Goal: Task Accomplishment & Management: Manage account settings

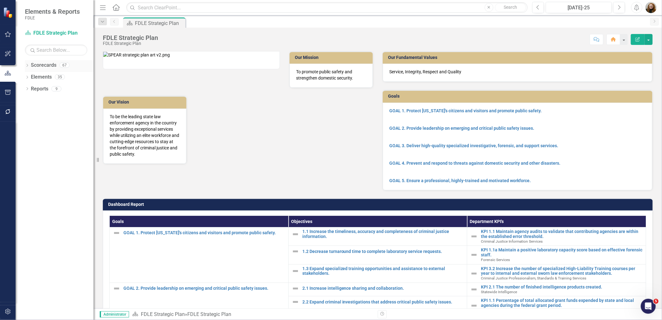
click at [28, 67] on icon "Dropdown" at bounding box center [27, 65] width 4 height 3
click at [27, 99] on div "Dropdown Scorecards 67 Dropdown FDLE Commissioner's Initiative Team Project Das…" at bounding box center [59, 89] width 69 height 59
click at [30, 99] on icon at bounding box center [31, 100] width 2 height 3
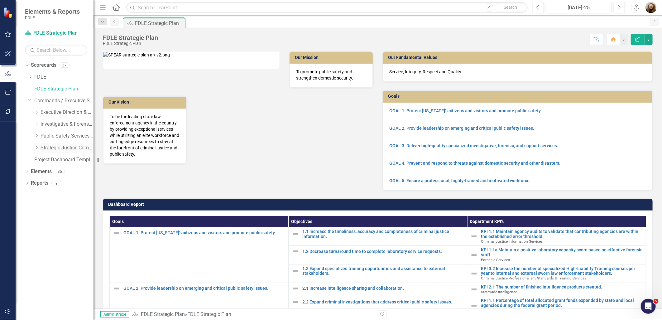
click at [35, 148] on icon "Dropdown" at bounding box center [36, 148] width 5 height 4
click at [52, 172] on link "Criminal Justice Professionalism, Standards & Training Services" at bounding box center [70, 171] width 47 height 7
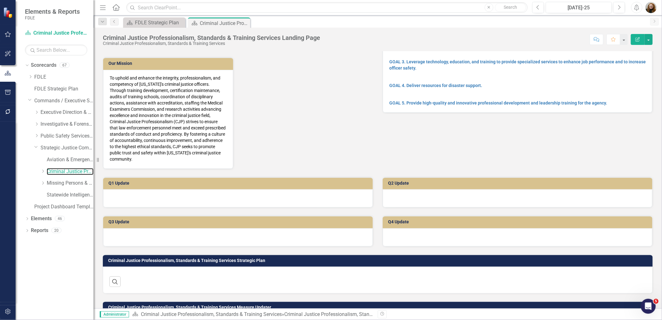
scroll to position [158, 0]
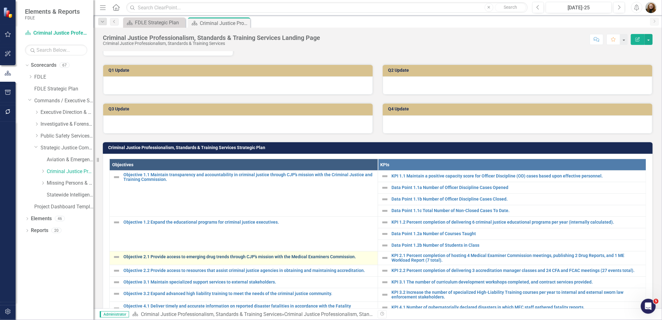
click at [186, 258] on link "Objective 2.1 Provide access to emerging drug trends through CJP's mission with…" at bounding box center [248, 256] width 251 height 5
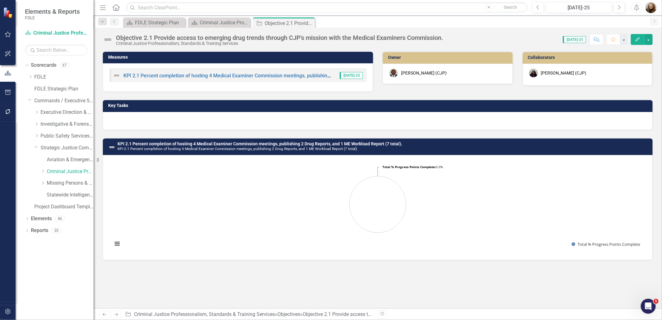
click at [260, 118] on div at bounding box center [378, 121] width 550 height 18
click at [60, 185] on link "Missing Persons & Offender Enforcement" at bounding box center [70, 183] width 47 height 7
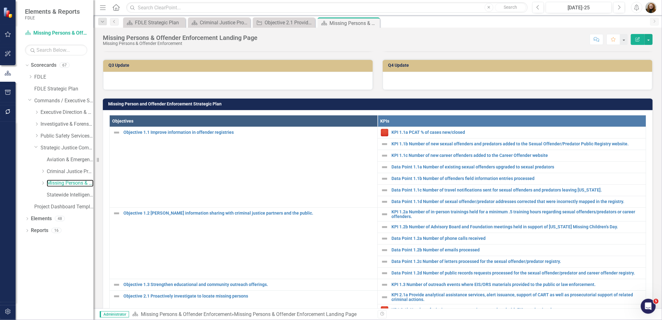
scroll to position [168, 0]
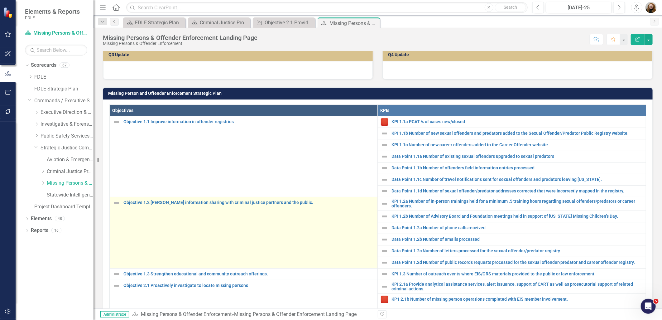
click at [177, 229] on td "Objective 1.2 Foster information sharing with criminal justice partners and the…" at bounding box center [244, 232] width 268 height 71
click at [174, 205] on link "Objective 1.2 [PERSON_NAME] information sharing with criminal justice partners …" at bounding box center [248, 202] width 251 height 5
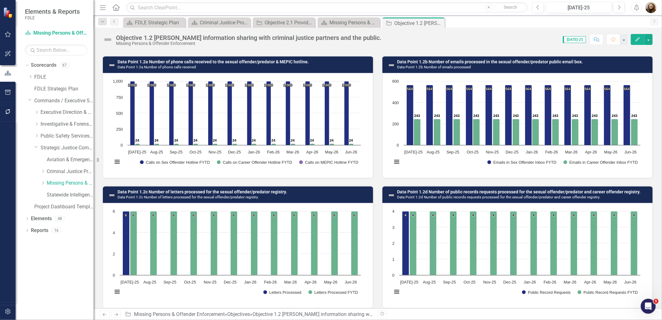
scroll to position [430, 0]
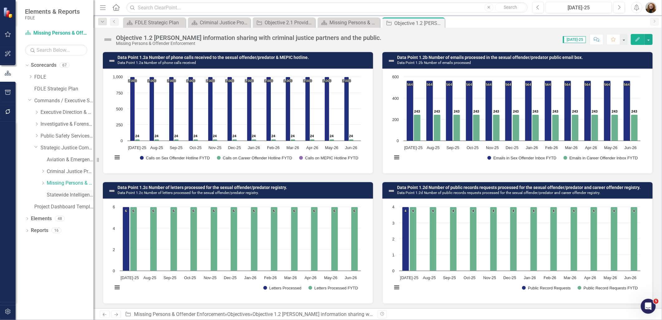
click at [62, 195] on link "Statewide Intelligence" at bounding box center [70, 194] width 47 height 7
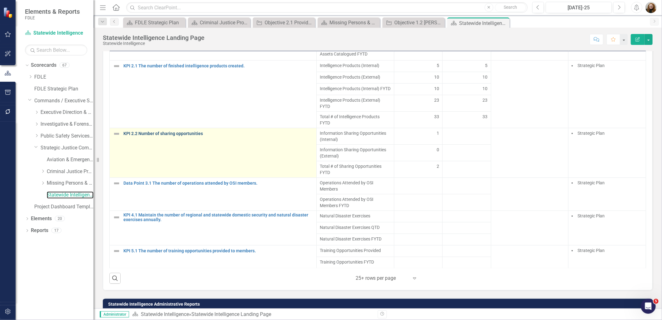
scroll to position [450, 0]
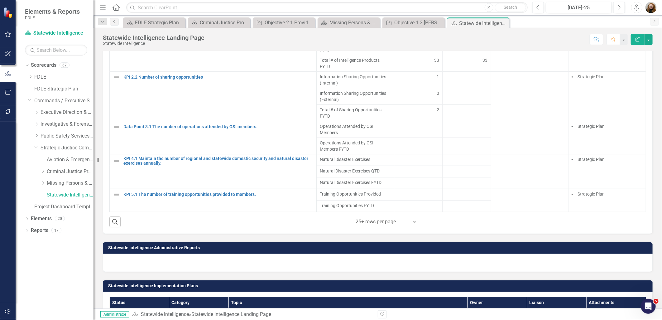
click at [66, 296] on div "Dropdown Scorecards 67 Dropdown FDLE Commissioner's Initiative Team Project Das…" at bounding box center [55, 190] width 78 height 260
click at [9, 94] on icon "button" at bounding box center [8, 92] width 7 height 5
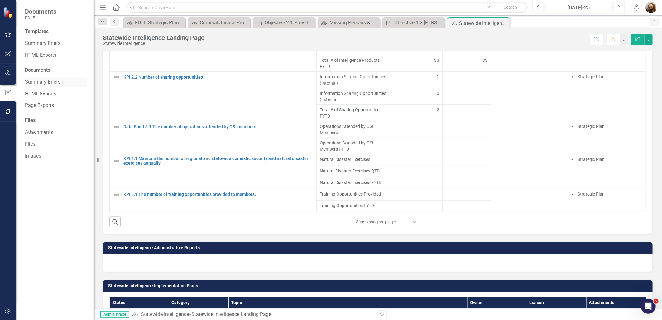
click at [48, 77] on div "Summary Briefs" at bounding box center [56, 82] width 62 height 10
click at [54, 46] on link "Summary Briefs" at bounding box center [56, 43] width 62 height 7
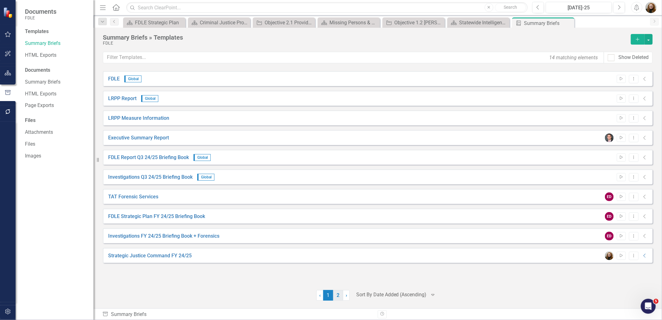
click at [335, 297] on link "2" at bounding box center [338, 295] width 10 height 11
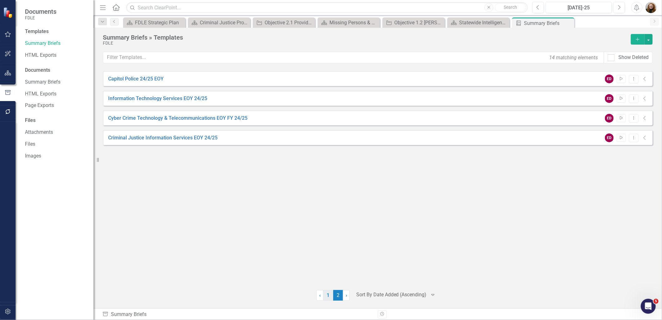
click at [326, 294] on link "1" at bounding box center [328, 295] width 10 height 11
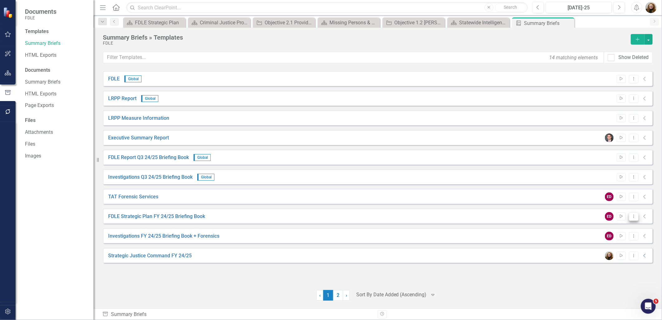
click at [635, 214] on icon "Dropdown Menu" at bounding box center [633, 216] width 5 height 4
click at [602, 249] on link "Edit Edit Template" at bounding box center [610, 250] width 58 height 12
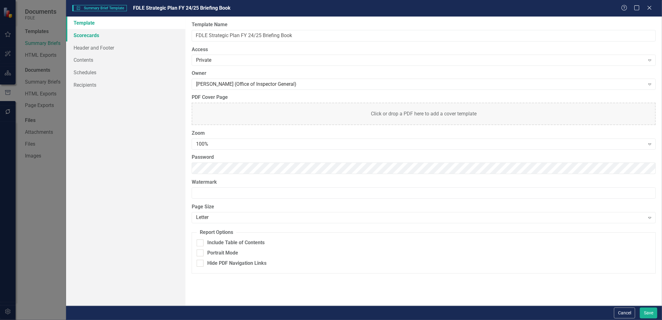
click at [95, 32] on link "Scorecards" at bounding box center [125, 35] width 119 height 12
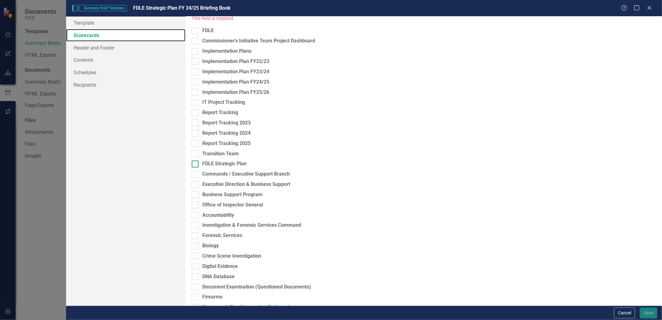
scroll to position [35, 0]
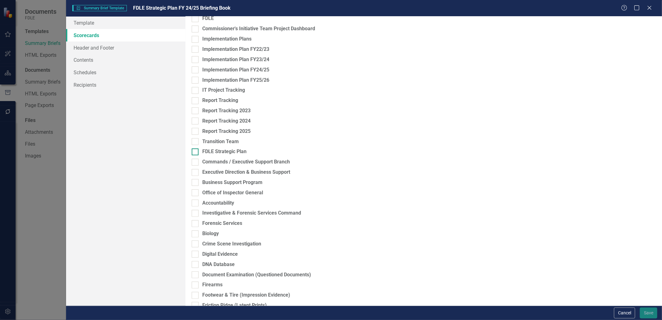
click at [193, 153] on div at bounding box center [195, 151] width 7 height 7
click at [193, 152] on input "FDLE Strategic Plan" at bounding box center [194, 150] width 4 height 4
checkbox input "true"
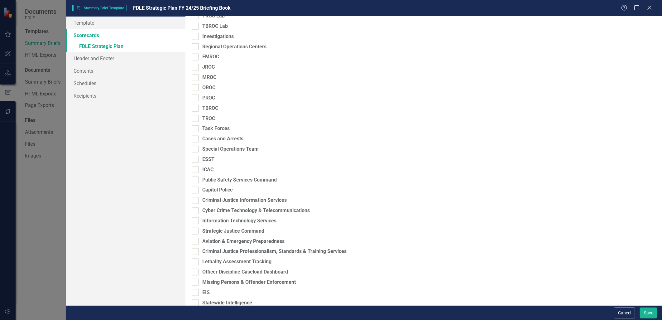
scroll to position [426, 0]
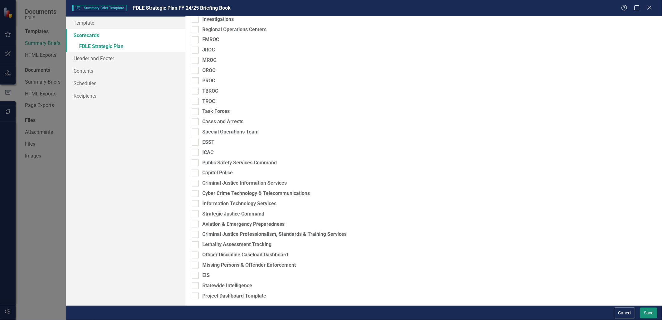
click at [645, 316] on button "Save" at bounding box center [648, 312] width 17 height 11
click at [38, 268] on div "Summary Brief Template Summary Brief Template FDLE Strategic Plan FY 24/25 Brie…" at bounding box center [331, 160] width 662 height 320
click at [651, 9] on icon "Close" at bounding box center [650, 8] width 8 height 6
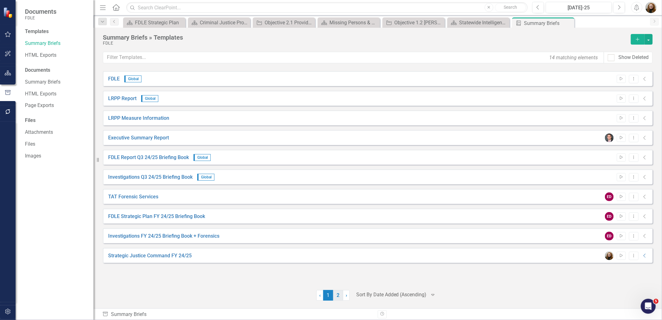
click at [334, 294] on link "2" at bounding box center [338, 295] width 10 height 11
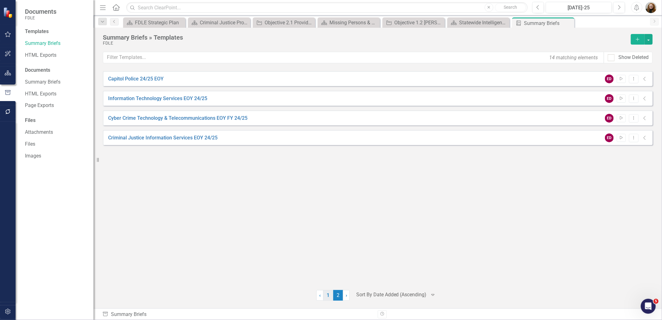
click at [328, 297] on link "1" at bounding box center [328, 295] width 10 height 11
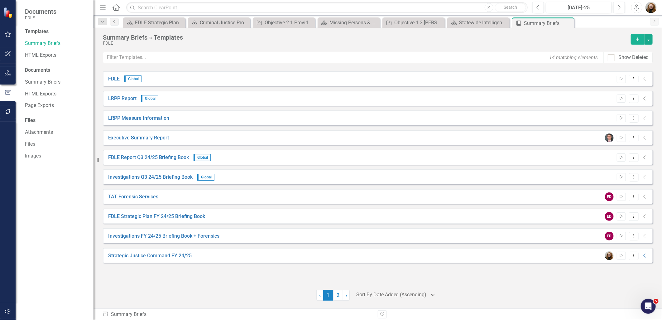
drag, startPoint x: 468, startPoint y: 290, endPoint x: 466, endPoint y: 286, distance: 4.8
click at [468, 290] on div at bounding box center [546, 295] width 214 height 11
click at [632, 214] on icon "Dropdown Menu" at bounding box center [633, 216] width 5 height 4
click at [602, 248] on link "Edit Edit Template" at bounding box center [610, 250] width 58 height 12
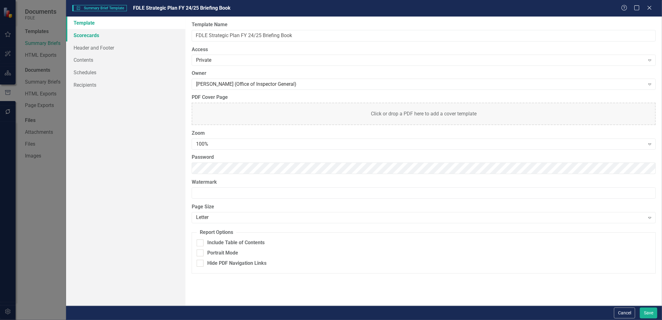
click at [89, 36] on link "Scorecards" at bounding box center [125, 35] width 119 height 12
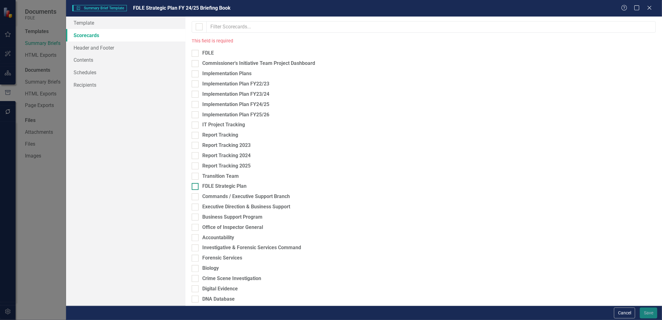
click at [194, 187] on div at bounding box center [195, 186] width 7 height 7
click at [194, 187] on input "FDLE Strategic Plan" at bounding box center [194, 185] width 4 height 4
checkbox input "true"
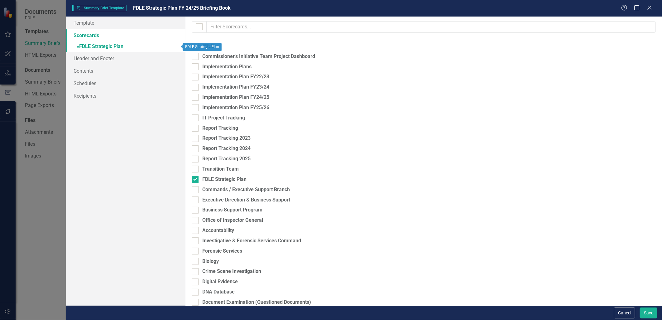
click at [108, 45] on link "» FDLE Strategic Plan" at bounding box center [125, 46] width 119 height 11
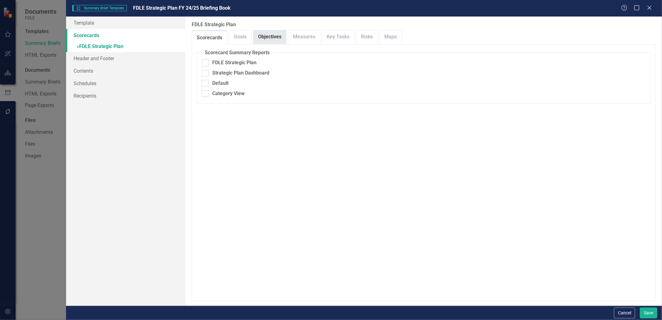
click at [273, 36] on link "Objectives" at bounding box center [270, 36] width 33 height 13
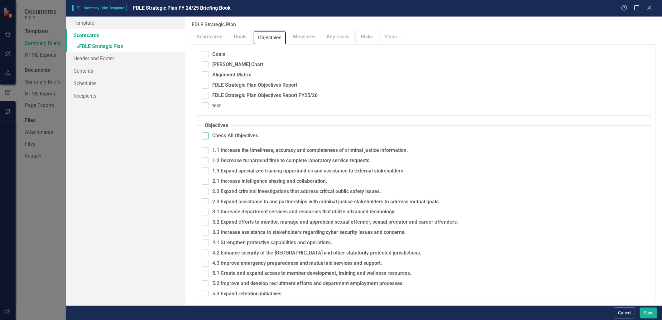
scroll to position [17, 0]
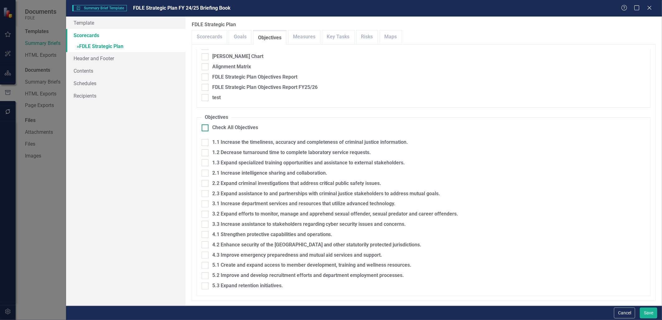
click at [204, 128] on div at bounding box center [205, 127] width 7 height 7
click at [204, 128] on input "Check All Objectives" at bounding box center [204, 126] width 4 height 4
checkbox input "true"
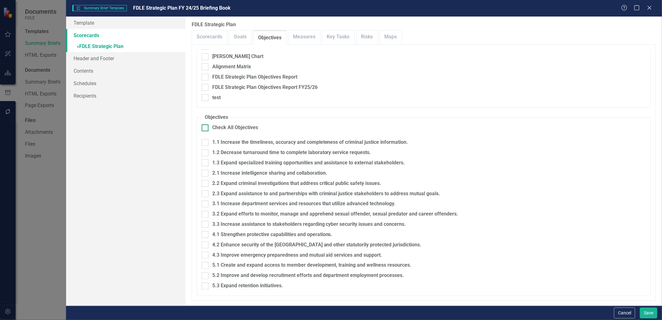
checkbox input "true"
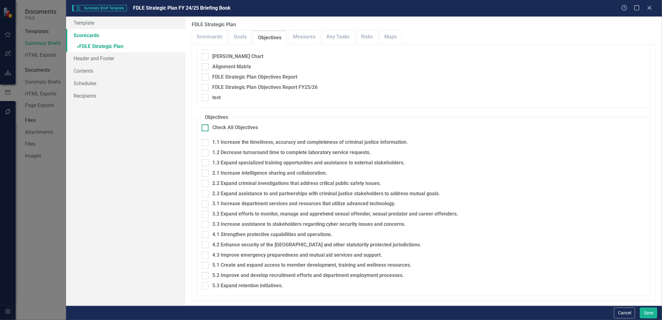
checkbox input "true"
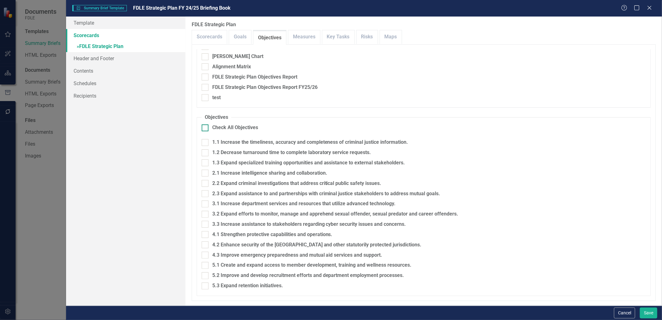
checkbox input "true"
click at [304, 36] on link "Measures" at bounding box center [304, 36] width 32 height 13
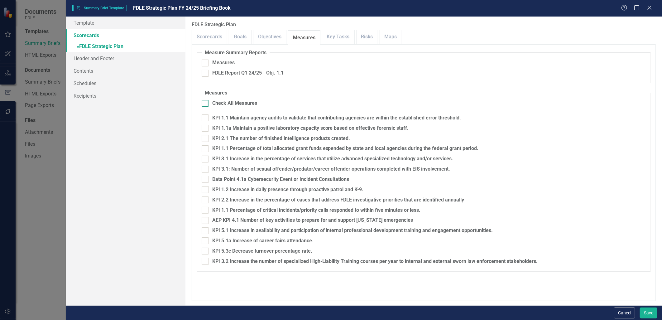
click at [204, 102] on input "Check All Measures" at bounding box center [204, 102] width 4 height 4
checkbox input "true"
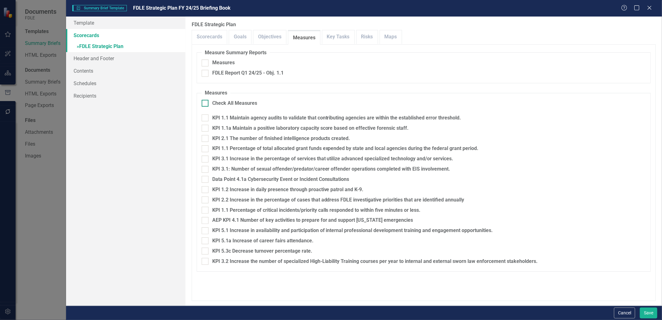
checkbox input "true"
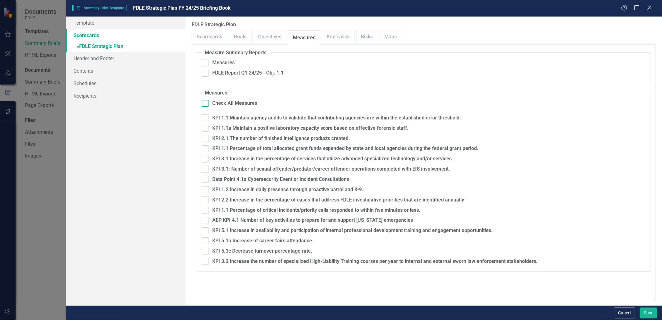
checkbox input "true"
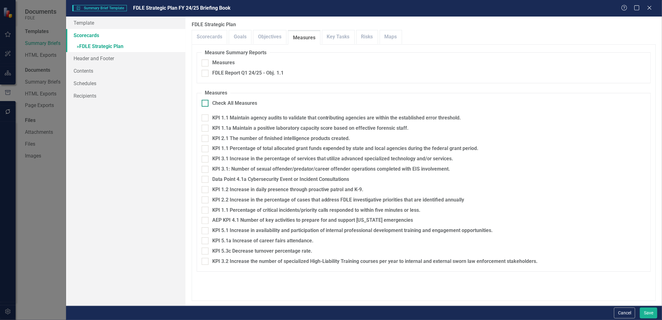
checkbox input "true"
click at [266, 41] on link "Objectives" at bounding box center [270, 36] width 33 height 13
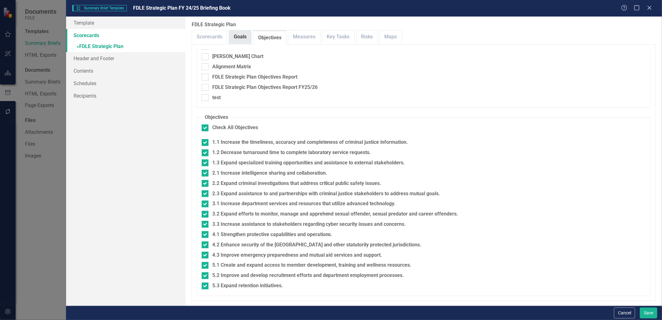
click at [238, 38] on link "Goals" at bounding box center [240, 36] width 22 height 13
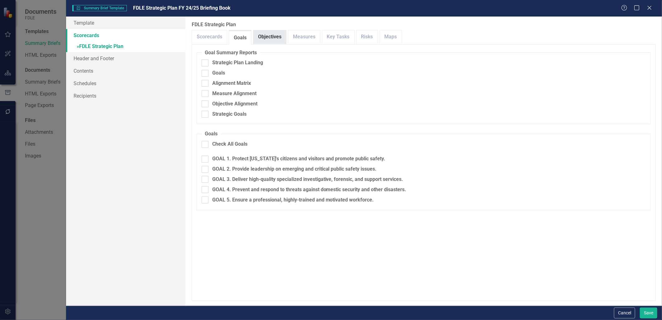
click at [263, 37] on link "Objectives" at bounding box center [270, 36] width 33 height 13
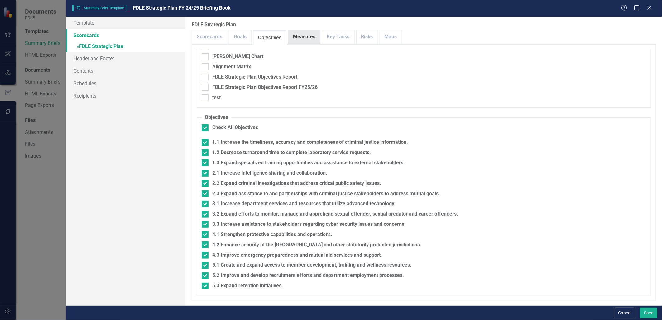
click at [311, 33] on link "Measures" at bounding box center [304, 36] width 32 height 13
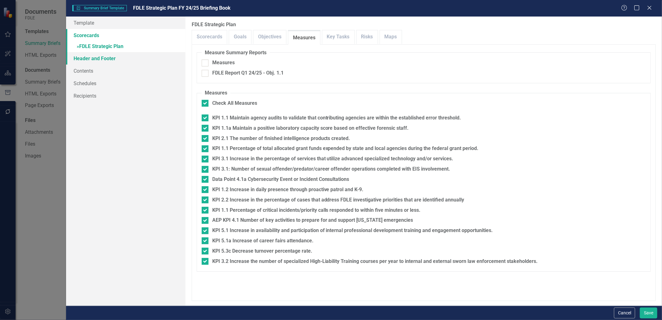
click at [97, 61] on link "Header and Footer" at bounding box center [125, 58] width 119 height 12
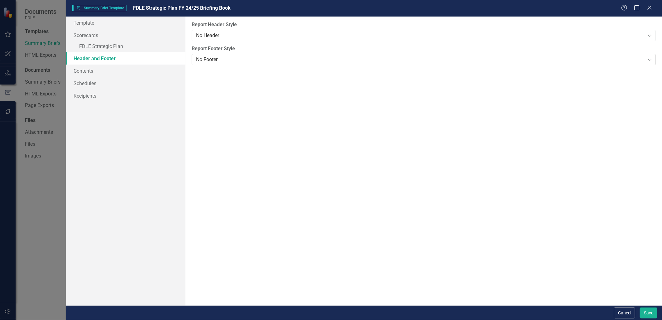
click at [219, 60] on div "No Footer" at bounding box center [420, 59] width 449 height 7
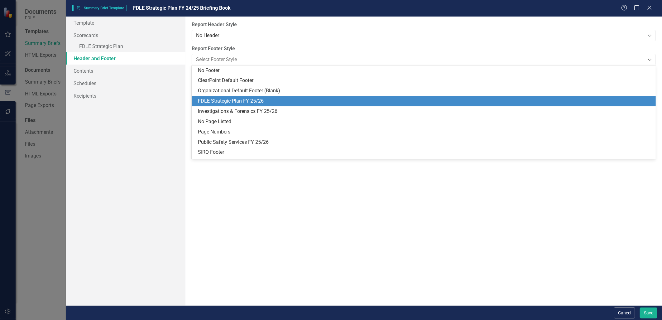
click at [234, 103] on div "FDLE Strategic Plan FY 25/26" at bounding box center [425, 101] width 455 height 7
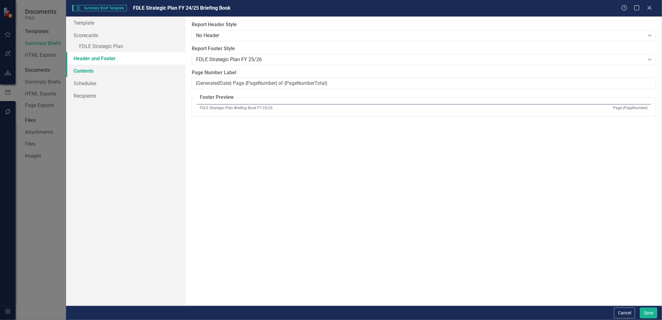
click at [94, 69] on link "Contents" at bounding box center [125, 71] width 119 height 12
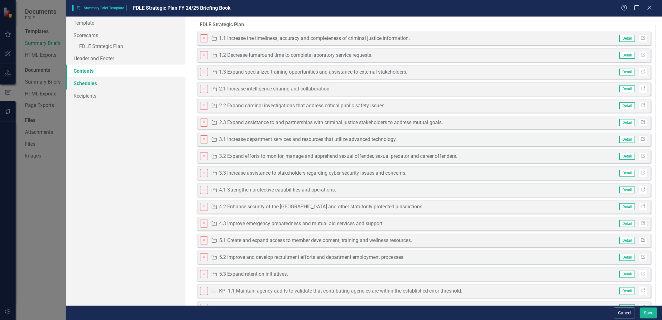
click at [86, 80] on link "Schedules" at bounding box center [125, 83] width 119 height 12
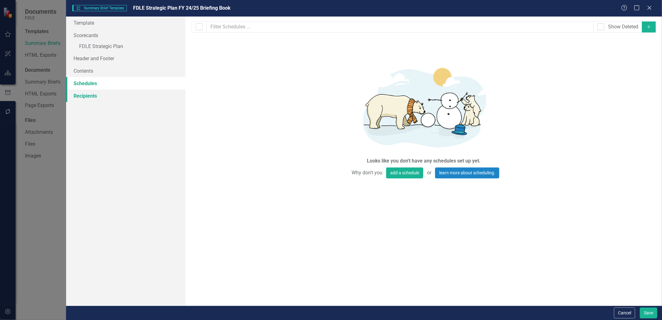
click at [86, 92] on link "Recipients" at bounding box center [125, 95] width 119 height 12
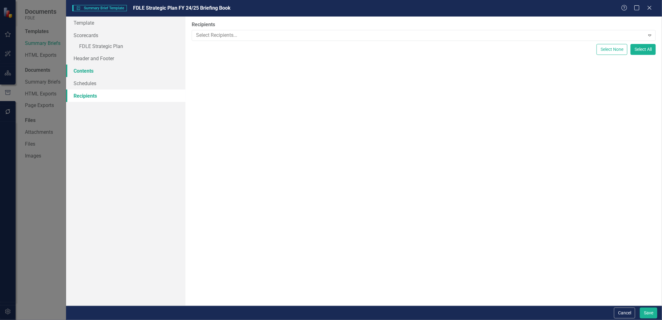
click at [85, 72] on link "Contents" at bounding box center [125, 71] width 119 height 12
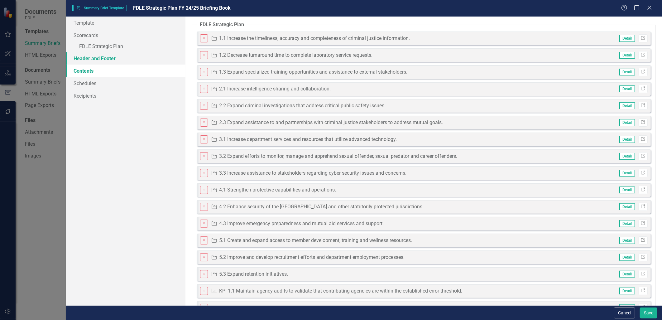
click at [89, 61] on link "Header and Footer" at bounding box center [125, 58] width 119 height 12
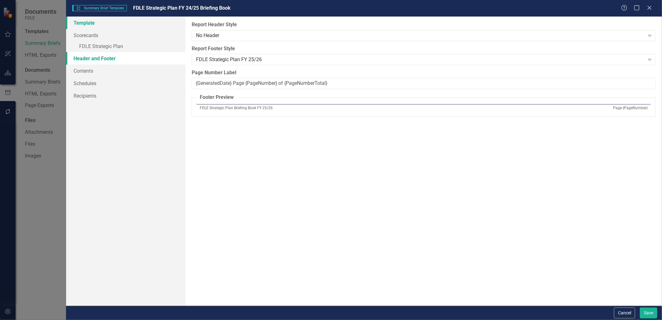
click at [88, 19] on link "Template" at bounding box center [125, 23] width 119 height 12
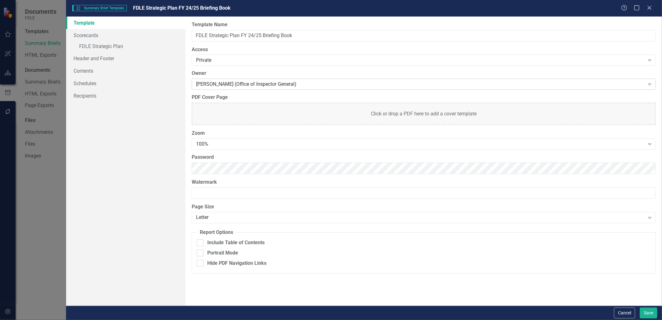
click at [215, 81] on div "Emily David (Office of Inspector General)" at bounding box center [420, 84] width 449 height 7
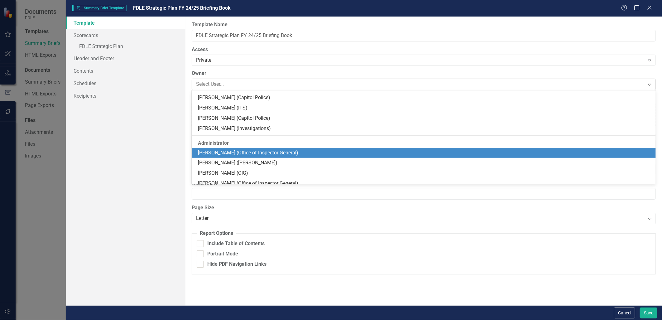
scroll to position [1428, 0]
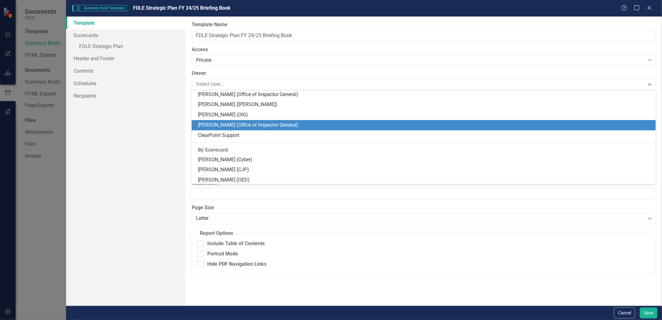
click at [220, 125] on div "Jennifer Siddoway (Office of Inspector General)" at bounding box center [425, 125] width 455 height 7
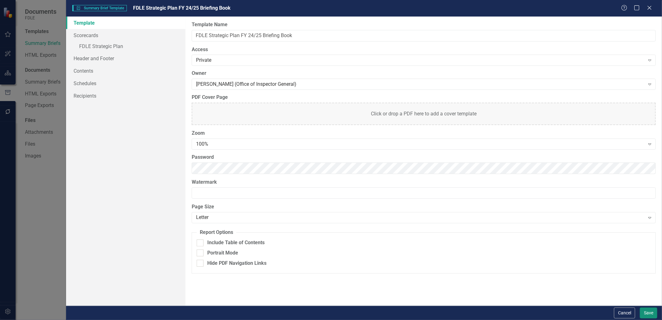
click at [647, 312] on button "Save" at bounding box center [648, 312] width 17 height 11
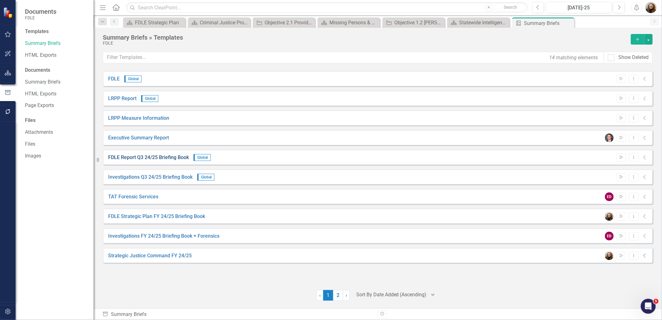
click at [164, 157] on link "FDLE Report Q3 24/25 Briefing Book" at bounding box center [148, 157] width 81 height 7
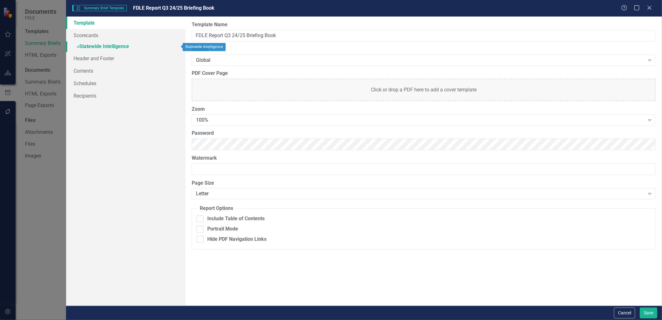
click at [93, 47] on link "» Statewide Intelligence" at bounding box center [125, 46] width 119 height 11
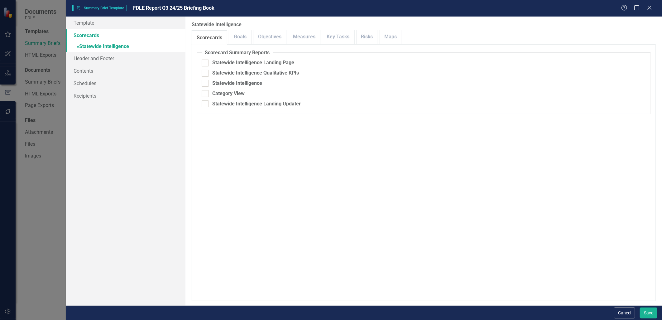
click at [82, 34] on link "Scorecards" at bounding box center [125, 35] width 119 height 12
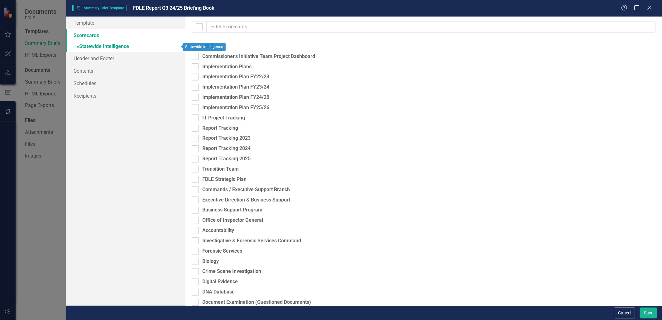
click at [116, 46] on link "» Statewide Intelligence" at bounding box center [125, 46] width 119 height 11
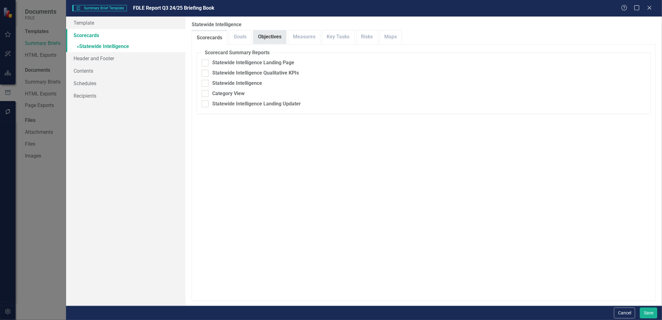
click at [269, 37] on link "Objectives" at bounding box center [270, 36] width 33 height 13
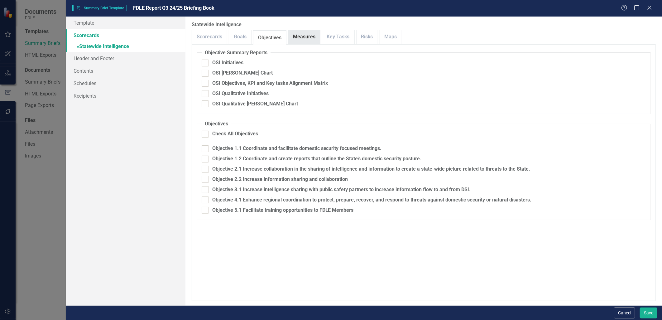
click at [297, 37] on link "Measures" at bounding box center [304, 36] width 32 height 13
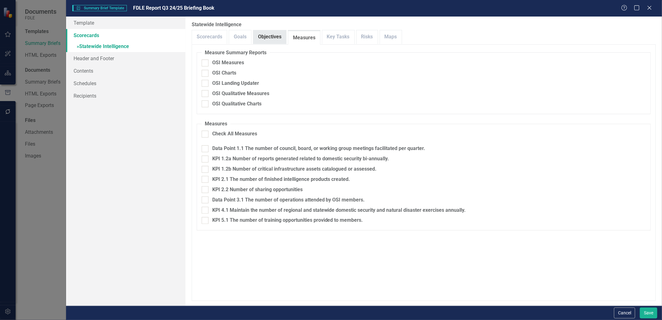
click at [258, 36] on link "Objectives" at bounding box center [270, 36] width 33 height 13
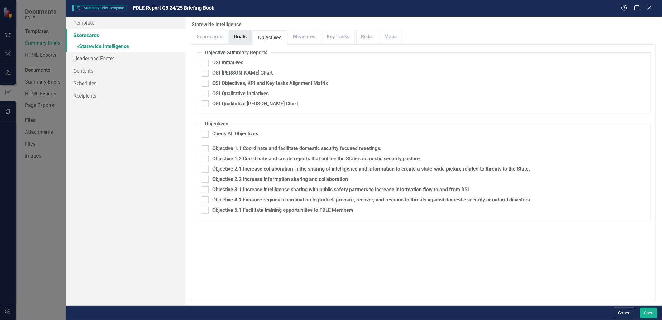
click at [238, 35] on link "Goals" at bounding box center [240, 36] width 22 height 13
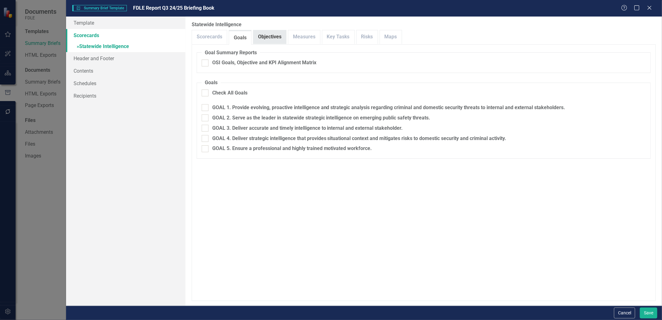
click at [275, 38] on link "Objectives" at bounding box center [270, 36] width 33 height 13
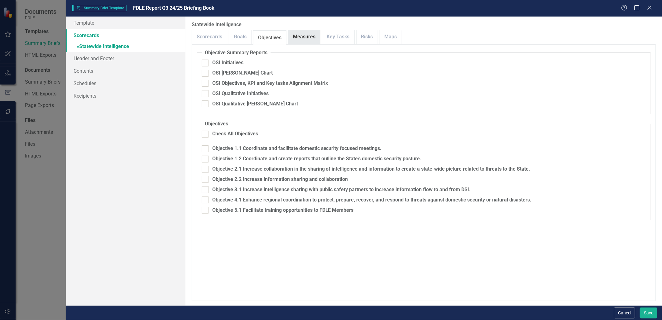
click at [299, 36] on link "Measures" at bounding box center [304, 36] width 32 height 13
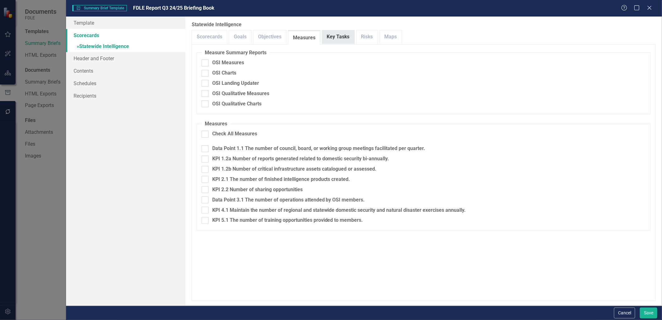
click at [335, 39] on link "Key Tasks" at bounding box center [338, 36] width 32 height 13
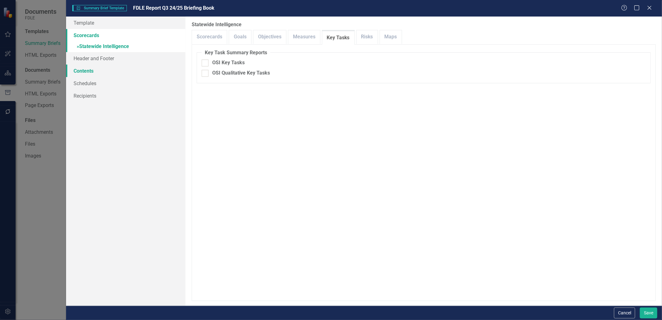
click at [85, 68] on link "Contents" at bounding box center [125, 71] width 119 height 12
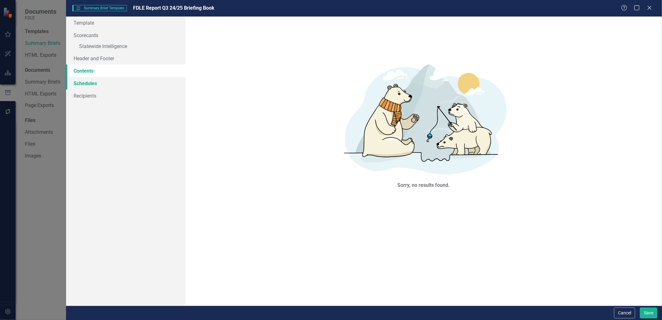
click at [85, 84] on link "Schedules" at bounding box center [125, 83] width 119 height 12
click at [86, 73] on link "Contents" at bounding box center [125, 71] width 119 height 12
click at [89, 61] on link "Header and Footer" at bounding box center [125, 58] width 119 height 12
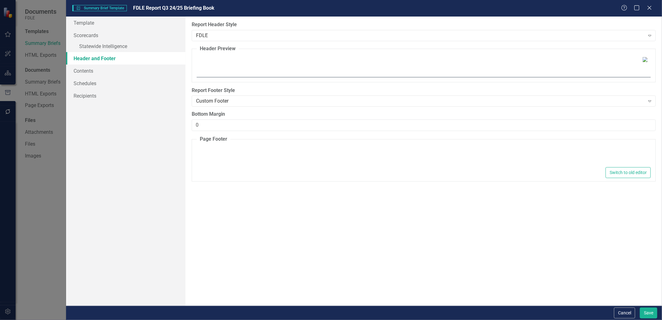
type textarea "<p>FDLE Strategy Report - FY 24/25 (Q3)</p>"
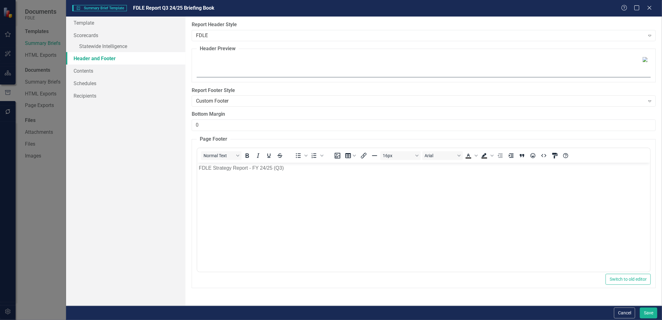
scroll to position [0, 0]
click at [623, 312] on button "Cancel" at bounding box center [624, 312] width 21 height 11
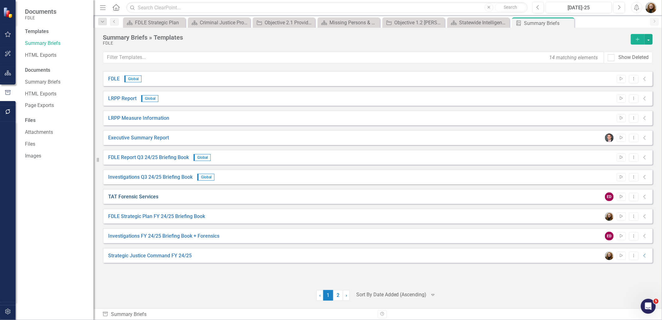
click at [127, 194] on link "TAT Forensic Services" at bounding box center [133, 196] width 50 height 7
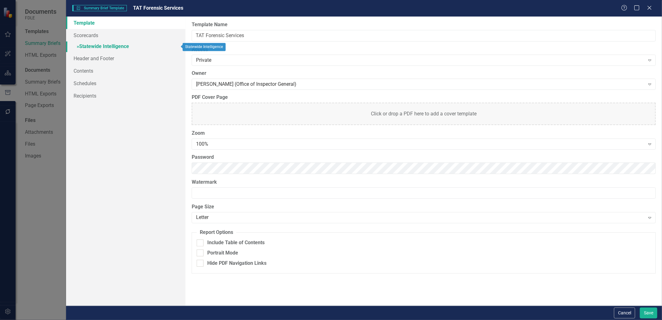
click at [100, 43] on link "» Statewide Intelligence" at bounding box center [125, 46] width 119 height 11
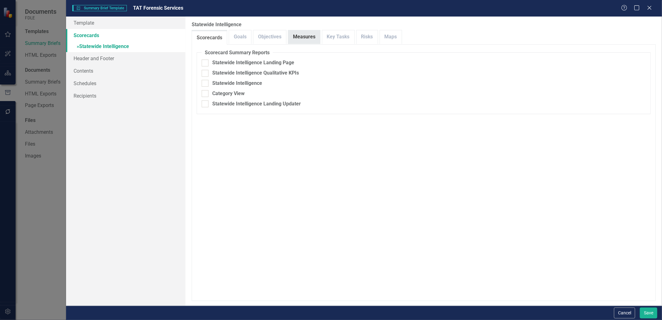
click at [307, 39] on link "Measures" at bounding box center [304, 36] width 32 height 13
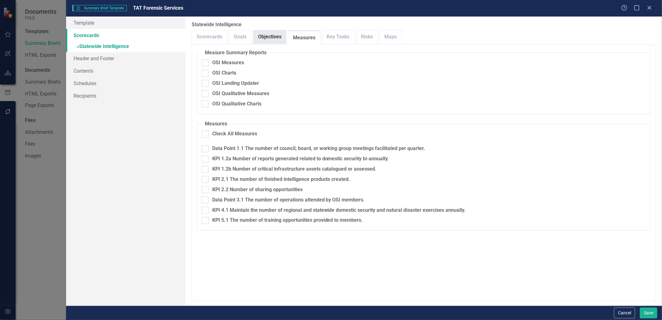
click at [275, 38] on link "Objectives" at bounding box center [270, 36] width 33 height 13
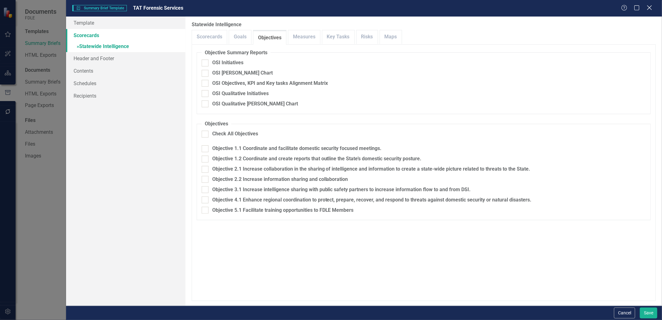
click at [650, 6] on icon "Close" at bounding box center [650, 8] width 8 height 6
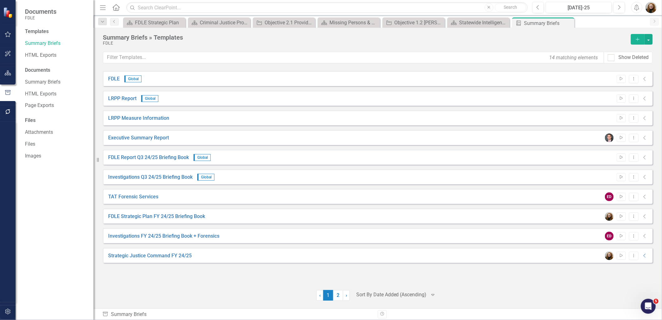
click at [203, 296] on div at bounding box center [210, 295] width 214 height 11
click at [619, 215] on icon "Start" at bounding box center [621, 217] width 5 height 4
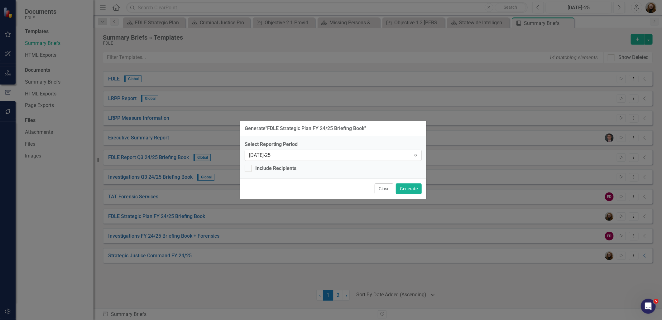
click at [411, 157] on div "Expand" at bounding box center [415, 155] width 11 height 10
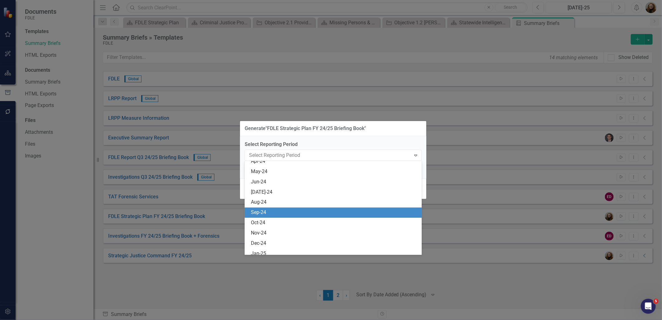
scroll to position [2644, 0]
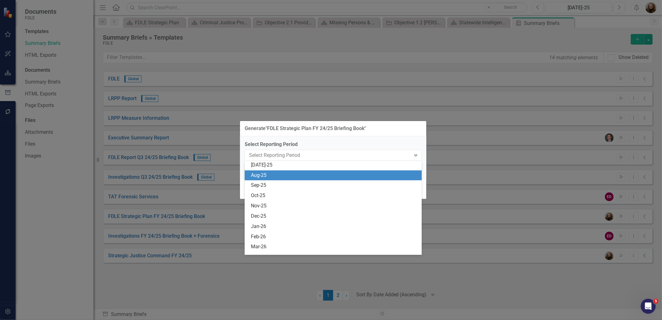
click at [327, 178] on div "Aug-25" at bounding box center [334, 175] width 167 height 7
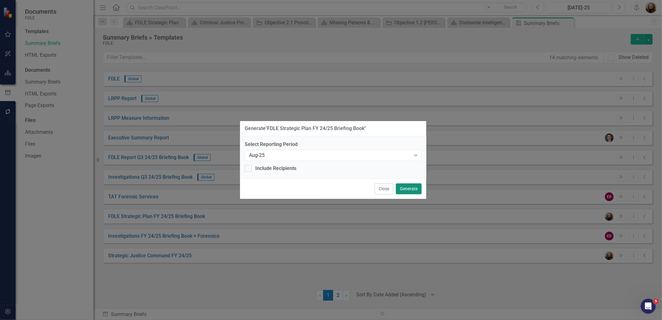
click at [402, 188] on button "Generate" at bounding box center [409, 188] width 26 height 11
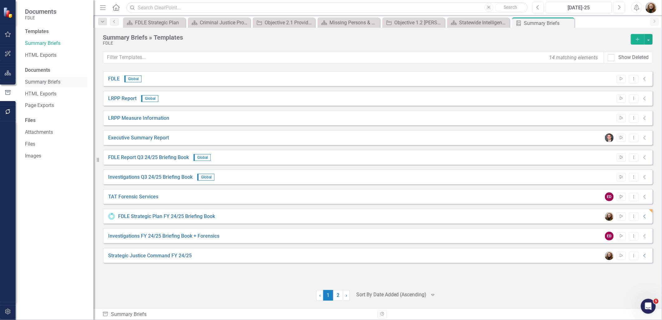
click at [48, 80] on link "Summary Briefs" at bounding box center [56, 82] width 62 height 7
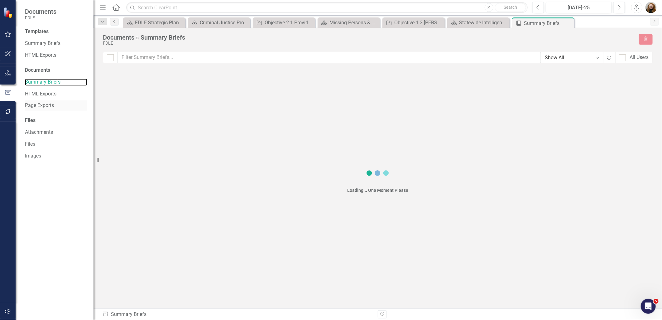
checkbox input "false"
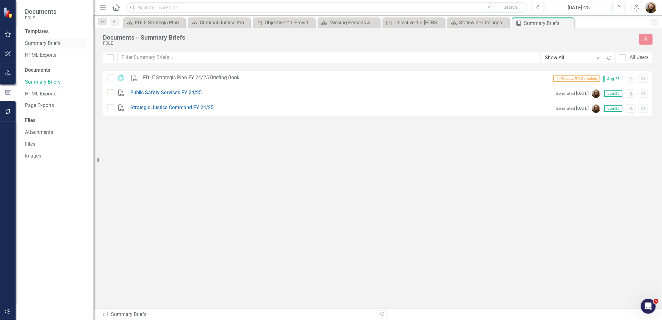
click at [38, 45] on link "Summary Briefs" at bounding box center [56, 43] width 62 height 7
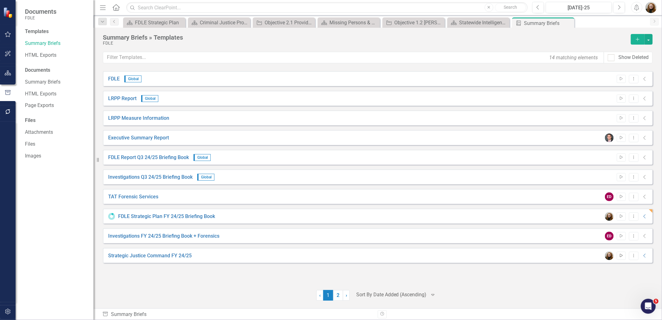
click at [621, 256] on icon "button" at bounding box center [621, 255] width 3 height 3
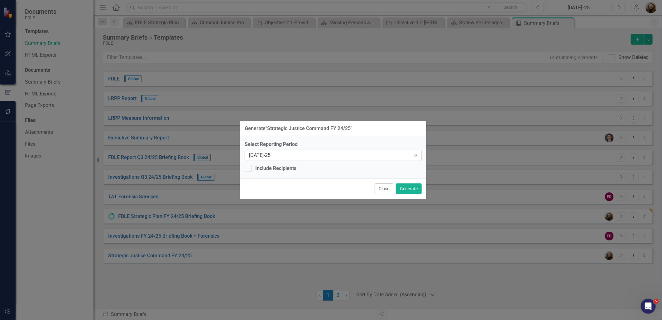
click at [286, 154] on div "[DATE]-25" at bounding box center [330, 155] width 162 height 7
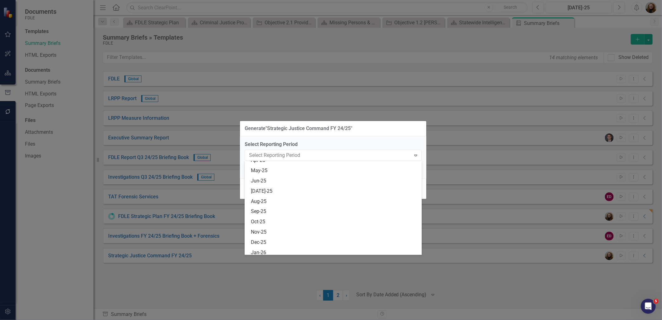
scroll to position [2644, 0]
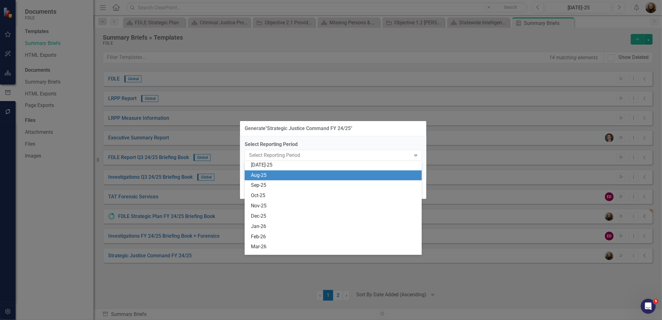
click at [271, 179] on div "Aug-25" at bounding box center [334, 175] width 167 height 7
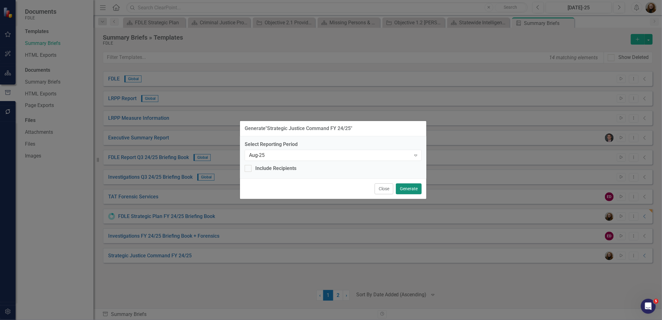
click at [409, 191] on button "Generate" at bounding box center [409, 188] width 26 height 11
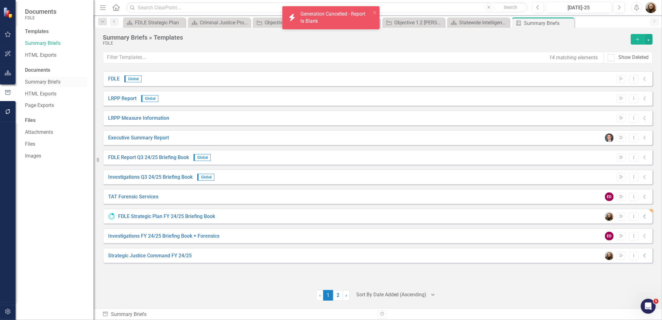
click at [42, 84] on link "Summary Briefs" at bounding box center [56, 82] width 62 height 7
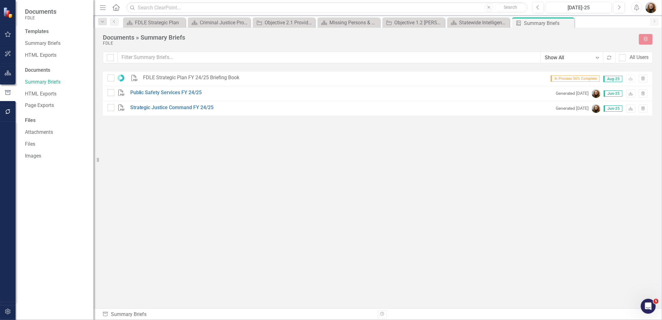
click at [427, 234] on div "PDF FDLE Strategic Plan FY 24/25 Briefing Book In Process 56% Complete Aug-25 D…" at bounding box center [378, 178] width 550 height 215
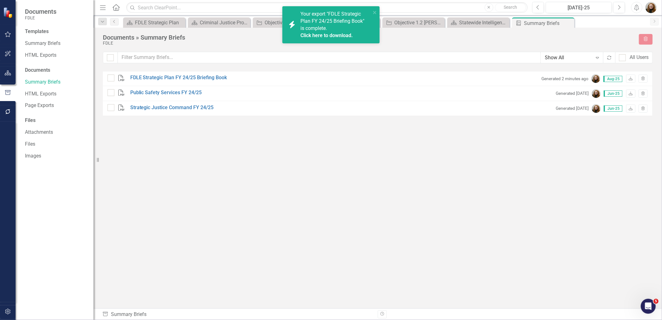
click at [345, 36] on link "Click here to download." at bounding box center [327, 35] width 52 height 6
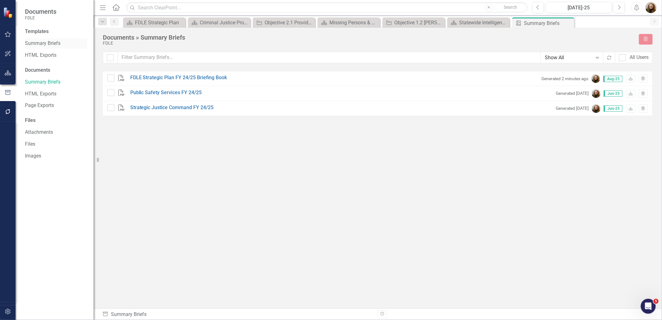
click at [37, 43] on link "Summary Briefs" at bounding box center [56, 43] width 62 height 7
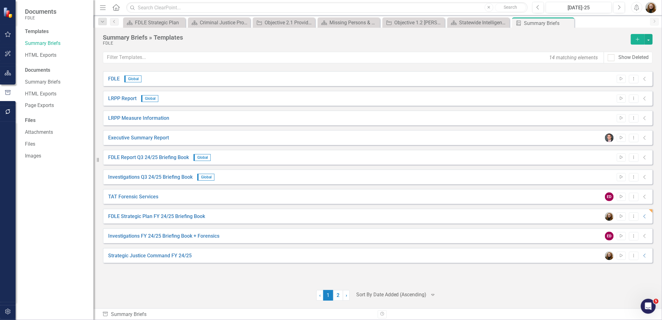
click at [634, 220] on div "Start Dropdown Menu Collapse" at bounding box center [625, 216] width 46 height 9
click at [635, 219] on button "Dropdown Menu" at bounding box center [634, 216] width 10 height 8
click at [613, 249] on link "Edit Edit Template" at bounding box center [610, 250] width 58 height 12
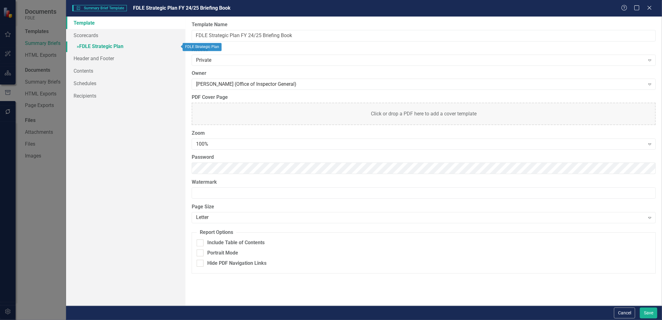
click at [94, 47] on link "» FDLE Strategic Plan" at bounding box center [125, 46] width 119 height 11
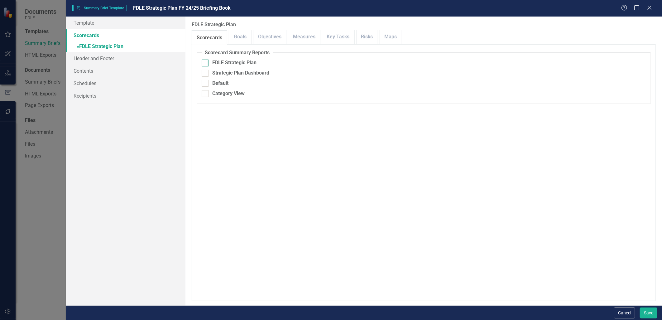
click at [202, 63] on input "FDLE Strategic Plan" at bounding box center [204, 62] width 4 height 4
checkbox input "true"
click at [645, 312] on button "Save" at bounding box center [648, 312] width 17 height 11
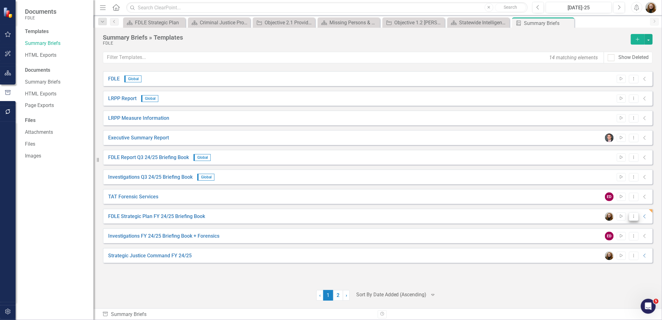
click at [632, 219] on button "Dropdown Menu" at bounding box center [634, 216] width 10 height 8
click at [7, 73] on icon "button" at bounding box center [8, 72] width 7 height 5
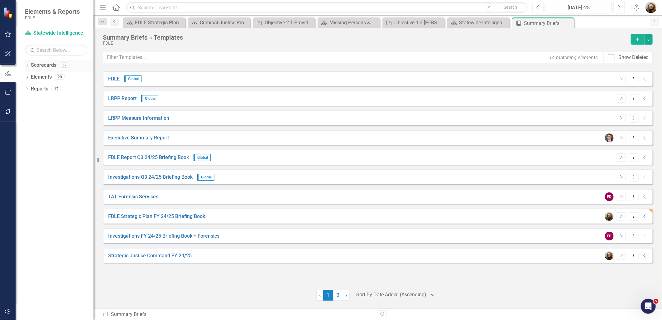
click at [48, 67] on link "Scorecards" at bounding box center [44, 65] width 26 height 7
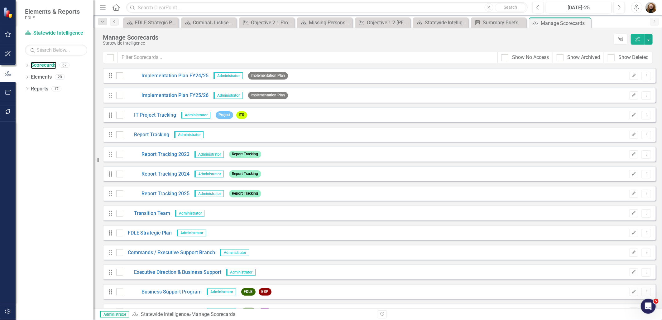
scroll to position [138, 0]
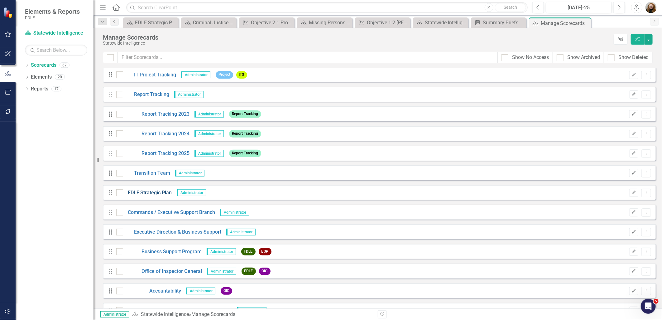
click at [151, 191] on link "FDLE Strategic Plan" at bounding box center [147, 192] width 49 height 7
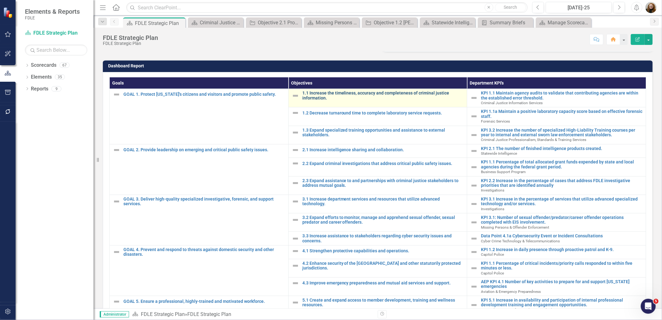
click at [319, 100] on link "1.1 Increase the timeliness, accuracy and completeness of criminal justice info…" at bounding box center [383, 96] width 162 height 10
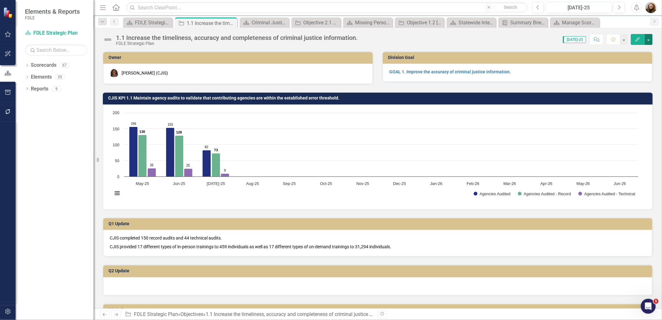
click at [650, 41] on button "button" at bounding box center [649, 39] width 8 height 11
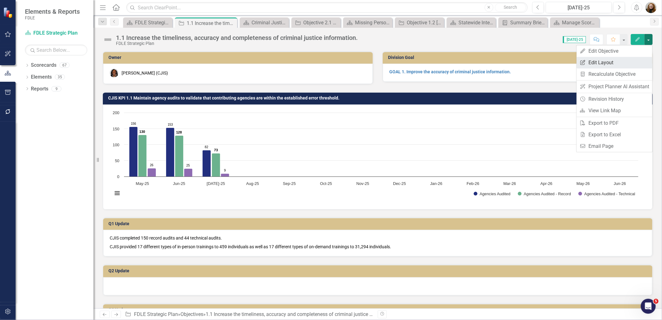
click at [602, 65] on link "Edit Report Edit Layout" at bounding box center [615, 63] width 76 height 12
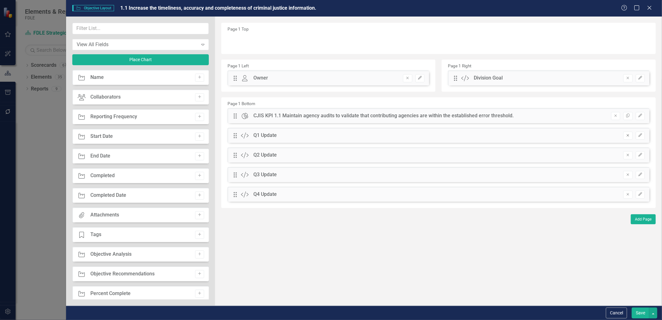
click at [626, 135] on icon "Remove" at bounding box center [628, 135] width 5 height 4
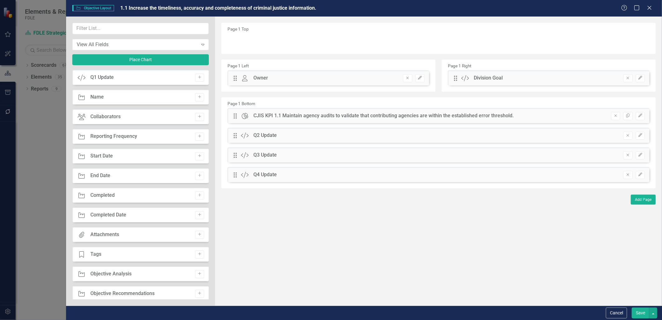
click at [626, 135] on icon "Remove" at bounding box center [628, 135] width 5 height 4
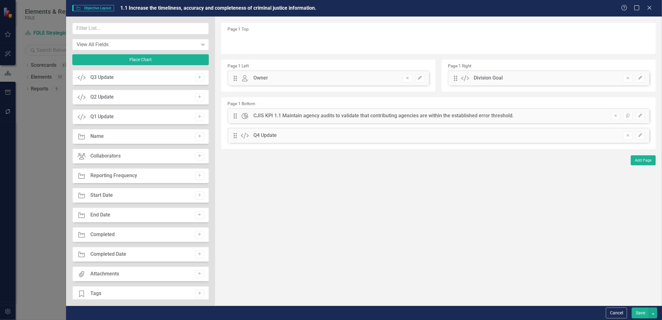
click at [626, 135] on icon "Remove" at bounding box center [628, 135] width 5 height 4
click at [419, 79] on icon "button" at bounding box center [420, 78] width 4 height 4
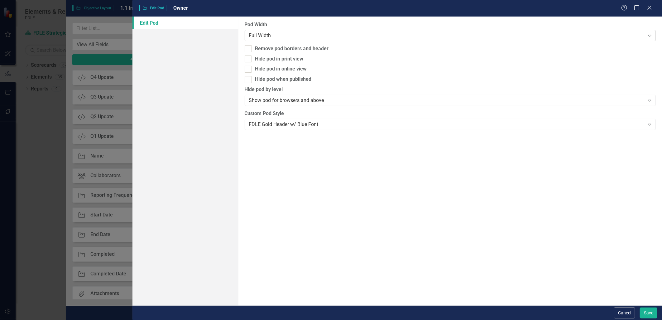
click at [259, 33] on div "Full Width" at bounding box center [447, 35] width 396 height 7
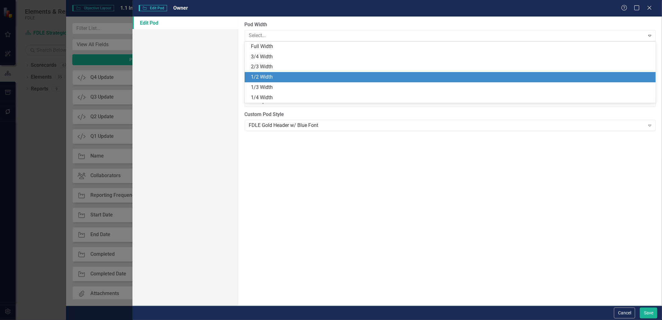
click at [263, 74] on div "1/2 Width" at bounding box center [452, 77] width 402 height 7
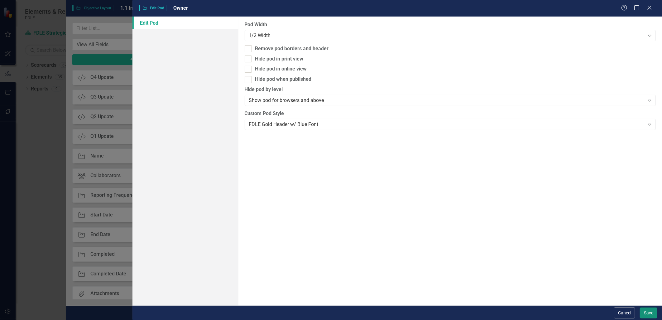
click at [649, 311] on button "Save" at bounding box center [648, 312] width 17 height 11
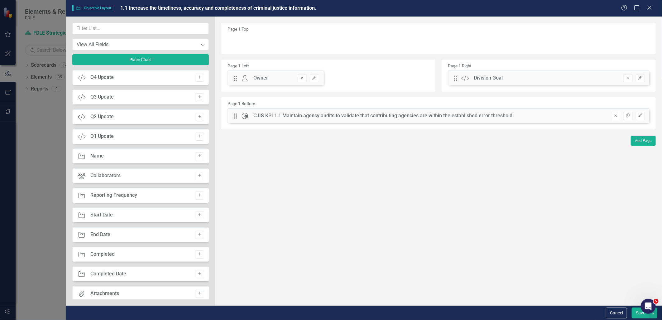
click at [640, 79] on icon "button" at bounding box center [641, 78] width 4 height 4
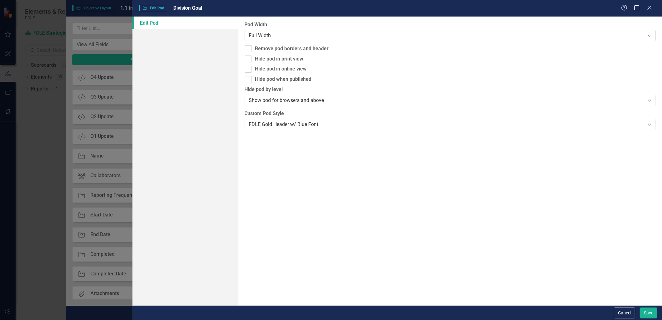
click at [260, 32] on div "Full Width" at bounding box center [447, 35] width 396 height 7
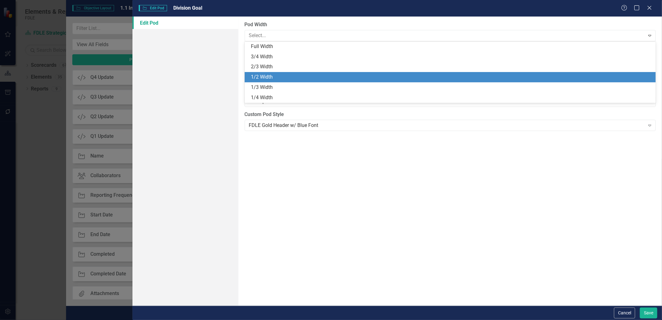
click at [260, 76] on div "1/2 Width" at bounding box center [452, 77] width 402 height 7
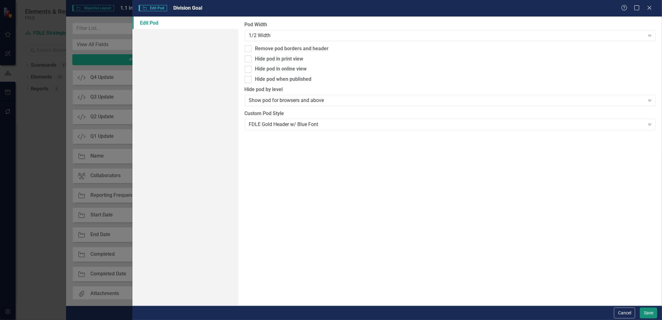
click at [641, 309] on button "Save" at bounding box center [648, 312] width 17 height 11
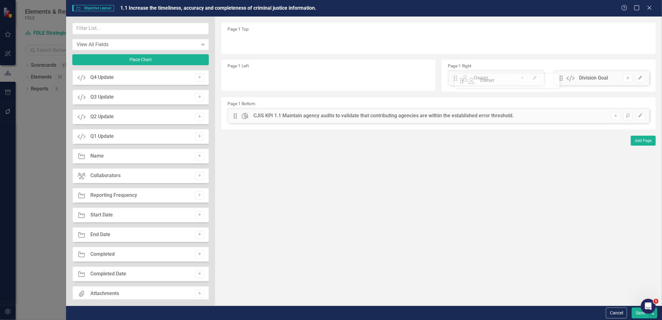
drag, startPoint x: 233, startPoint y: 78, endPoint x: 464, endPoint y: 80, distance: 231.4
click at [92, 33] on input "text" at bounding box center [140, 29] width 137 height 12
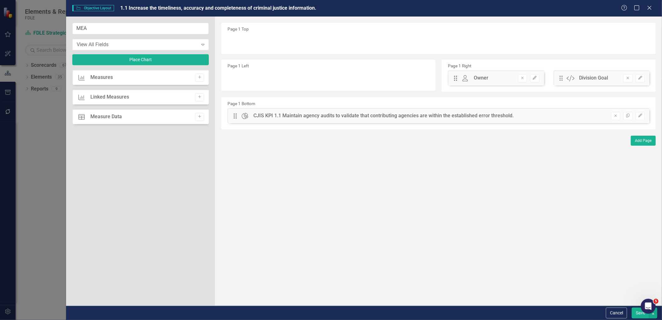
click at [94, 78] on div "Measures" at bounding box center [101, 77] width 22 height 7
drag, startPoint x: 198, startPoint y: 76, endPoint x: 206, endPoint y: 72, distance: 8.8
click at [198, 76] on icon "Add" at bounding box center [199, 77] width 5 height 4
drag, startPoint x: 237, startPoint y: 40, endPoint x: 243, endPoint y: 72, distance: 32.6
drag, startPoint x: 89, startPoint y: 27, endPoint x: 67, endPoint y: 27, distance: 22.1
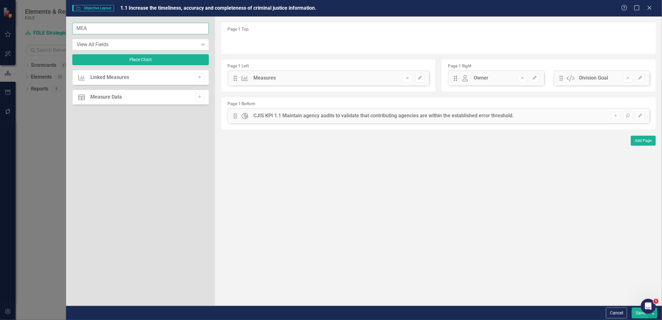
click at [67, 27] on div "MEA View All Fields Expand Place Chart Measures Linked Measures Add Data Table …" at bounding box center [140, 161] width 149 height 289
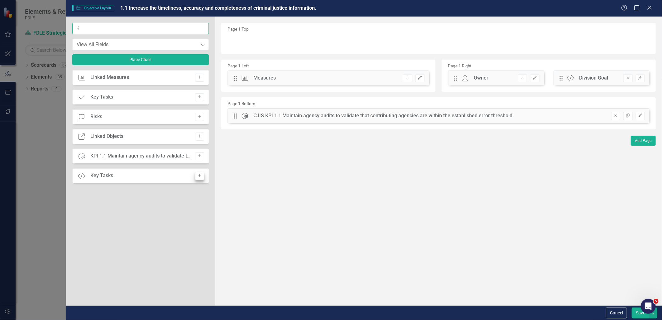
type input "K"
click at [198, 175] on icon "Add" at bounding box center [199, 176] width 5 height 4
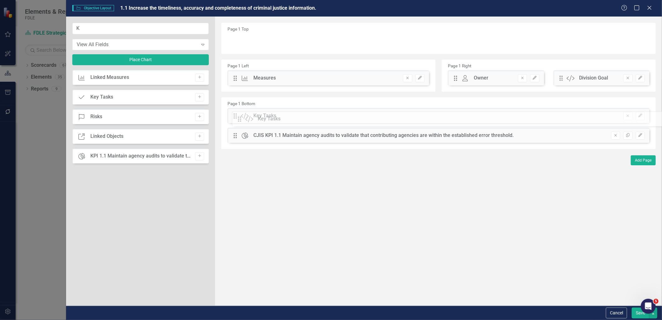
drag, startPoint x: 234, startPoint y: 41, endPoint x: 244, endPoint y: 119, distance: 78.2
click at [634, 315] on button "Save" at bounding box center [640, 312] width 17 height 11
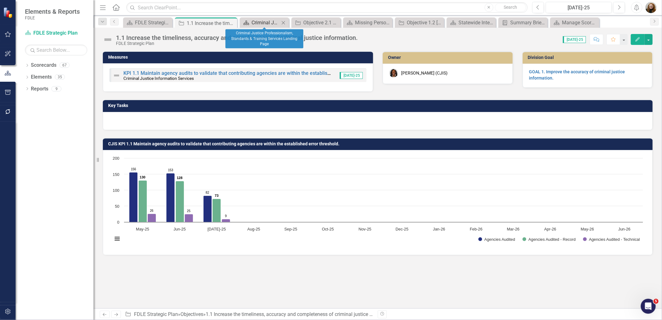
click at [259, 23] on div "Criminal Justice Professionalism, Standards & Training Services Landing Page" at bounding box center [266, 23] width 28 height 8
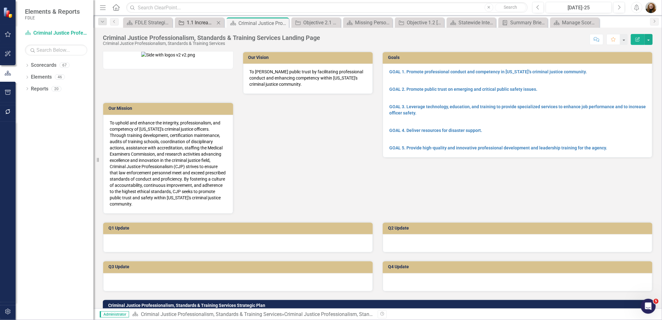
click at [218, 22] on icon at bounding box center [218, 22] width 3 height 3
click at [239, 23] on icon "Close" at bounding box center [237, 23] width 6 height 5
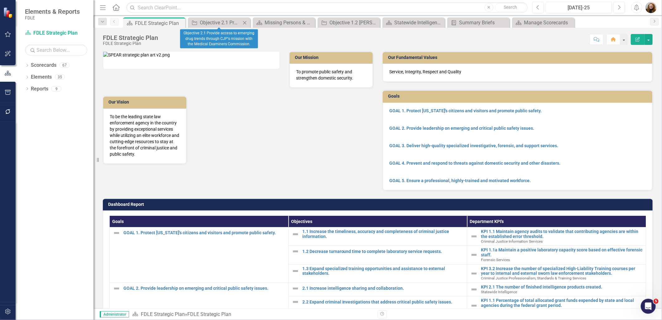
click at [244, 23] on icon "Close" at bounding box center [245, 22] width 6 height 5
click at [246, 22] on icon "Close" at bounding box center [245, 22] width 6 height 5
click at [0, 0] on icon "Close" at bounding box center [0, 0] width 0 height 0
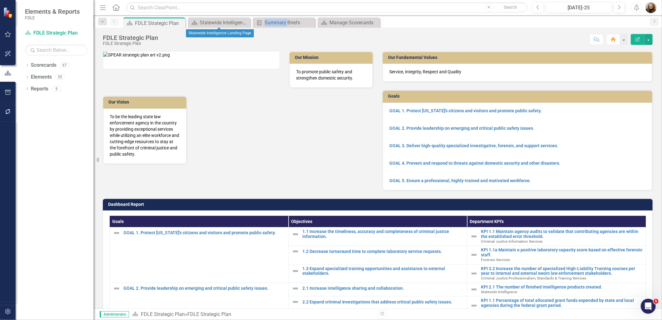
click at [0, 0] on icon "Close" at bounding box center [0, 0] width 0 height 0
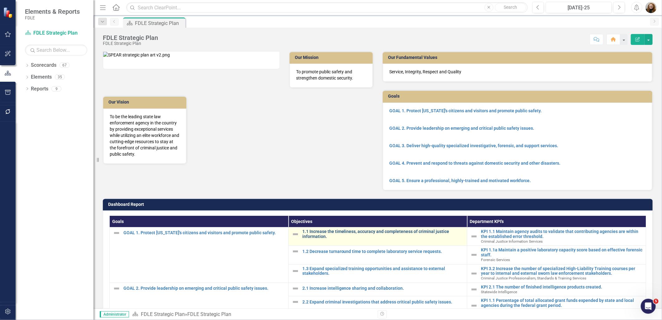
click at [343, 239] on link "1.1 Increase the timeliness, accuracy and completeness of criminal justice info…" at bounding box center [383, 234] width 162 height 10
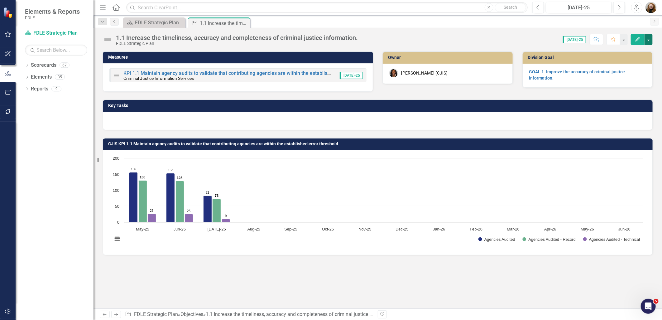
click at [650, 39] on button "button" at bounding box center [649, 39] width 8 height 11
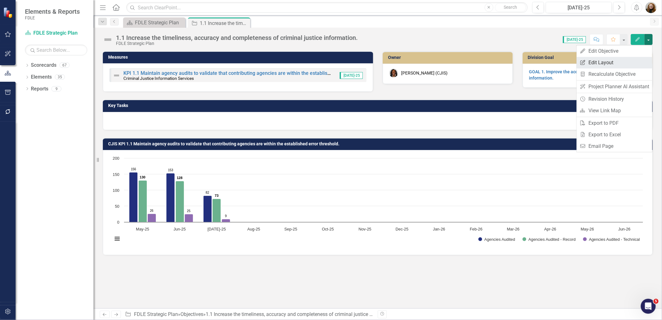
click at [627, 59] on link "Edit Report Edit Layout" at bounding box center [615, 63] width 76 height 12
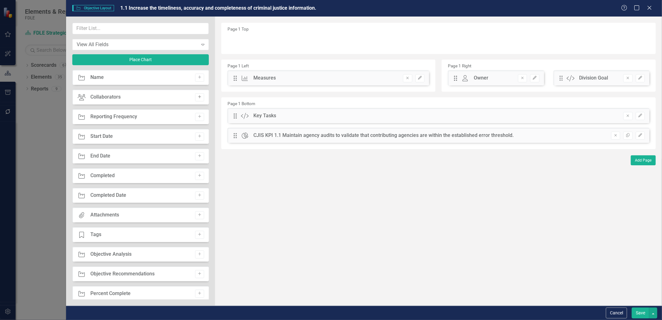
click at [198, 97] on icon "Add" at bounding box center [199, 97] width 5 height 4
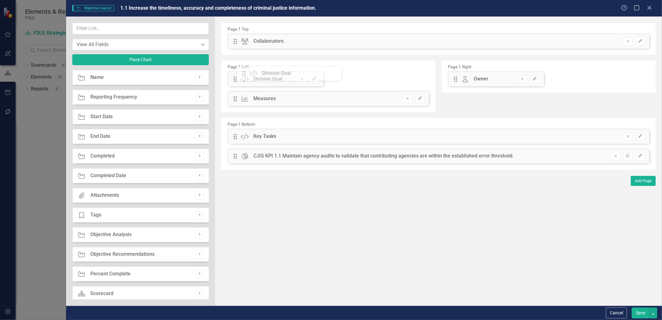
drag, startPoint x: 561, startPoint y: 81, endPoint x: 249, endPoint y: 76, distance: 312.8
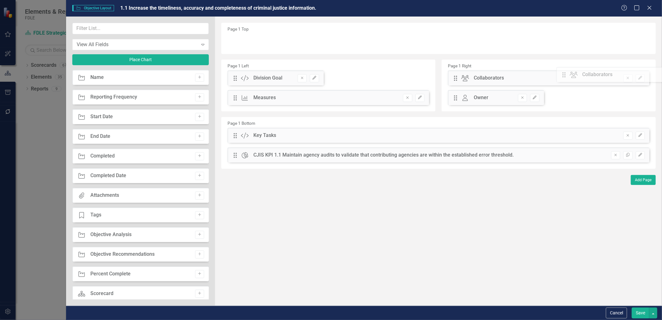
drag, startPoint x: 235, startPoint y: 42, endPoint x: 568, endPoint y: 75, distance: 335.3
click at [643, 77] on icon "Edit" at bounding box center [640, 78] width 5 height 4
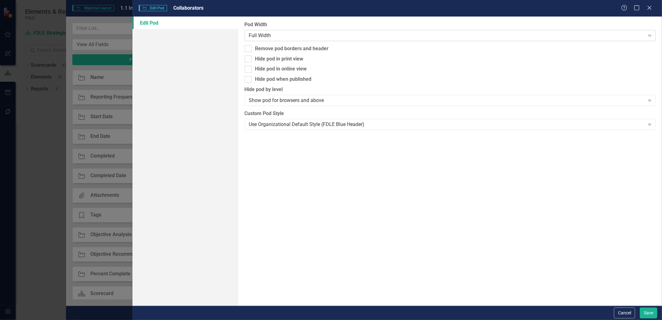
click at [284, 36] on div "Full Width" at bounding box center [447, 35] width 396 height 7
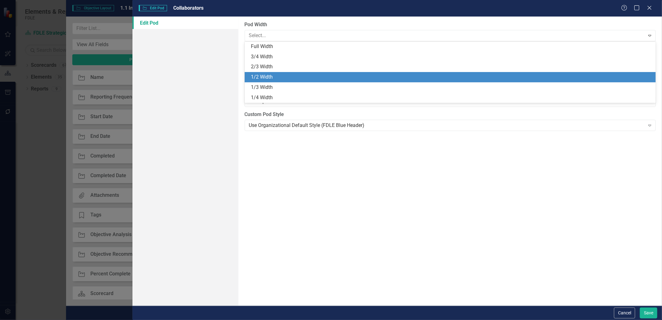
click at [273, 75] on div "1/2 Width" at bounding box center [452, 77] width 402 height 7
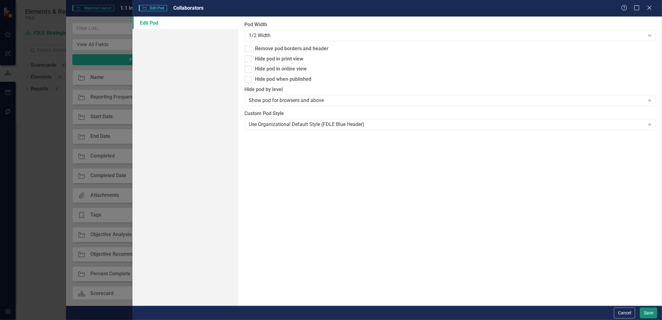
drag, startPoint x: 652, startPoint y: 315, endPoint x: 633, endPoint y: 304, distance: 21.9
click at [652, 315] on button "Save" at bounding box center [648, 312] width 17 height 11
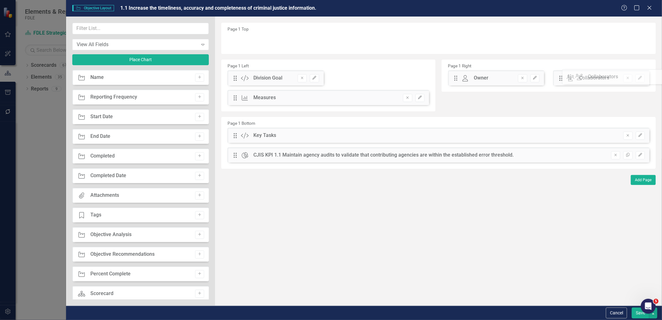
drag, startPoint x: 454, startPoint y: 80, endPoint x: 572, endPoint y: 78, distance: 118.8
click at [315, 79] on icon "Edit" at bounding box center [314, 78] width 5 height 4
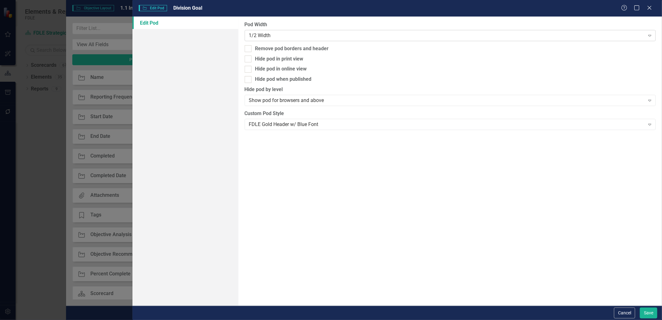
click at [261, 35] on div "1/2 Width" at bounding box center [447, 35] width 396 height 7
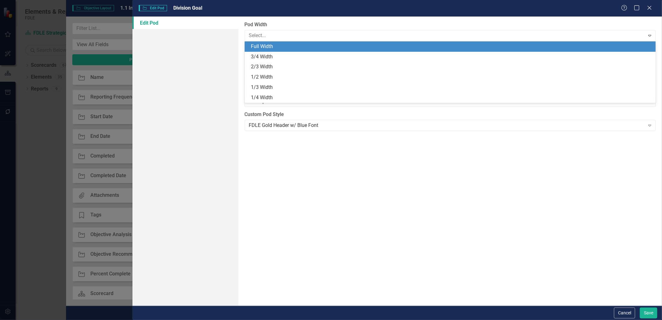
click at [263, 46] on div "Full Width" at bounding box center [452, 46] width 402 height 7
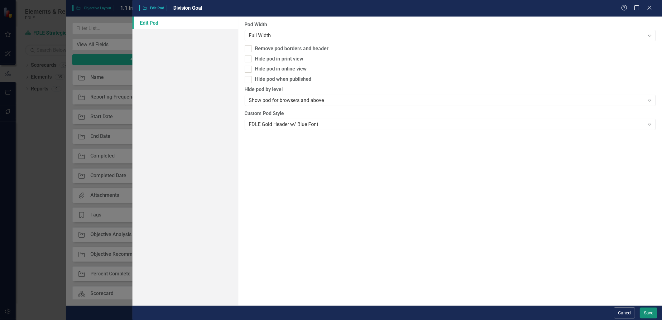
click at [650, 315] on button "Save" at bounding box center [648, 312] width 17 height 11
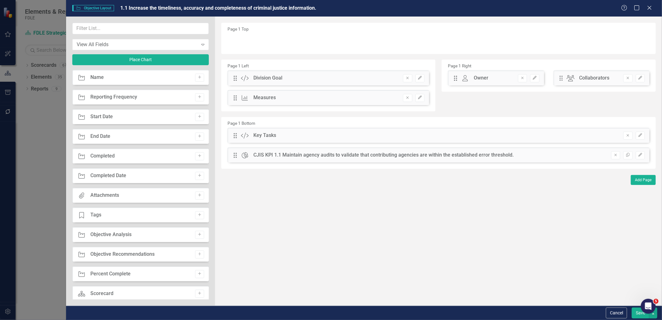
click at [640, 314] on button "Save" at bounding box center [640, 312] width 17 height 11
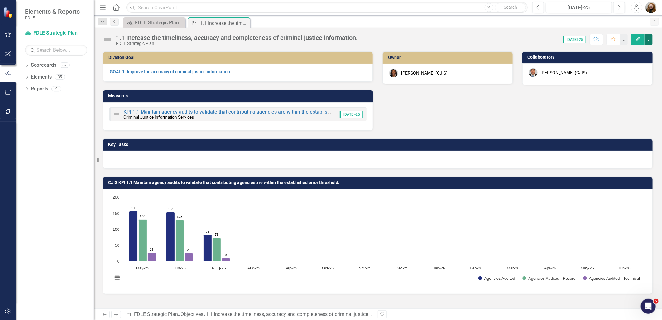
click at [651, 37] on button "button" at bounding box center [649, 39] width 8 height 11
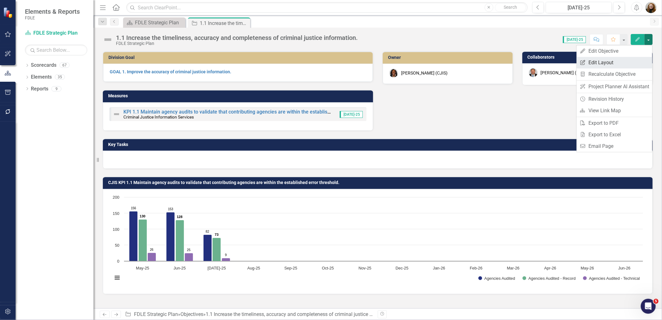
click at [618, 60] on link "Edit Report Edit Layout" at bounding box center [615, 63] width 76 height 12
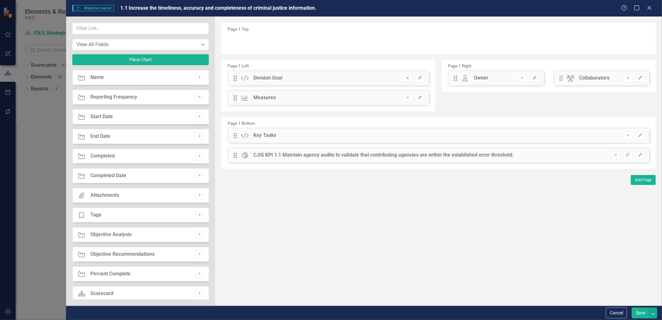
click at [405, 78] on button "Remove" at bounding box center [407, 78] width 9 height 8
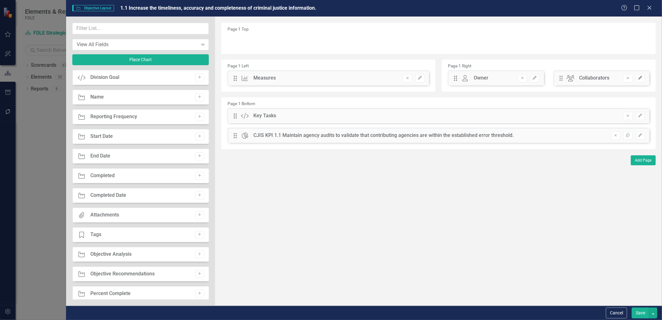
click at [640, 79] on icon "Edit" at bounding box center [640, 78] width 5 height 4
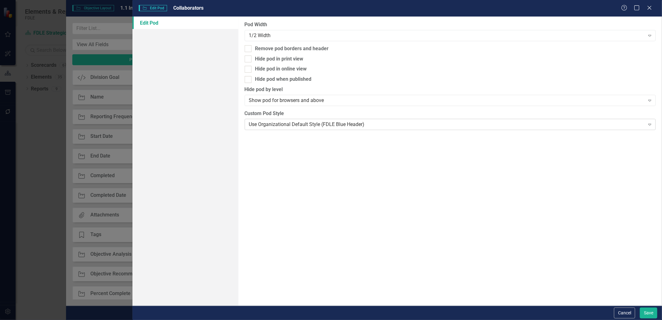
click at [283, 122] on div "Use Organizational Default Style (FDLE Blue Header)" at bounding box center [447, 124] width 396 height 7
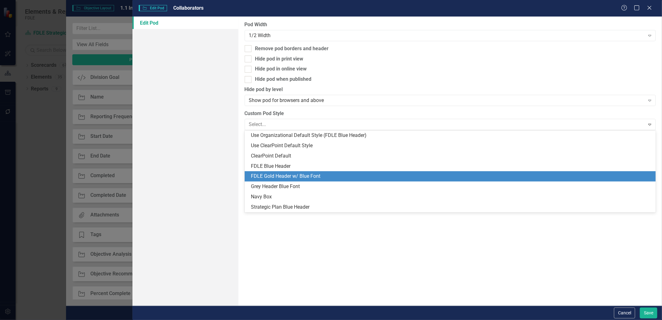
click at [277, 176] on div "FDLE Gold Header w/ Blue Font" at bounding box center [452, 176] width 402 height 7
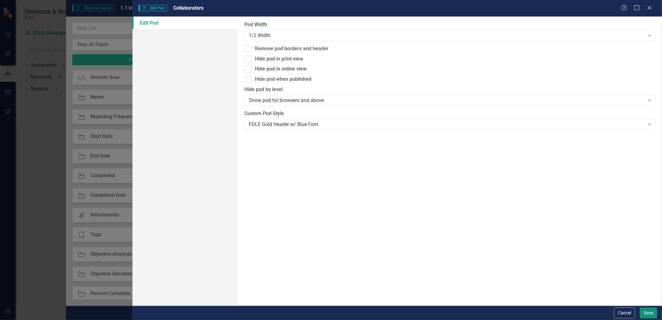
click at [648, 308] on button "Save" at bounding box center [648, 312] width 17 height 11
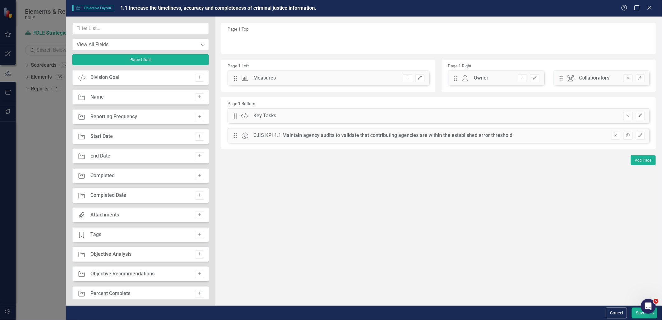
click at [637, 315] on button "Save" at bounding box center [640, 312] width 17 height 11
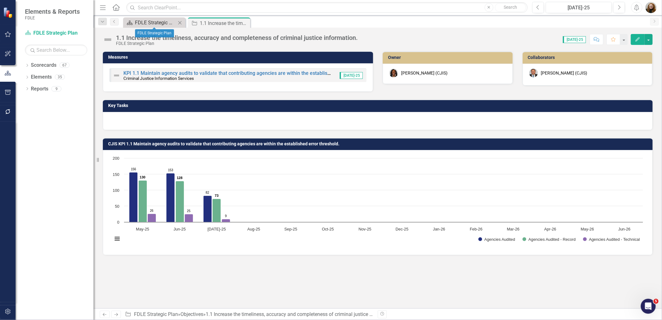
click at [154, 20] on div "FDLE Strategic Plan" at bounding box center [155, 23] width 41 height 8
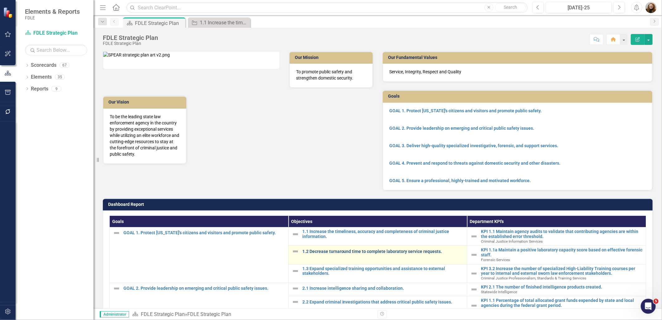
click at [336, 254] on link "1.2 Decrease turnaround time to complete laboratory service requests." at bounding box center [383, 251] width 162 height 5
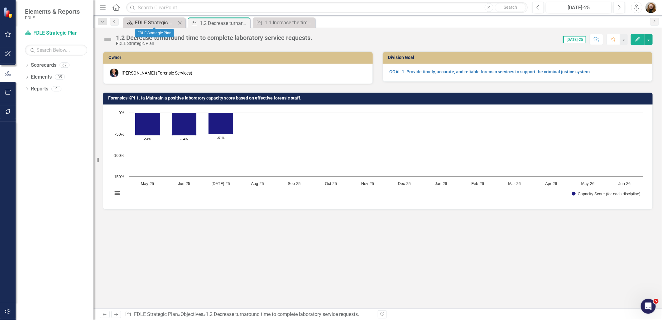
click at [159, 21] on div "FDLE Strategic Plan" at bounding box center [155, 23] width 41 height 8
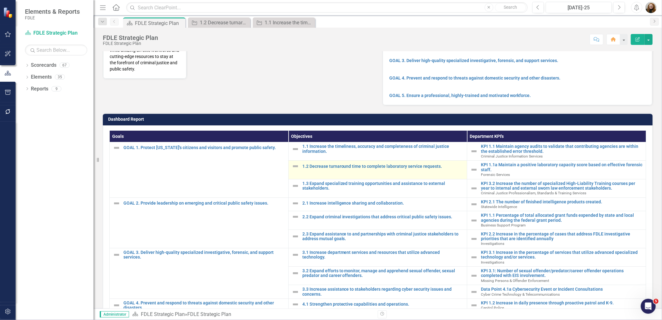
scroll to position [104, 0]
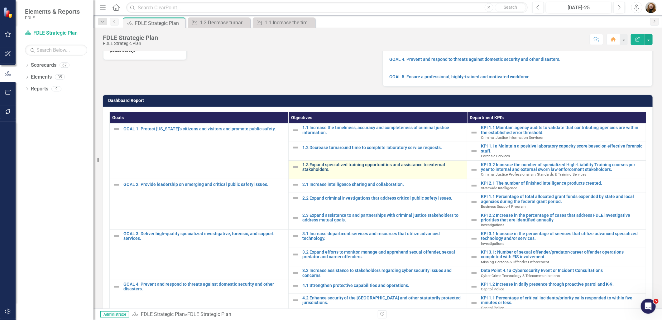
click at [322, 171] on link "1.3 Expand specialized training opportunities and assistance to external stakeh…" at bounding box center [383, 167] width 162 height 10
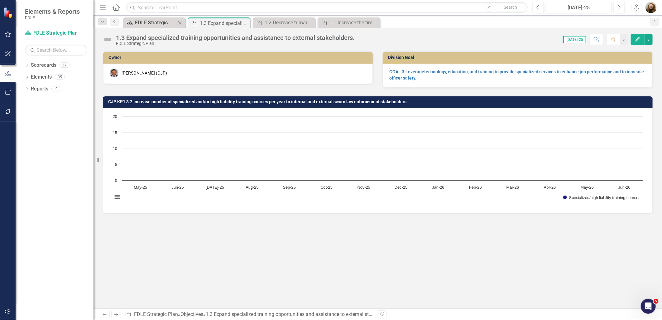
click at [148, 24] on div "FDLE Strategic Plan" at bounding box center [155, 23] width 41 height 8
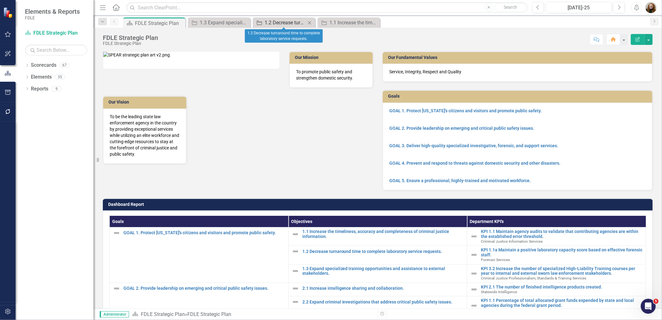
click at [276, 26] on div "1.2 Decrease turnaround time to complete laboratory service requests." at bounding box center [285, 23] width 41 height 8
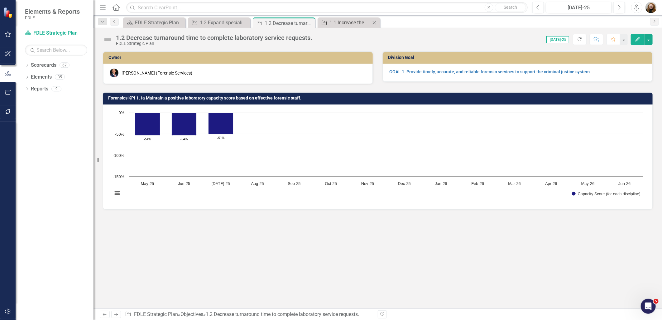
click at [332, 22] on div "1.1 Increase the timeliness, accuracy and completeness of criminal justice info…" at bounding box center [350, 23] width 41 height 8
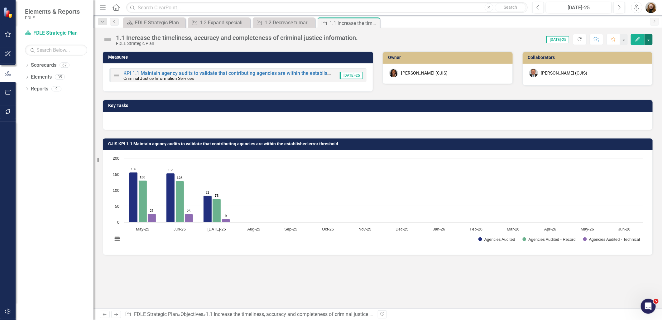
click at [648, 39] on button "button" at bounding box center [649, 39] width 8 height 11
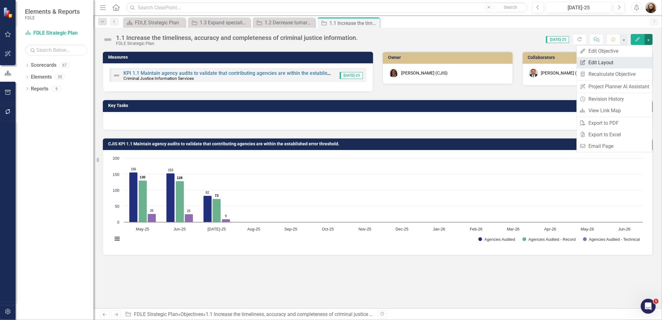
click at [609, 61] on link "Edit Report Edit Layout" at bounding box center [615, 63] width 76 height 12
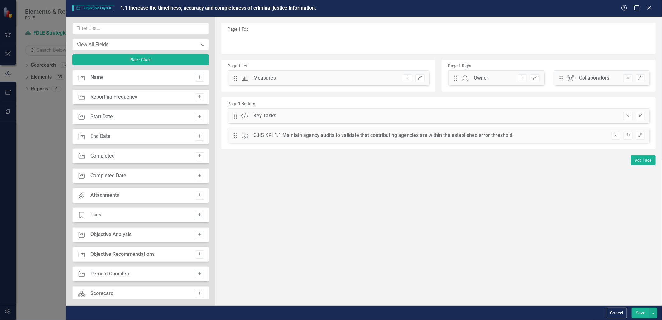
click at [409, 79] on icon "button" at bounding box center [408, 78] width 2 height 2
drag, startPoint x: 455, startPoint y: 79, endPoint x: 311, endPoint y: 85, distance: 144.2
click at [519, 78] on button "Remove" at bounding box center [522, 78] width 9 height 8
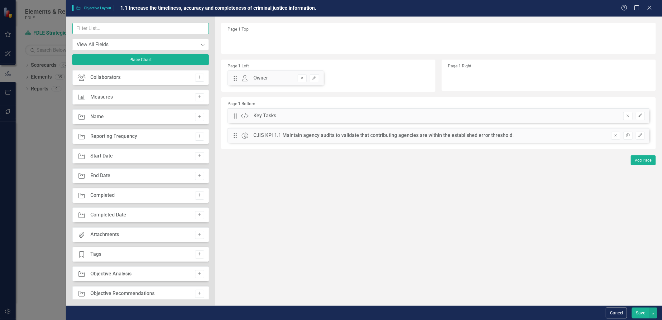
click at [129, 27] on input "text" at bounding box center [140, 29] width 137 height 12
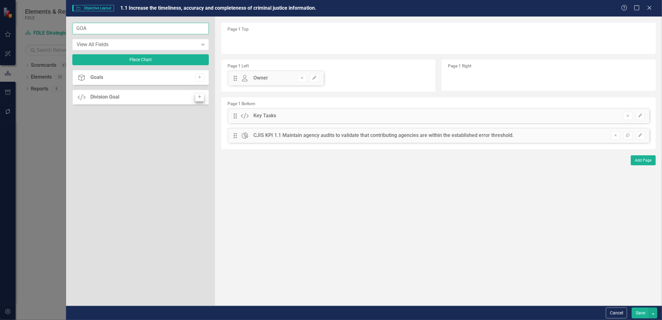
type input "GOA"
click at [198, 97] on icon "Add" at bounding box center [199, 97] width 5 height 4
drag, startPoint x: 236, startPoint y: 41, endPoint x: 469, endPoint y: 73, distance: 235.5
click at [315, 78] on icon "Edit" at bounding box center [314, 78] width 5 height 4
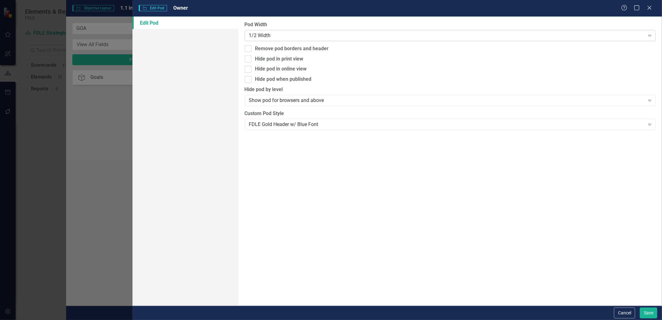
click at [280, 37] on div "1/2 Width" at bounding box center [447, 35] width 396 height 7
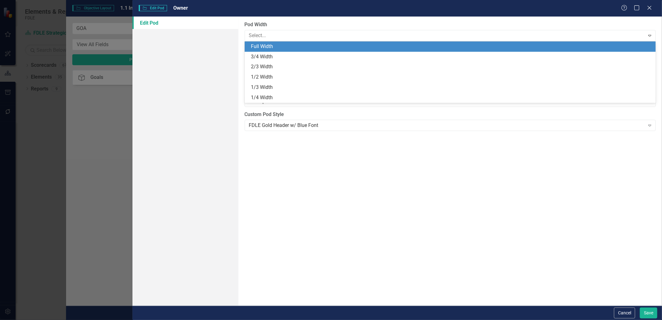
click at [276, 48] on div "Full Width" at bounding box center [452, 46] width 402 height 7
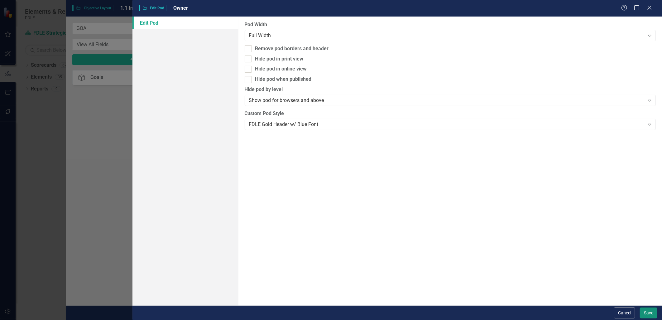
click at [646, 315] on button "Save" at bounding box center [648, 312] width 17 height 11
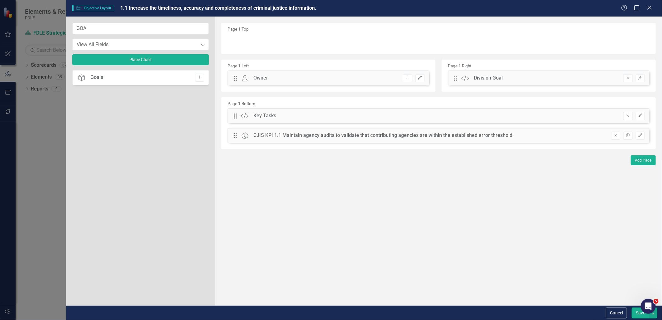
click at [637, 314] on button "Save" at bounding box center [640, 312] width 17 height 11
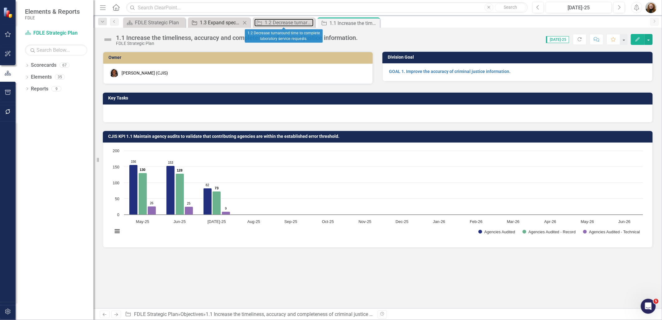
drag, startPoint x: 272, startPoint y: 23, endPoint x: 240, endPoint y: 22, distance: 31.8
click at [272, 23] on div "1.2 Decrease turnaround time to complete laboratory service requests." at bounding box center [289, 23] width 49 height 8
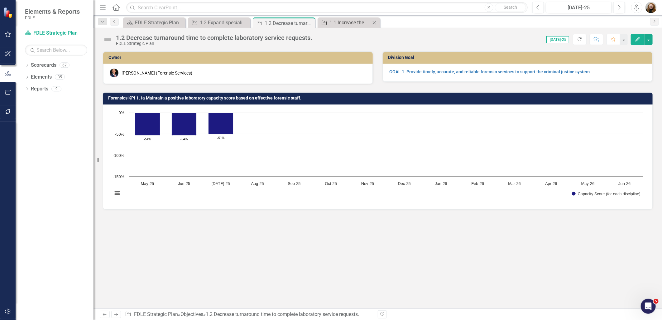
click at [345, 25] on div "1.1 Increase the timeliness, accuracy and completeness of criminal justice info…" at bounding box center [350, 23] width 41 height 8
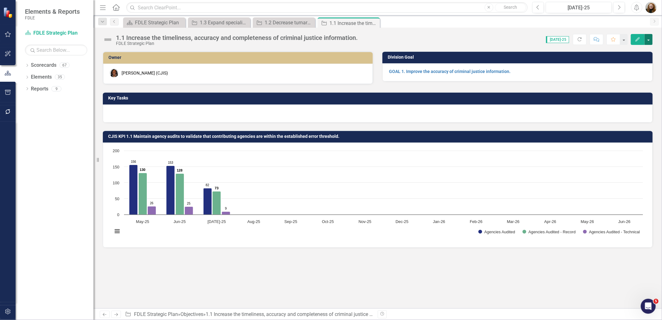
click at [650, 41] on button "button" at bounding box center [649, 39] width 8 height 11
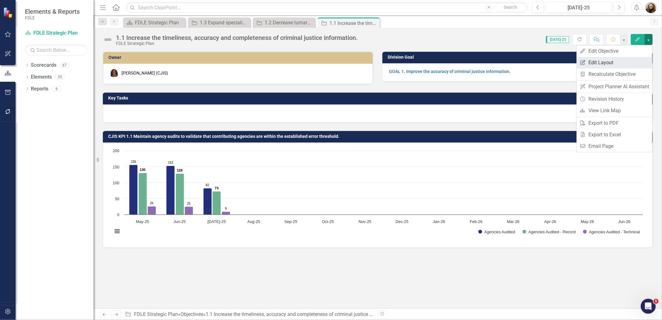
click at [618, 59] on link "Edit Report Edit Layout" at bounding box center [615, 63] width 76 height 12
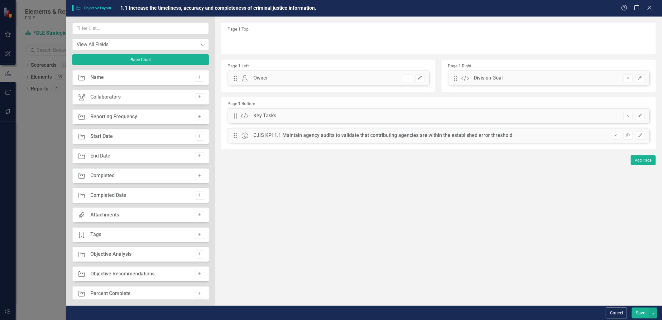
click at [644, 77] on button "Edit" at bounding box center [640, 78] width 9 height 8
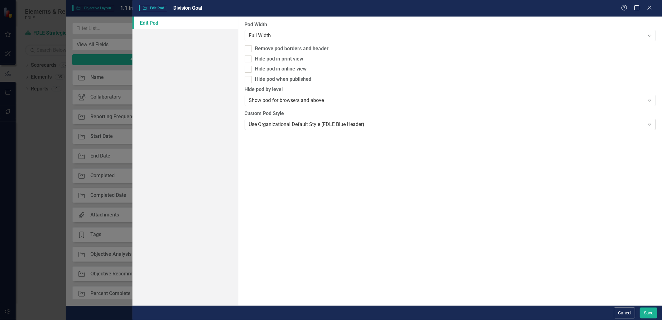
click at [272, 128] on div "Use Organizational Default Style (FDLE Blue Header) Expand" at bounding box center [450, 124] width 411 height 11
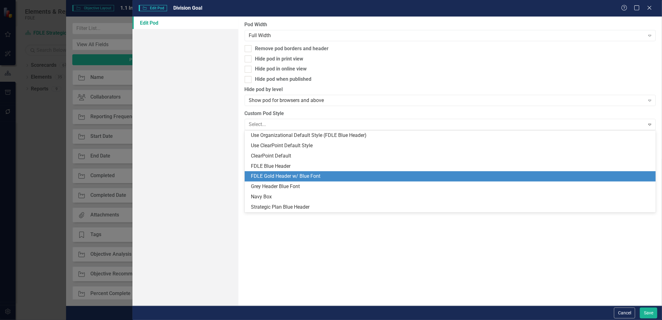
click at [270, 173] on div "FDLE Gold Header w/ Blue Font" at bounding box center [452, 176] width 402 height 7
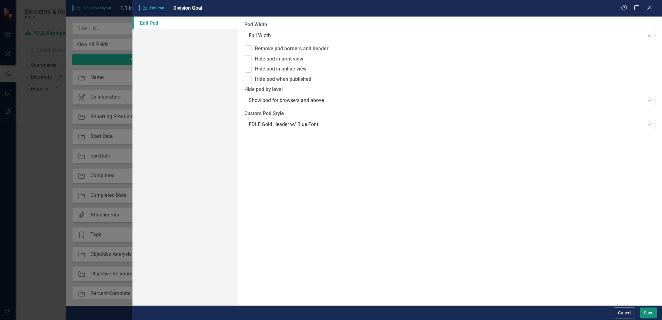
click at [650, 308] on button "Save" at bounding box center [648, 312] width 17 height 11
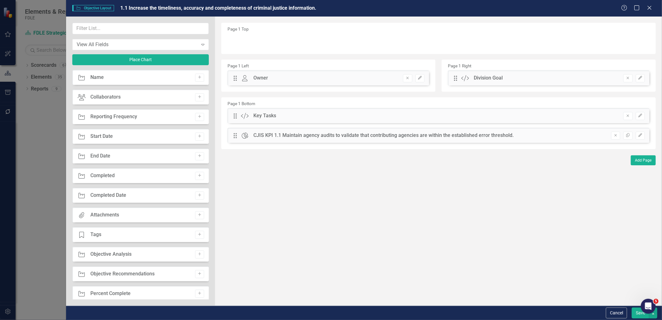
click at [638, 319] on div "Cancel Save" at bounding box center [364, 313] width 596 height 14
click at [488, 224] on div "The fields (or pods) that are available for you to include on the detail page a…" at bounding box center [438, 161] width 447 height 289
click at [635, 314] on button "Save" at bounding box center [640, 312] width 17 height 11
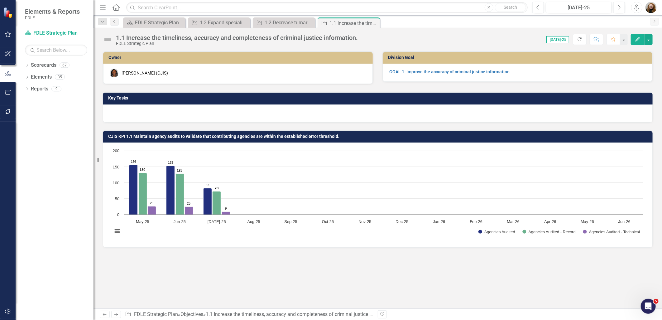
drag, startPoint x: 347, startPoint y: 271, endPoint x: 334, endPoint y: 255, distance: 20.4
click at [346, 271] on div "Owner Lucy Saunders (CJIS) Division Goal GOAL 1. Improve the accuracy of crimin…" at bounding box center [378, 179] width 569 height 257
click at [297, 126] on div "CJIS KPI 1.1 Maintain agency audits to validate that contributing agencies are …" at bounding box center [377, 185] width 559 height 125
click at [213, 278] on div "Owner Lucy Saunders (CJIS) Division Goal GOAL 1. Improve the accuracy of crimin…" at bounding box center [378, 179] width 569 height 257
click at [284, 22] on div "1.2 Decrease turnaround time to complete laboratory service requests." at bounding box center [285, 23] width 41 height 8
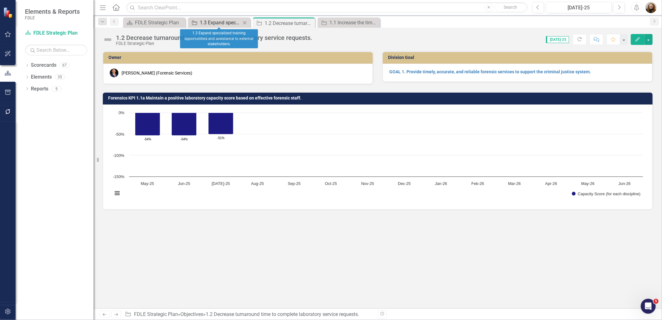
click at [229, 23] on div "1.3 Expand specialized training opportunities and assistance to external stakeh…" at bounding box center [220, 23] width 41 height 8
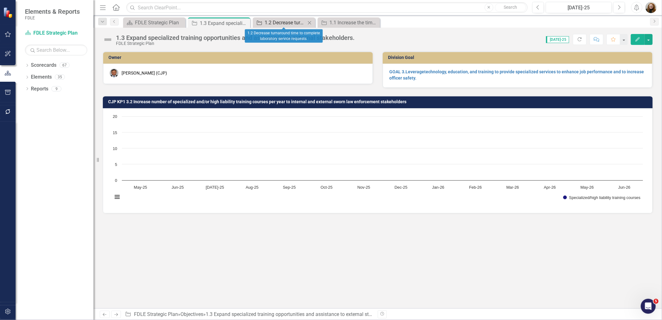
click at [278, 21] on div "1.2 Decrease turnaround time to complete laboratory service requests." at bounding box center [285, 23] width 41 height 8
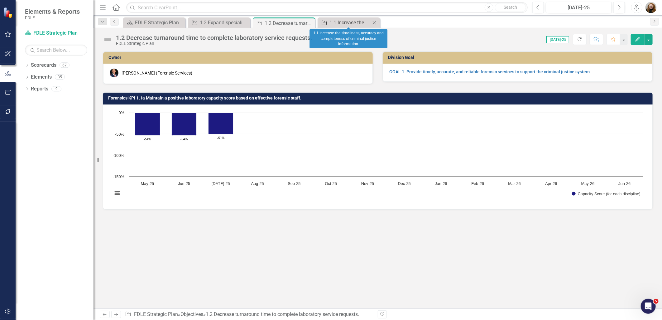
click at [348, 23] on div "1.1 Increase the timeliness, accuracy and completeness of criminal justice info…" at bounding box center [350, 23] width 41 height 8
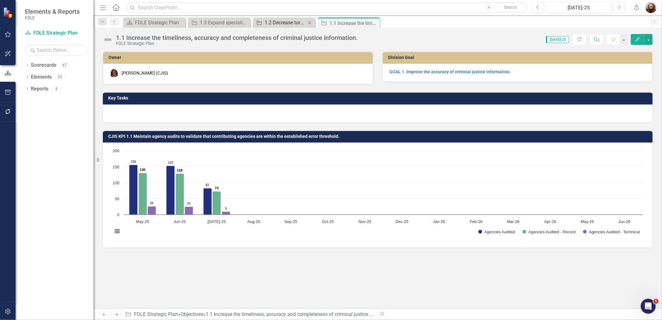
click at [276, 19] on div "1.2 Decrease turnaround time to complete laboratory service requests." at bounding box center [285, 23] width 41 height 8
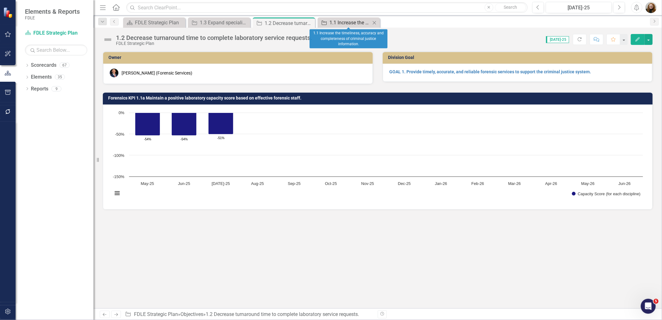
click at [346, 24] on div "1.1 Increase the timeliness, accuracy and completeness of criminal justice info…" at bounding box center [350, 23] width 41 height 8
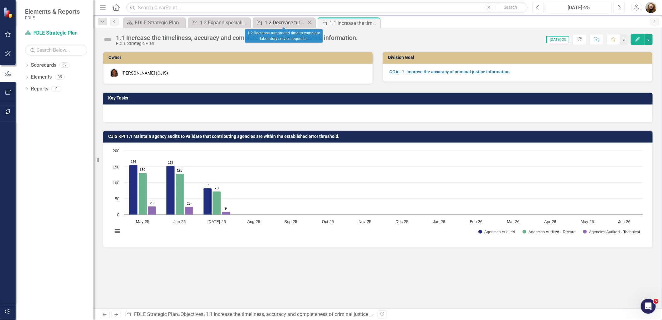
click at [287, 26] on div "1.2 Decrease turnaround time to complete laboratory service requests." at bounding box center [285, 23] width 41 height 8
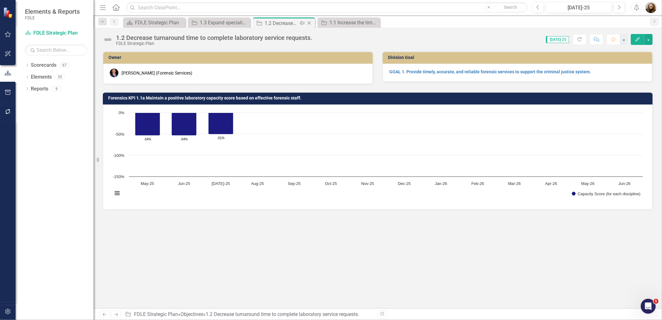
click at [308, 24] on icon "Close" at bounding box center [309, 23] width 6 height 5
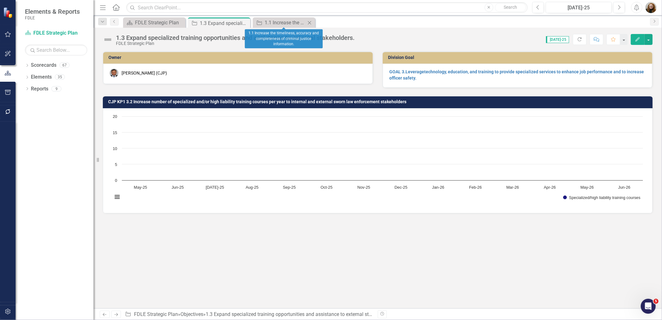
click at [309, 23] on icon at bounding box center [309, 22] width 3 height 3
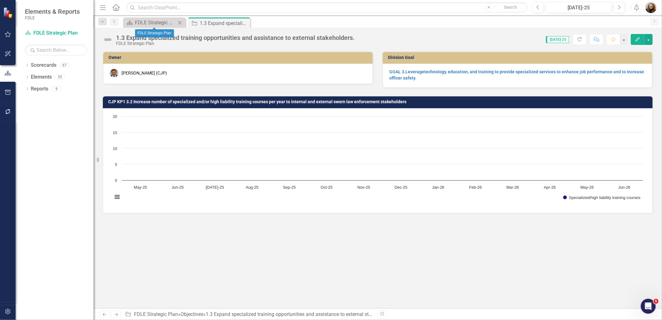
click at [160, 18] on div "Scorecard FDLE Strategic Plan Close" at bounding box center [154, 22] width 62 height 10
click at [160, 26] on div "FDLE Strategic Plan" at bounding box center [155, 23] width 41 height 8
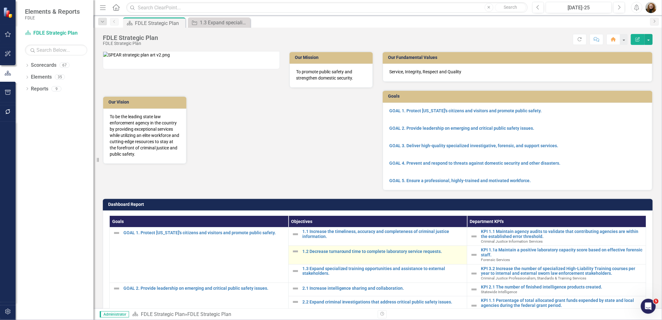
click at [336, 255] on div "1.2 Decrease turnaround time to complete laboratory service requests." at bounding box center [378, 251] width 172 height 7
click at [336, 254] on link "1.2 Decrease turnaround time to complete laboratory service requests." at bounding box center [383, 251] width 162 height 5
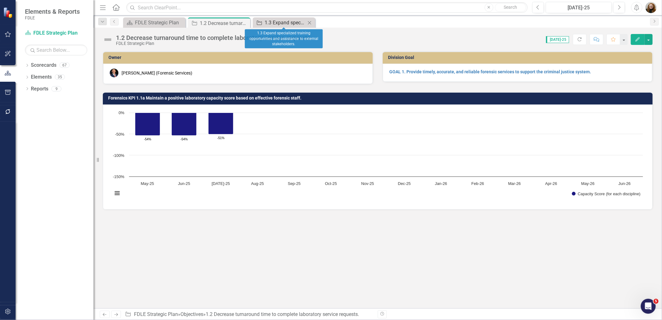
click at [295, 24] on div "1.3 Expand specialized training opportunities and assistance to external stakeh…" at bounding box center [285, 23] width 41 height 8
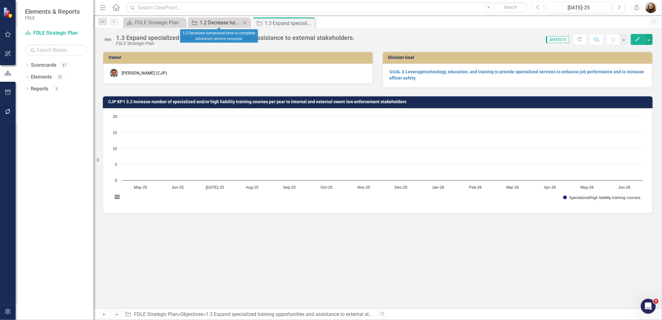
click at [207, 23] on div "1.2 Decrease turnaround time to complete laboratory service requests." at bounding box center [220, 23] width 41 height 8
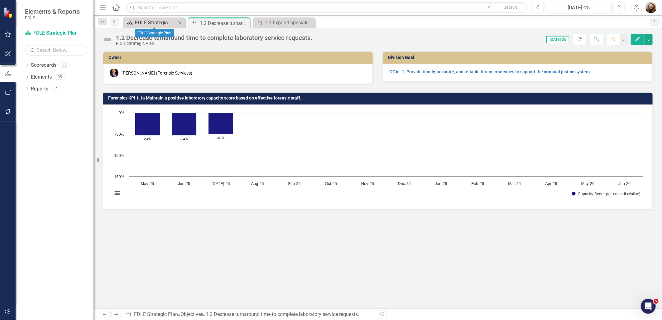
click at [150, 21] on div "FDLE Strategic Plan" at bounding box center [155, 23] width 41 height 8
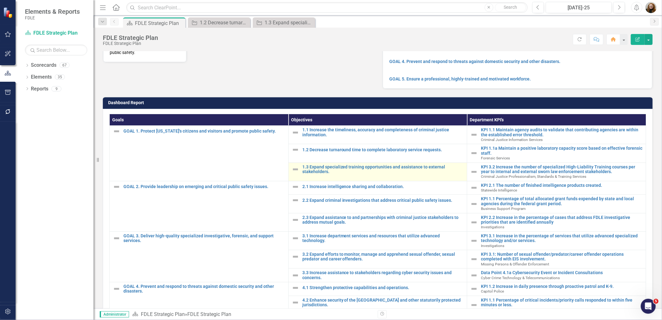
scroll to position [104, 0]
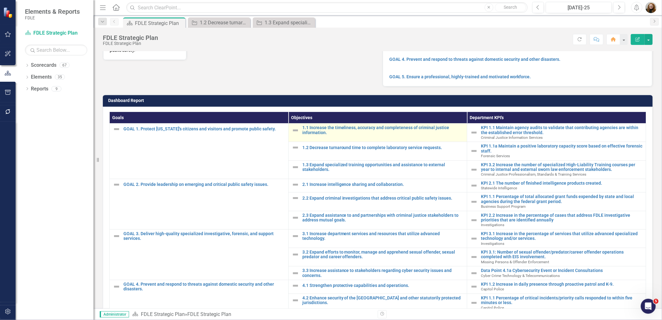
click at [328, 142] on td "1.1 Increase the timeliness, accuracy and completeness of criminal justice info…" at bounding box center [377, 132] width 179 height 18
click at [334, 135] on link "1.1 Increase the timeliness, accuracy and completeness of criminal justice info…" at bounding box center [383, 130] width 162 height 10
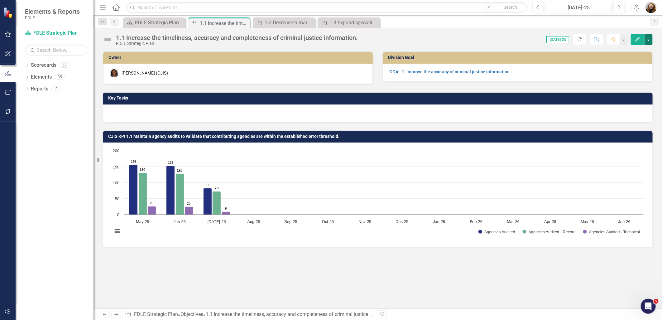
click at [648, 42] on button "button" at bounding box center [649, 39] width 8 height 11
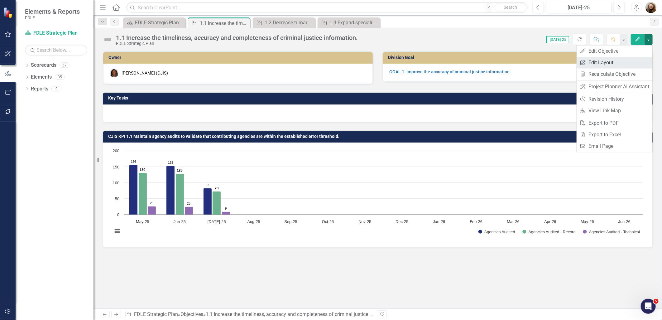
click at [611, 61] on link "Edit Report Edit Layout" at bounding box center [615, 63] width 76 height 12
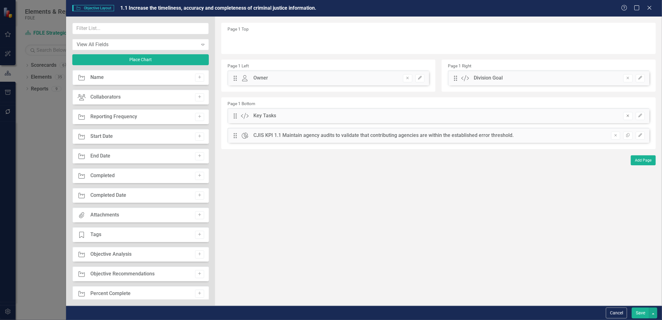
click at [628, 116] on icon "button" at bounding box center [628, 116] width 2 height 2
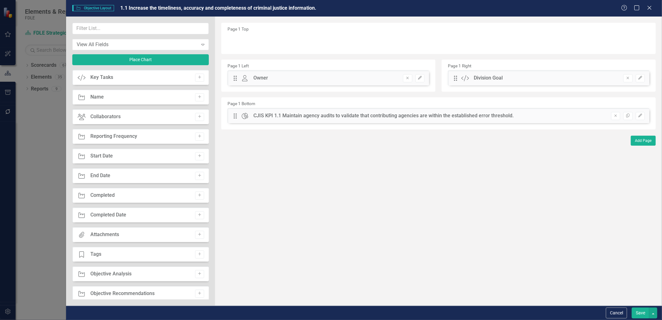
click at [638, 317] on button "Save" at bounding box center [640, 312] width 17 height 11
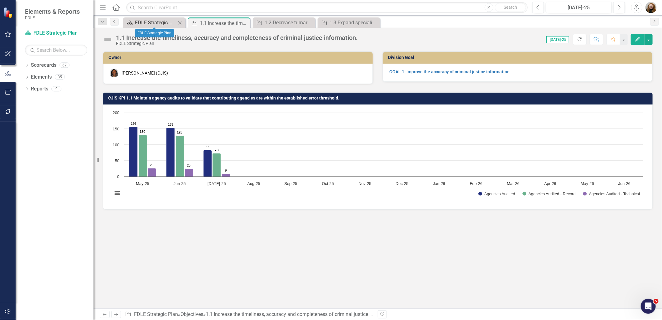
click at [157, 19] on div "FDLE Strategic Plan" at bounding box center [155, 23] width 41 height 8
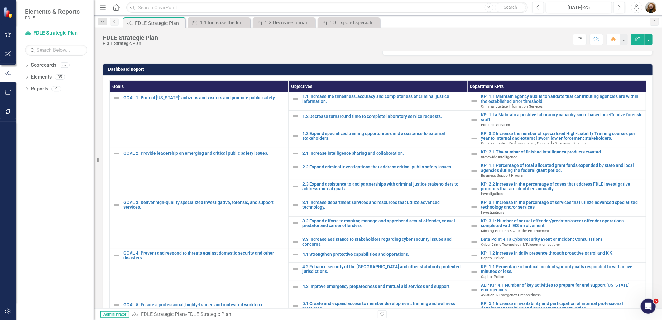
scroll to position [138, 0]
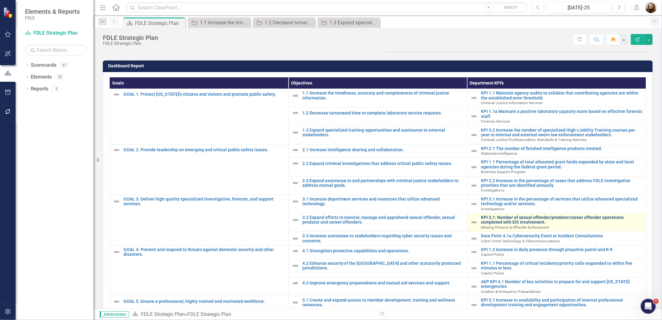
click at [519, 225] on link "KPI 3.1: Number of sexual offender/predator/career offender operations complete…" at bounding box center [562, 220] width 162 height 10
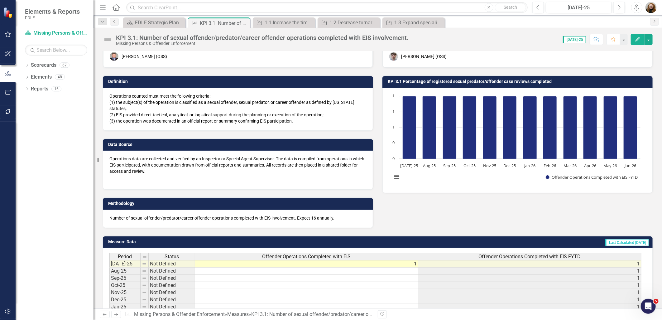
scroll to position [8, 0]
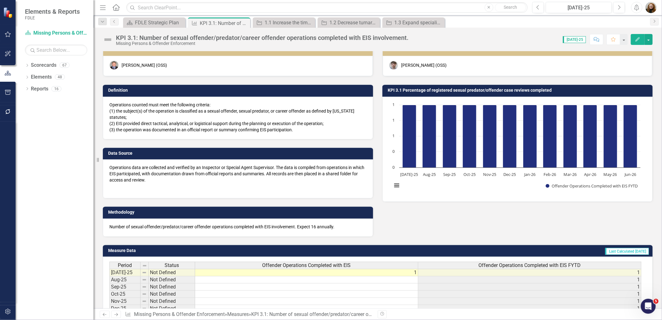
click at [440, 89] on h3 "KPI 3.1 Percentage of registered sexual predator/offender case reviews completed" at bounding box center [519, 90] width 262 height 5
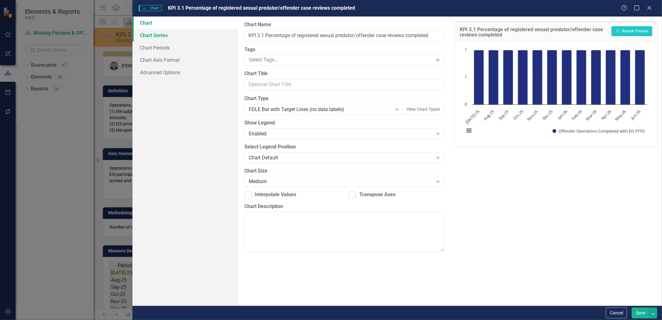
click at [154, 35] on link "Chart Series" at bounding box center [186, 35] width 106 height 12
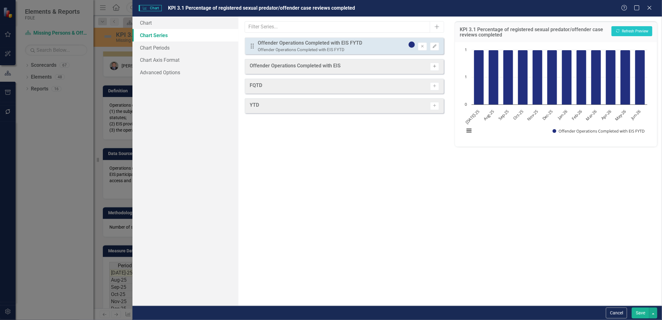
click at [432, 65] on icon "Activate" at bounding box center [434, 67] width 5 height 4
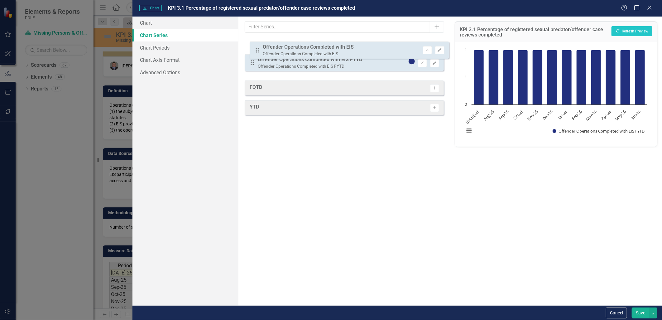
drag, startPoint x: 251, startPoint y: 66, endPoint x: 256, endPoint y: 49, distance: 17.9
click at [256, 49] on div "Drag Offender Operations Completed with EIS FYTD Offender Operations Completed …" at bounding box center [345, 56] width 200 height 39
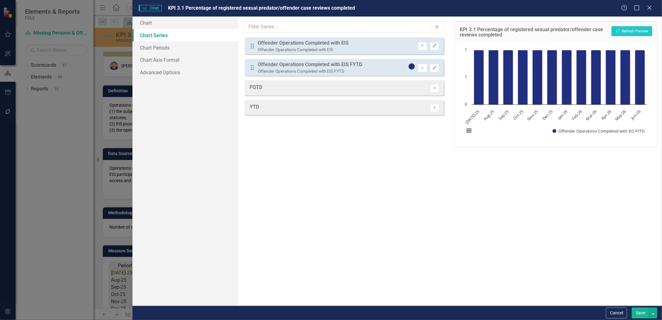
click at [639, 313] on button "Save" at bounding box center [640, 312] width 17 height 11
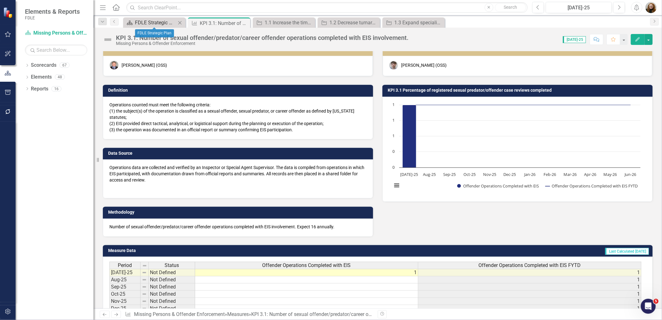
click at [154, 25] on div "FDLE Strategic Plan" at bounding box center [155, 23] width 41 height 8
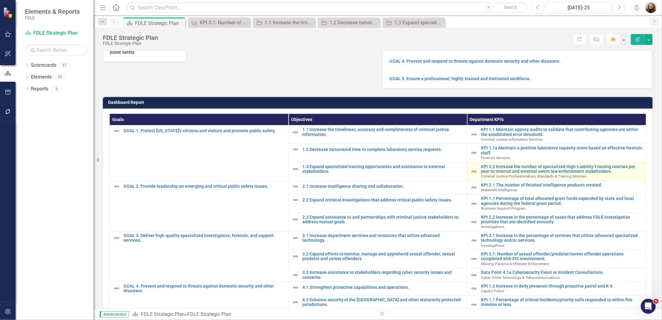
scroll to position [104, 0]
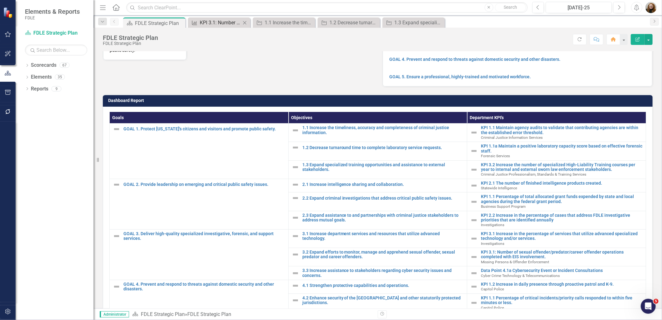
click at [201, 21] on div "KPI 3.1: Number of sexual offender/predator/career offender operations complete…" at bounding box center [220, 23] width 41 height 8
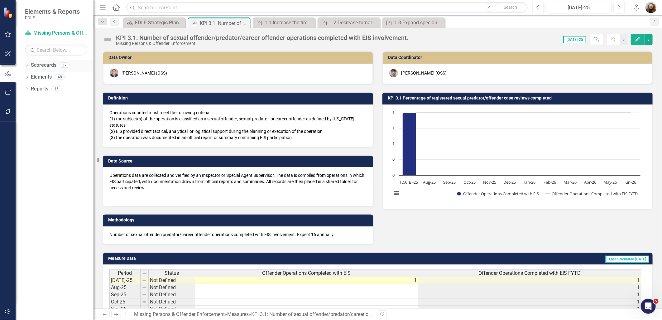
click at [27, 67] on icon "Dropdown" at bounding box center [27, 65] width 4 height 3
click at [28, 102] on icon "Dropdown" at bounding box center [30, 101] width 5 height 4
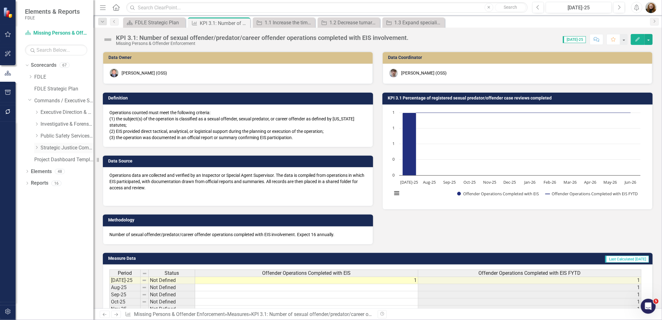
click at [36, 150] on div "Dropdown" at bounding box center [36, 147] width 5 height 5
click at [55, 185] on link "Missing Persons & Offender Enforcement" at bounding box center [70, 183] width 47 height 7
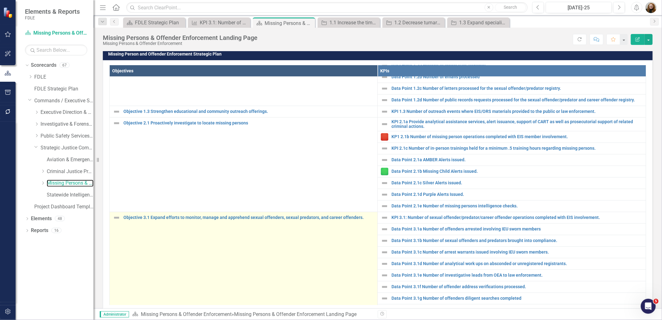
scroll to position [146, 0]
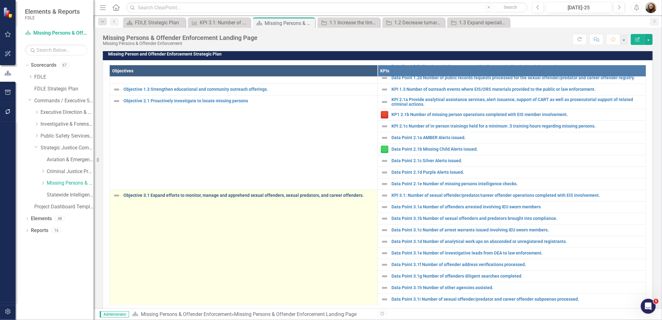
click at [303, 198] on link "Objective 3.1 Expand efforts to monitor, manage and apprehend sexual offenders,…" at bounding box center [248, 195] width 251 height 5
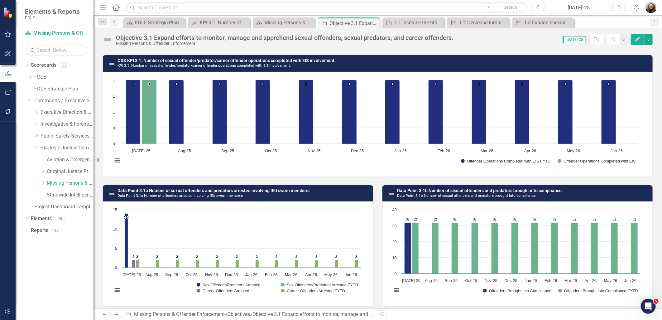
scroll to position [173, 0]
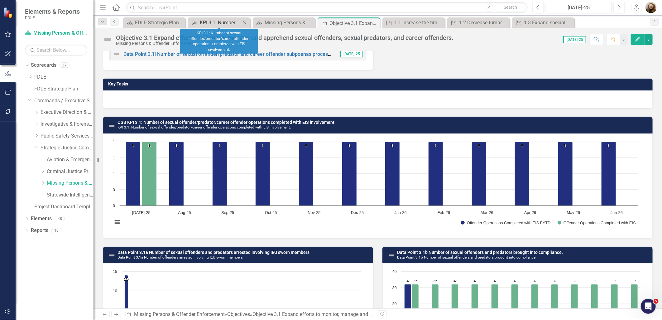
click at [219, 23] on div "KPI 3.1: Number of sexual offender/predator/career offender operations complete…" at bounding box center [220, 23] width 41 height 8
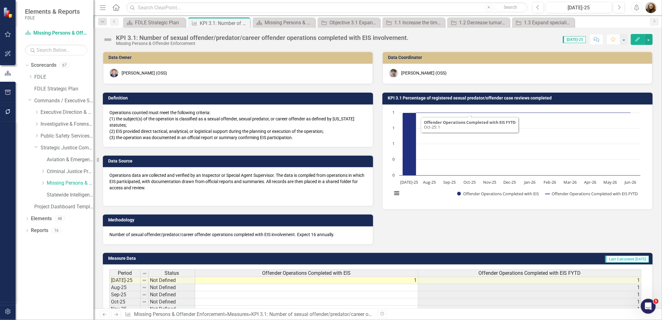
click at [453, 100] on h3 "KPI 3.1 Percentage of registered sexual predator/offender case reviews completed" at bounding box center [519, 98] width 262 height 5
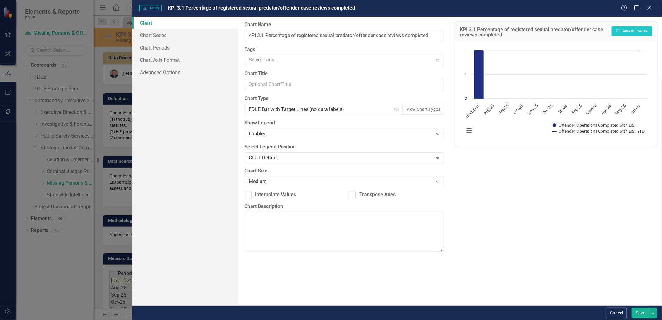
click at [288, 107] on div "FDLE Bar with Target Lines (no data labels)" at bounding box center [320, 109] width 143 height 7
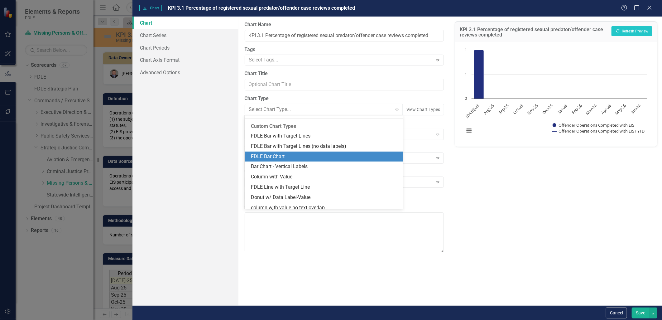
scroll to position [546, 0]
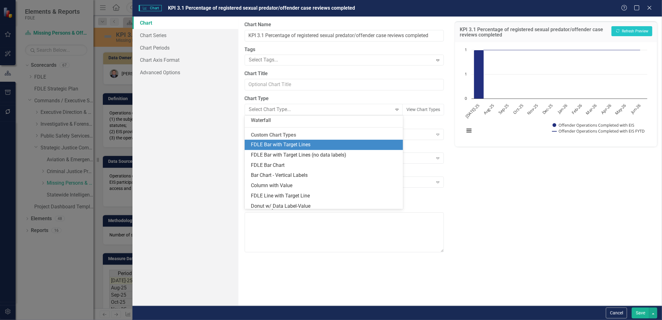
click at [307, 142] on div "FDLE Bar with Target Lines" at bounding box center [325, 144] width 149 height 7
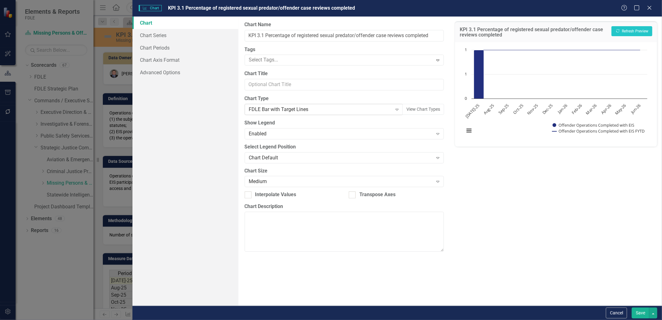
click at [287, 112] on div "FDLE Bar with Target Lines" at bounding box center [320, 109] width 143 height 7
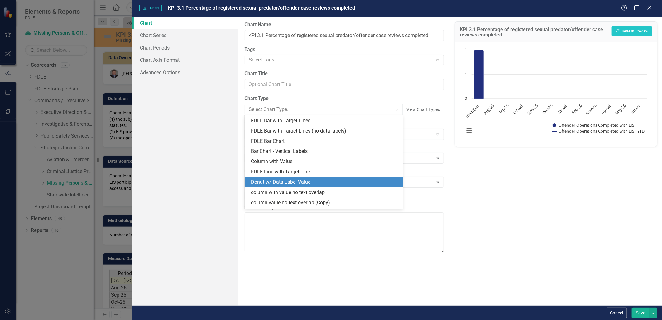
scroll to position [603, 0]
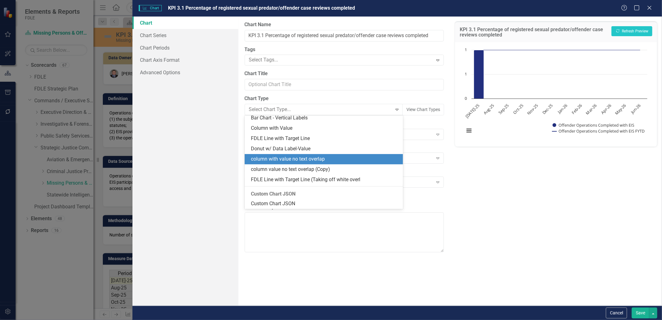
click at [285, 163] on div "column with value no text overlap" at bounding box center [324, 159] width 159 height 10
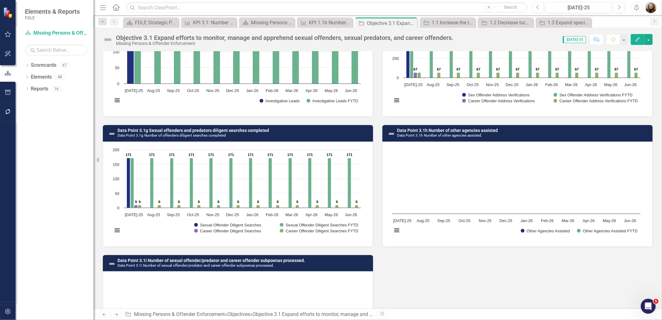
scroll to position [688, 0]
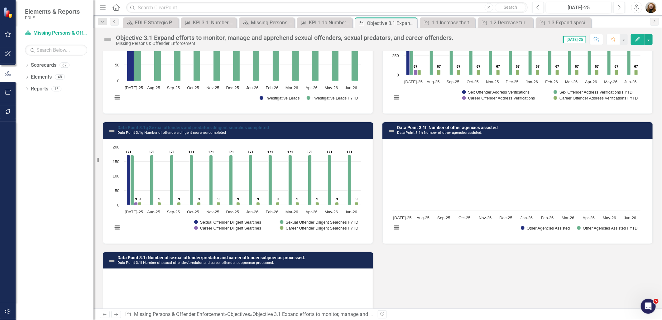
click at [199, 127] on link "Data Point 3.1g Sexual offenders and predators diligent searches completed" at bounding box center [194, 127] width 152 height 5
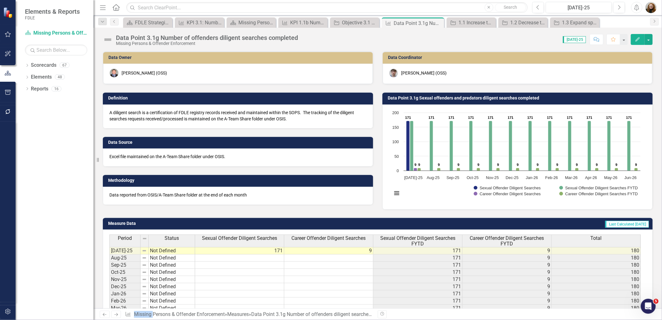
click at [443, 99] on h3 "Data Point 3.1g Sexual offenders and predators diligent searches completed" at bounding box center [519, 98] width 262 height 5
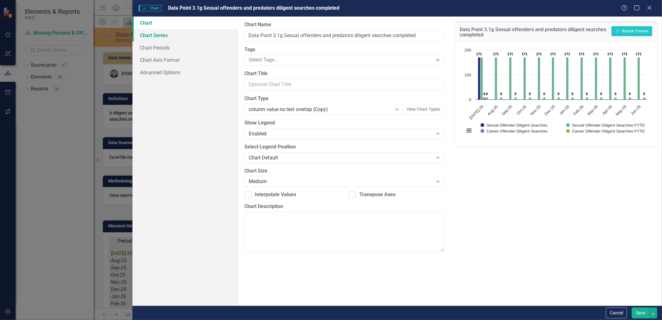
click at [158, 36] on link "Chart Series" at bounding box center [186, 35] width 106 height 12
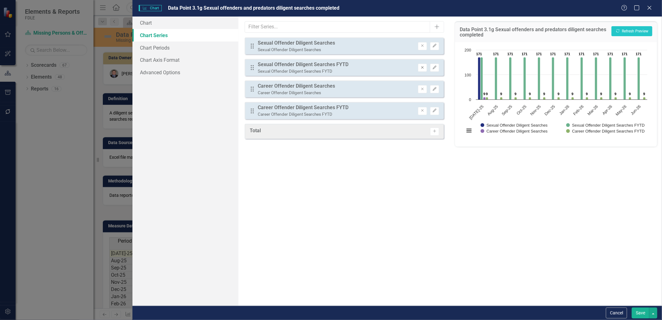
click at [422, 67] on icon "button" at bounding box center [422, 67] width 2 height 2
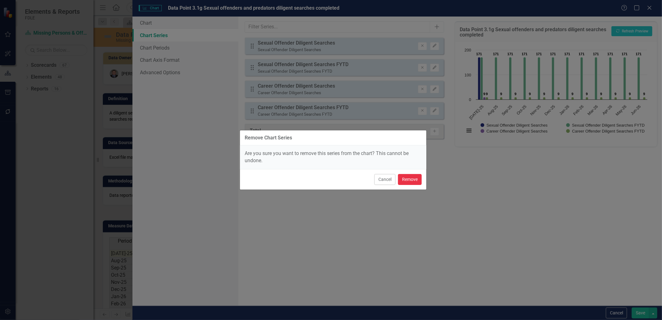
click at [408, 179] on button "Remove" at bounding box center [410, 179] width 24 height 11
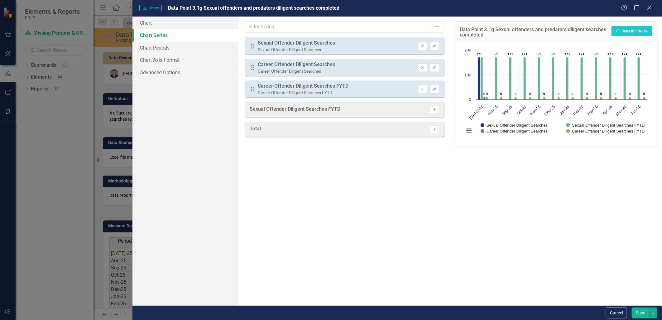
click at [423, 88] on icon "button" at bounding box center [422, 89] width 2 height 2
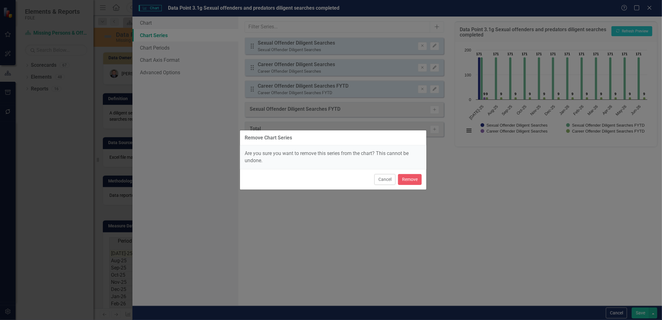
click at [414, 173] on div "Cancel Remove" at bounding box center [333, 179] width 186 height 21
click at [408, 178] on button "Remove" at bounding box center [410, 179] width 24 height 11
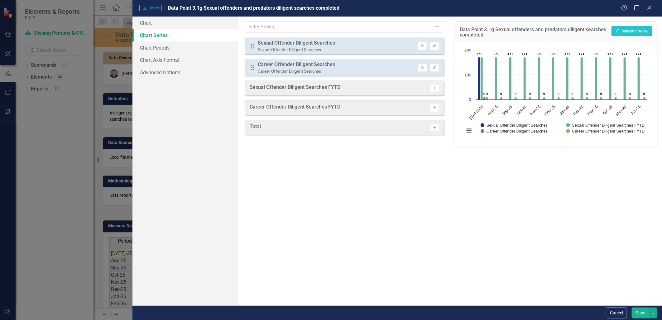
click at [635, 314] on button "Save" at bounding box center [640, 312] width 17 height 11
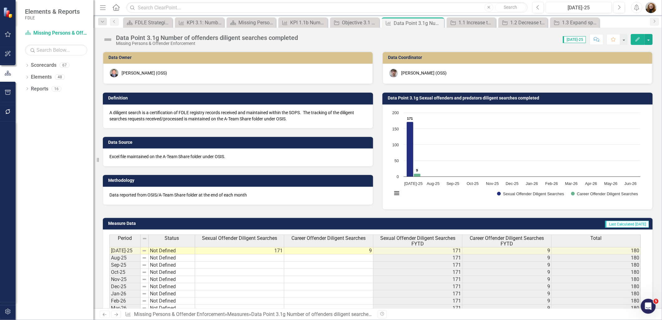
click at [350, 23] on div "icon.bolt Chart Updated Elements & Reports FDLE Scorecard Missing Persons & Off…" at bounding box center [331, 160] width 662 height 320
click at [355, 24] on div "Objective 3.1 Expand efforts to monitor, manage and apprehend sexual offenders,…" at bounding box center [356, 23] width 28 height 8
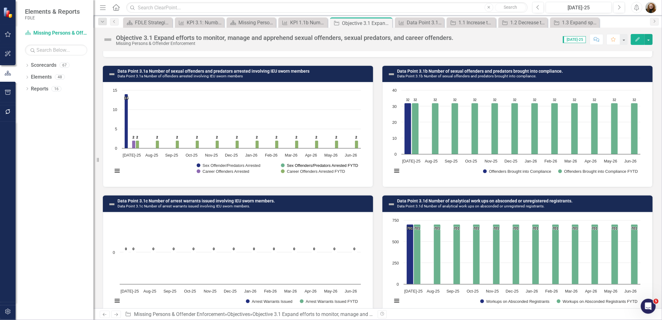
scroll to position [346, 0]
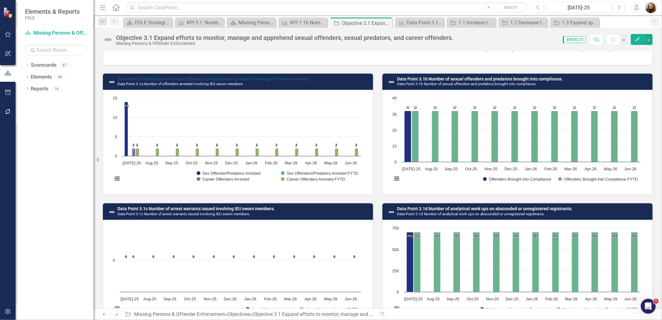
click at [206, 78] on link "Data Point 3.1a Number of sexual offenders and predators arrested involving IEU…" at bounding box center [214, 78] width 192 height 5
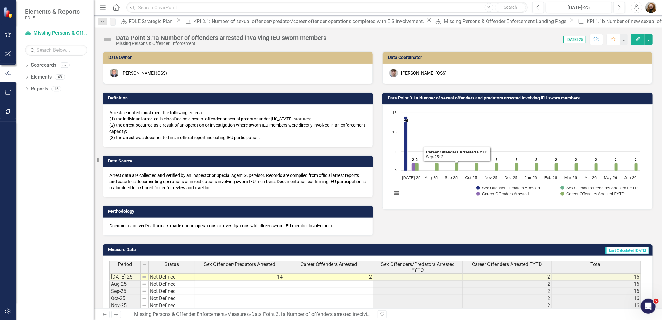
click at [410, 100] on h3 "Data Point 3.1a Number of sexual offenders and predators arrested involving IEU…" at bounding box center [519, 98] width 262 height 5
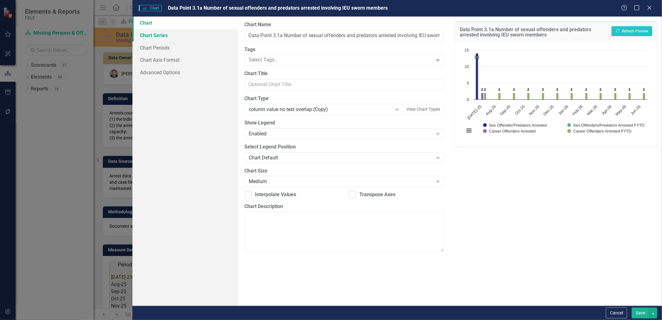
click at [162, 36] on link "Chart Series" at bounding box center [186, 35] width 106 height 12
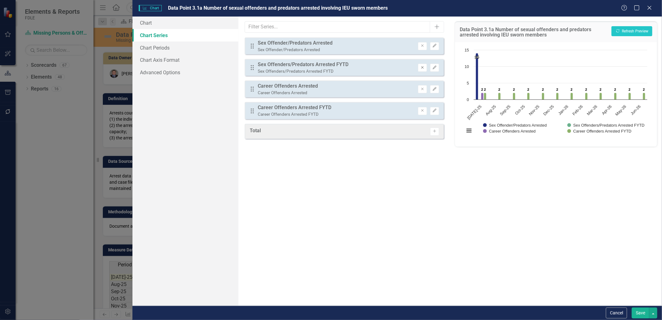
click at [423, 66] on icon "Remove" at bounding box center [422, 68] width 5 height 4
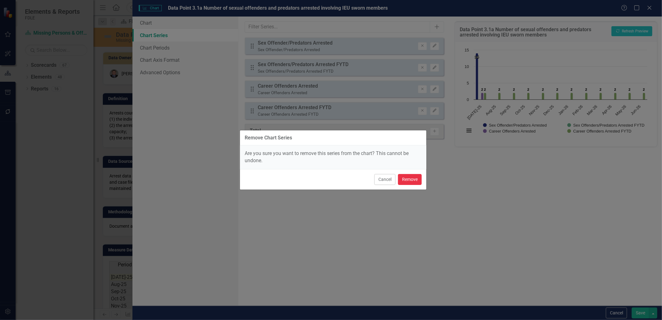
click at [404, 181] on button "Remove" at bounding box center [410, 179] width 24 height 11
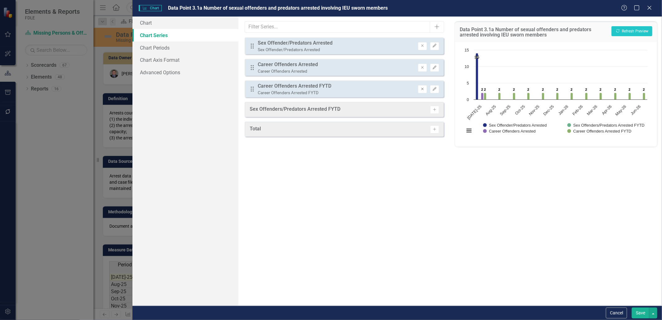
click at [420, 88] on icon "Remove" at bounding box center [422, 89] width 5 height 4
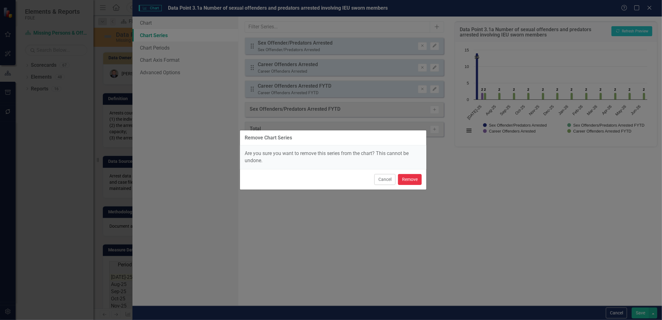
click at [407, 180] on button "Remove" at bounding box center [410, 179] width 24 height 11
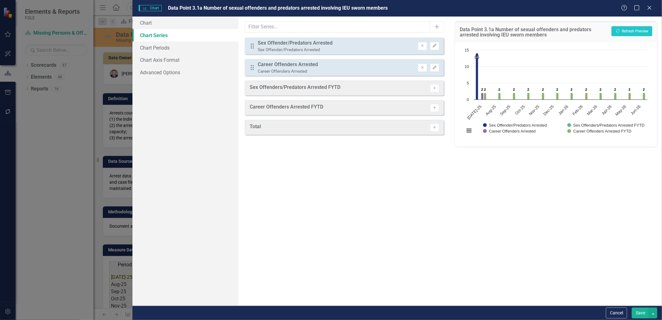
click at [641, 310] on button "Save" at bounding box center [640, 312] width 17 height 11
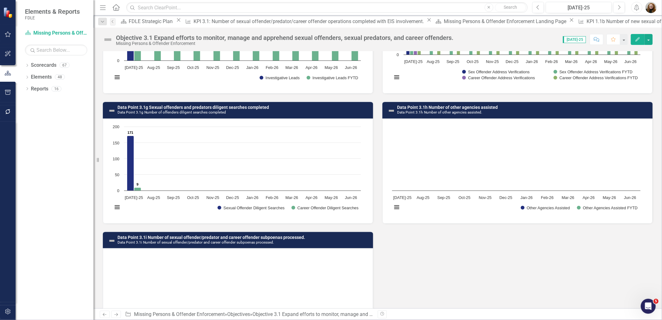
scroll to position [618, 0]
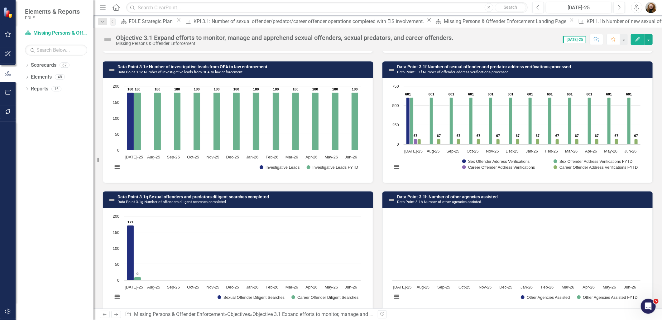
click at [406, 70] on small "Data Point 3.1f Number of offender address verifications processed." at bounding box center [453, 72] width 113 height 4
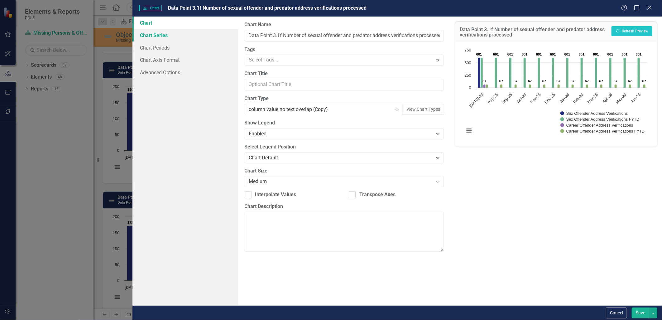
click at [165, 34] on link "Chart Series" at bounding box center [186, 35] width 106 height 12
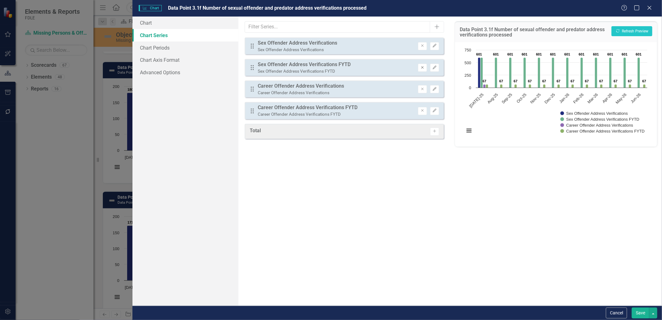
click at [423, 66] on icon "button" at bounding box center [422, 67] width 2 height 2
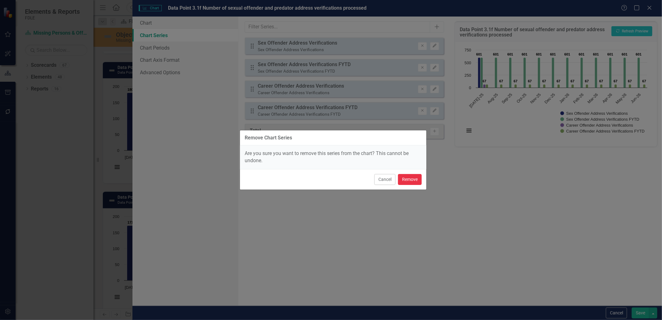
click at [418, 180] on button "Remove" at bounding box center [410, 179] width 24 height 11
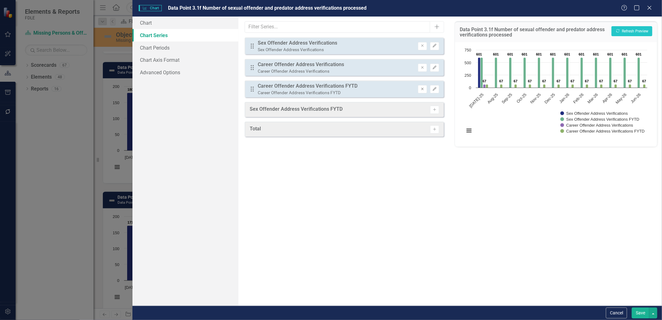
click at [422, 88] on icon "button" at bounding box center [422, 89] width 2 height 2
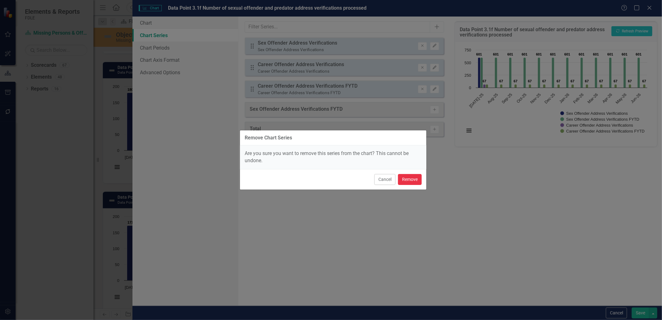
click at [407, 179] on button "Remove" at bounding box center [410, 179] width 24 height 11
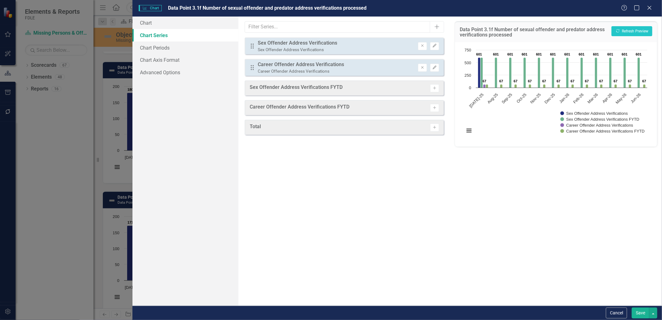
click at [640, 312] on button "Save" at bounding box center [640, 312] width 17 height 11
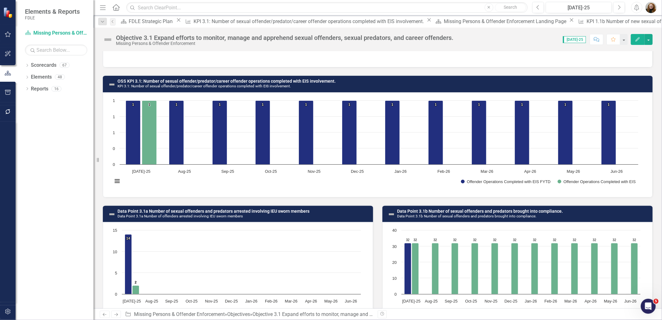
scroll to position [203, 0]
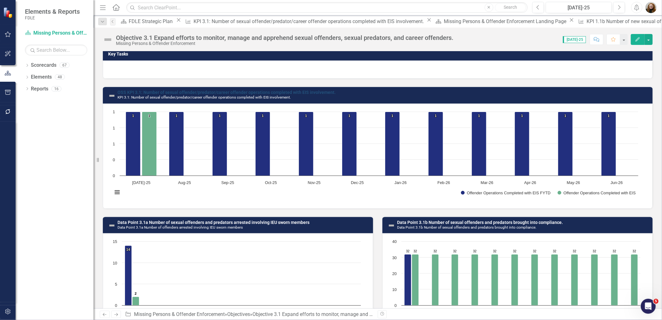
click at [295, 91] on link "OSS KPI 3.1: Number of sexual offender/predator/career offender operations comp…" at bounding box center [227, 92] width 218 height 5
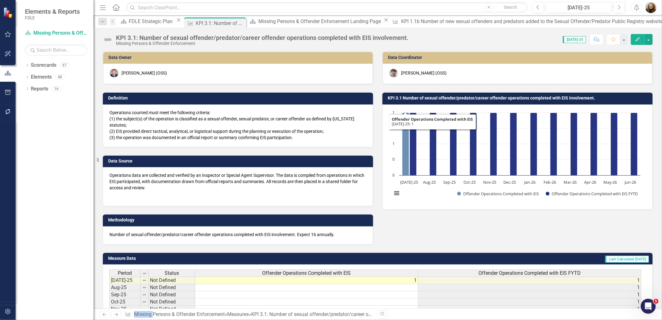
click at [420, 98] on h3 "KPI 3.1 Number of sexual offender/predator/career offender operations completed…" at bounding box center [519, 98] width 262 height 5
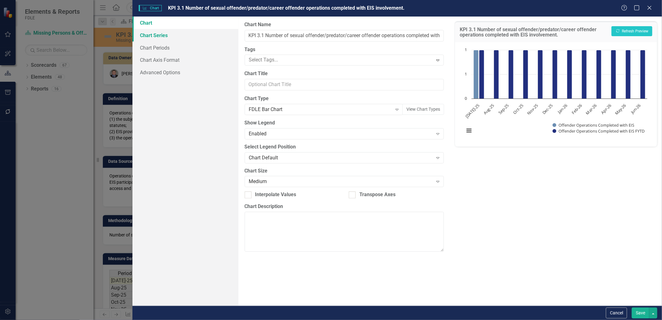
click at [170, 32] on link "Chart Series" at bounding box center [186, 35] width 106 height 12
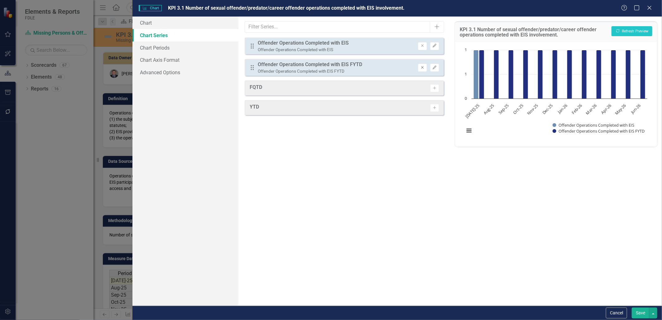
click at [423, 71] on button "Remove" at bounding box center [422, 68] width 9 height 8
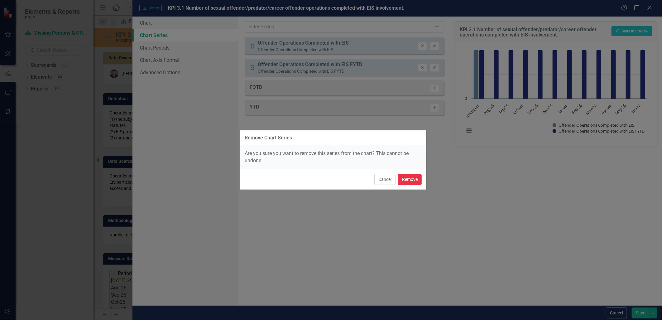
click at [413, 178] on button "Remove" at bounding box center [410, 179] width 24 height 11
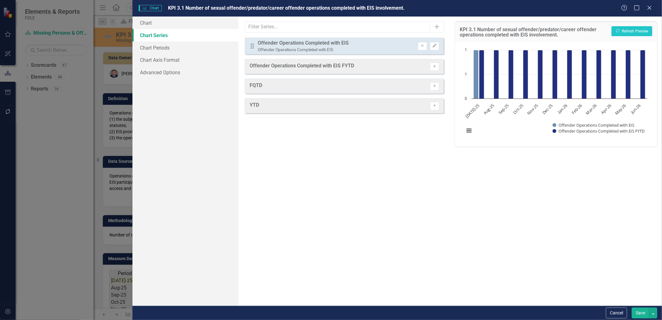
click at [645, 314] on button "Save" at bounding box center [640, 312] width 17 height 11
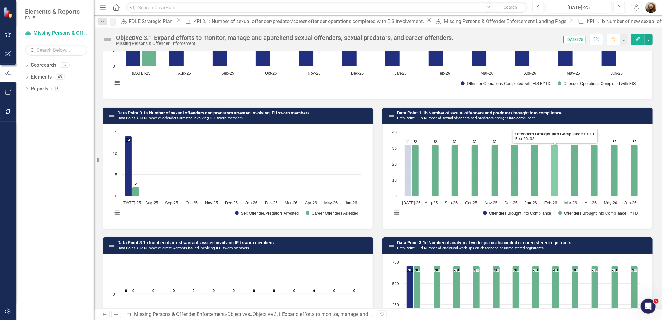
scroll to position [346, 0]
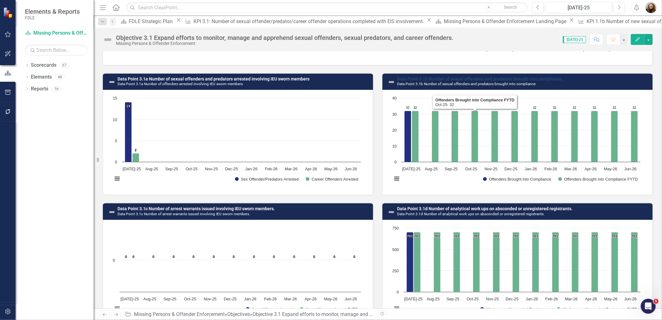
click at [449, 78] on link "Data Point 3.1b Number of sexual offenders and predators brought into complianc…" at bounding box center [480, 78] width 166 height 5
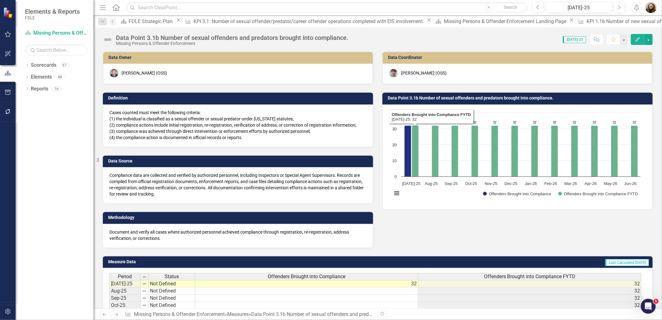
click at [426, 95] on td "Data Point 3.1b Number of sexual offenders and predators brought into complianc…" at bounding box center [519, 98] width 262 height 9
click at [426, 98] on h3 "Data Point 3.1b Number of sexual offenders and predators brought into complianc…" at bounding box center [519, 98] width 262 height 5
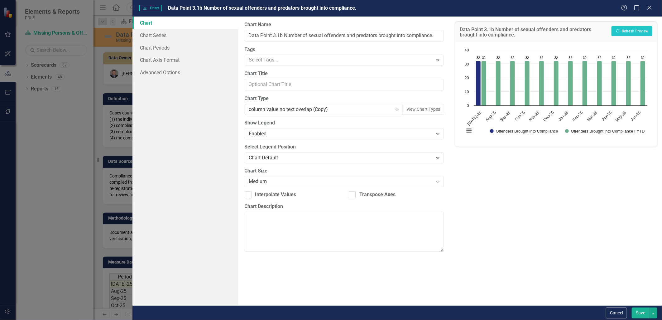
click at [317, 110] on div "column value no text overlap (Copy)" at bounding box center [320, 109] width 143 height 7
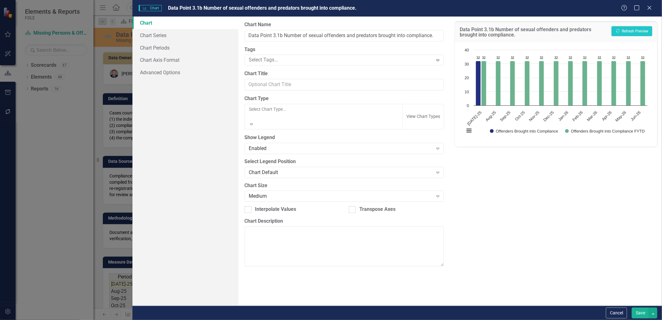
scroll to position [568, 0]
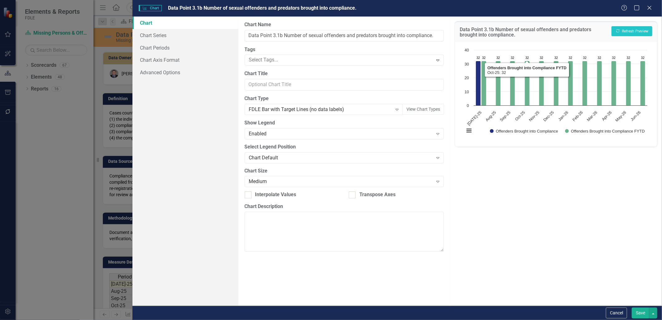
drag, startPoint x: 626, startPoint y: 22, endPoint x: 625, endPoint y: 25, distance: 3.2
click at [625, 23] on div "Data Point 3.1b Number of sexual offenders and predators brought into complianc…" at bounding box center [556, 32] width 202 height 21
click at [625, 26] on button "Recalculate Refresh Preview" at bounding box center [632, 31] width 41 height 10
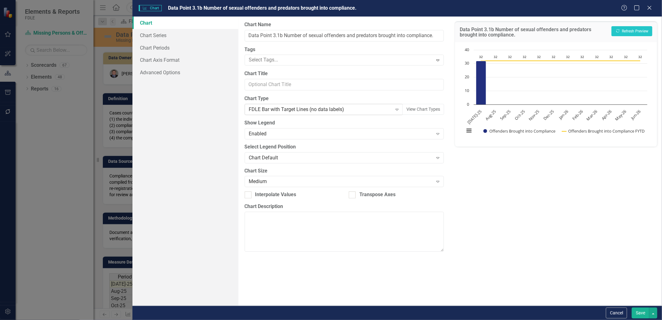
click at [311, 108] on div "FDLE Bar with Target Lines (no data labels)" at bounding box center [320, 109] width 143 height 7
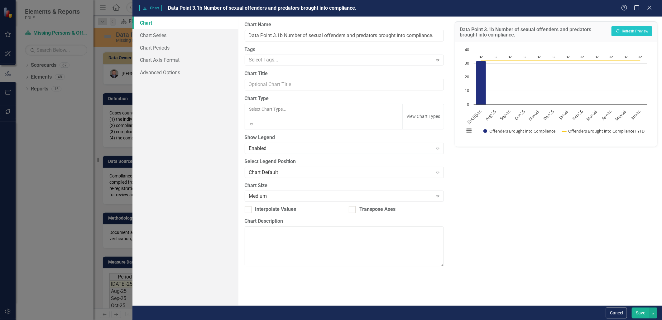
scroll to position [546, 0]
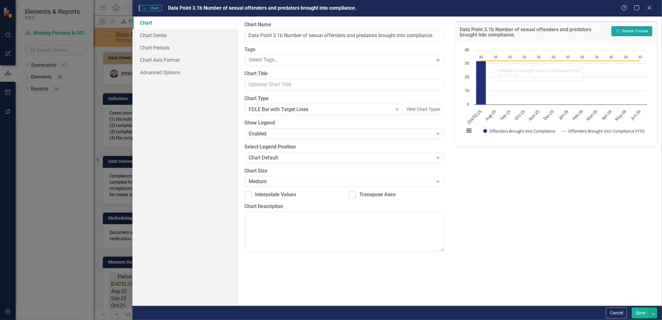
click at [627, 27] on button "Recalculate Refresh Preview" at bounding box center [632, 31] width 41 height 10
click at [300, 110] on div "FDLE Bar with Target Lines" at bounding box center [320, 109] width 143 height 7
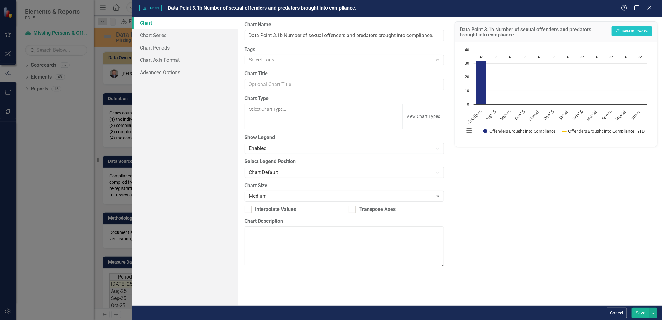
scroll to position [570, 0]
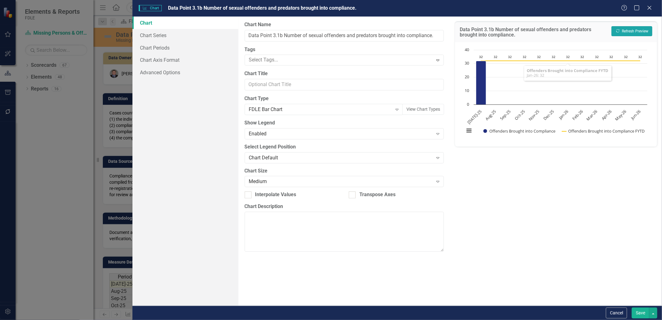
click at [624, 27] on button "Recalculate Refresh Preview" at bounding box center [632, 31] width 41 height 10
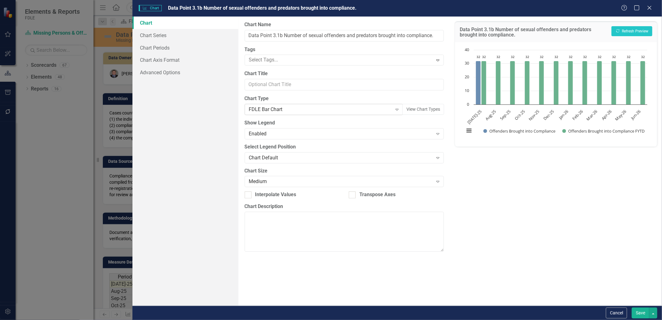
click at [285, 107] on div "FDLE Bar Chart" at bounding box center [320, 109] width 143 height 7
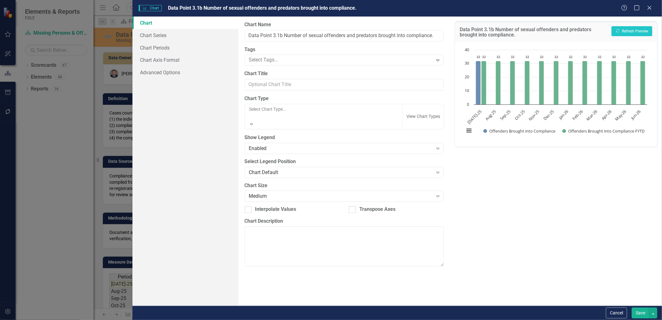
scroll to position [556, 0]
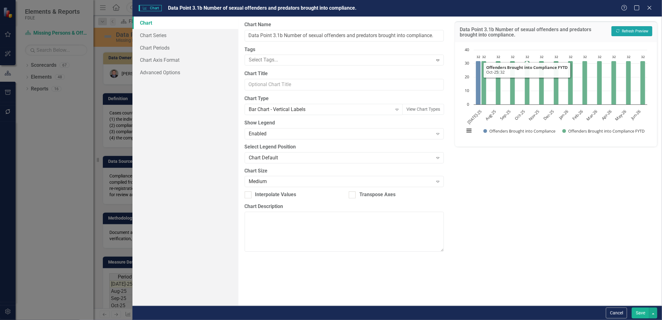
click at [621, 30] on button "Recalculate Refresh Preview" at bounding box center [632, 31] width 41 height 10
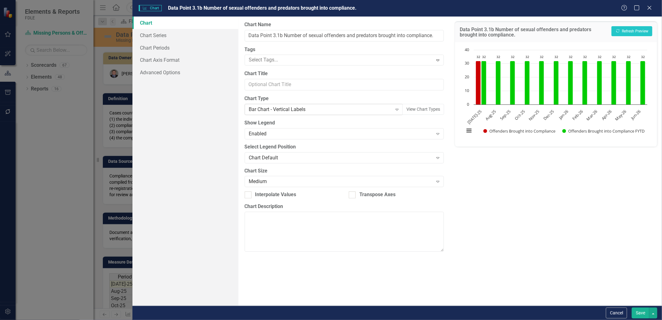
click at [290, 110] on div "Bar Chart - Vertical Labels" at bounding box center [320, 109] width 143 height 7
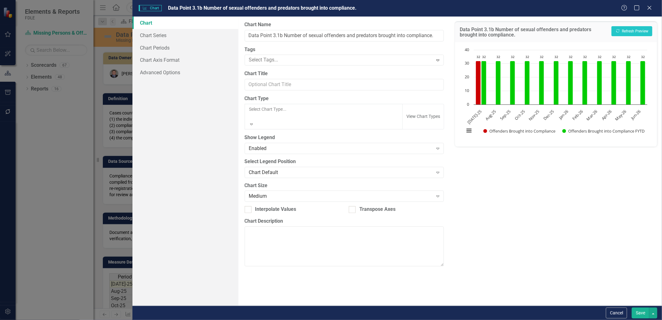
scroll to position [566, 0]
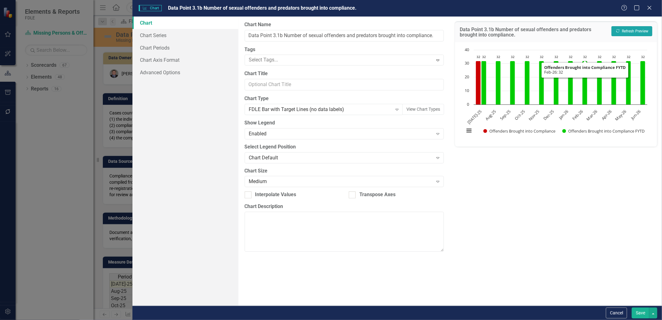
click at [616, 27] on button "Recalculate Refresh Preview" at bounding box center [632, 31] width 41 height 10
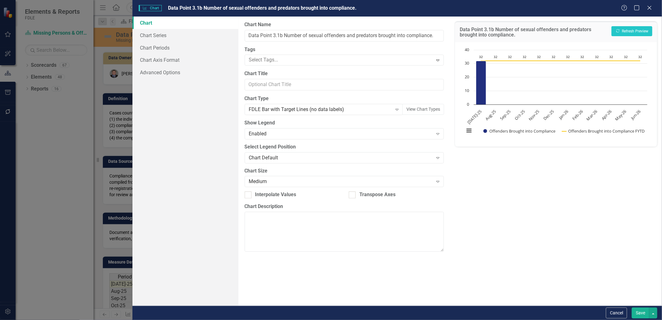
click at [640, 315] on button "Save" at bounding box center [640, 312] width 17 height 11
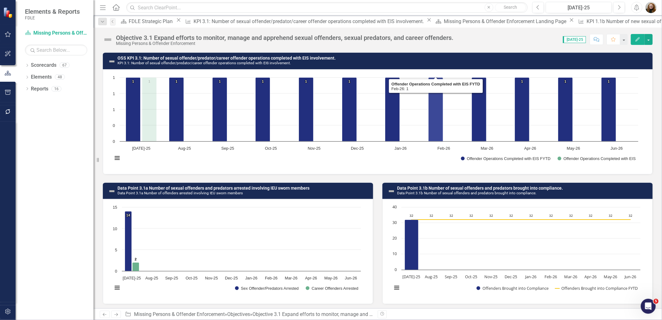
scroll to position [242, 0]
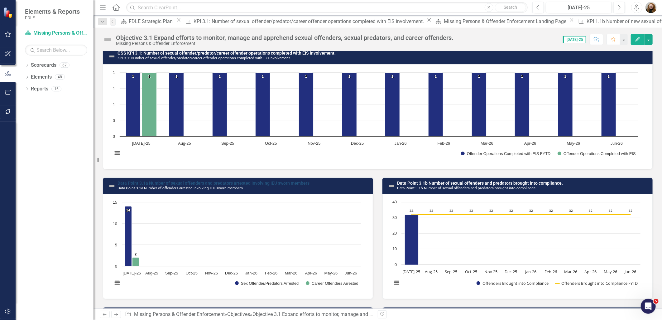
click at [273, 183] on link "Data Point 3.1a Number of sexual offenders and predators arrested involving IEU…" at bounding box center [214, 183] width 192 height 5
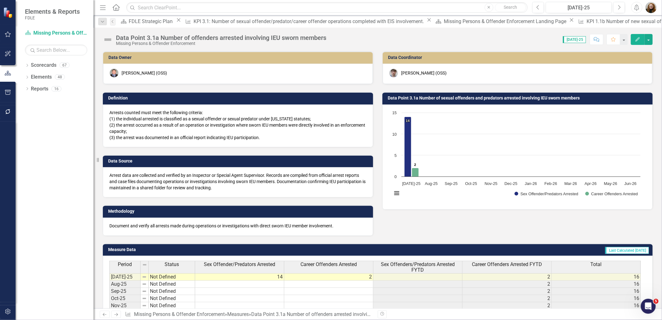
click at [426, 97] on h3 "Data Point 3.1a Number of sexual offenders and predators arrested involving IEU…" at bounding box center [519, 98] width 262 height 5
click at [416, 98] on h3 "Data Point 3.1a Number of sexual offenders and predators arrested involving IEU…" at bounding box center [519, 98] width 262 height 5
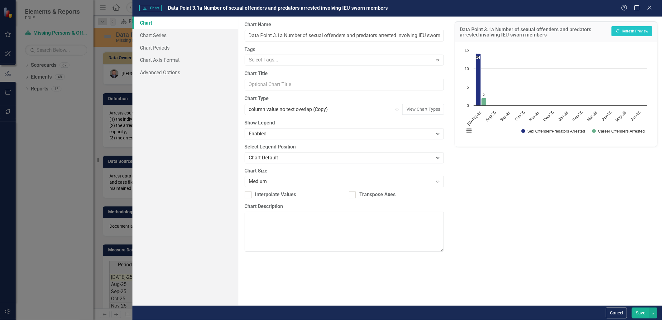
click at [293, 114] on div "column value no text overlap (Copy) Expand" at bounding box center [324, 109] width 159 height 11
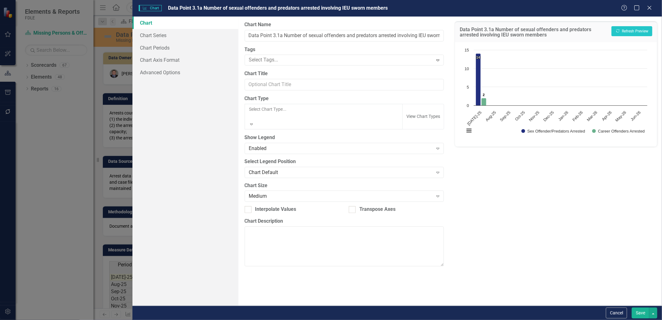
scroll to position [568, 0]
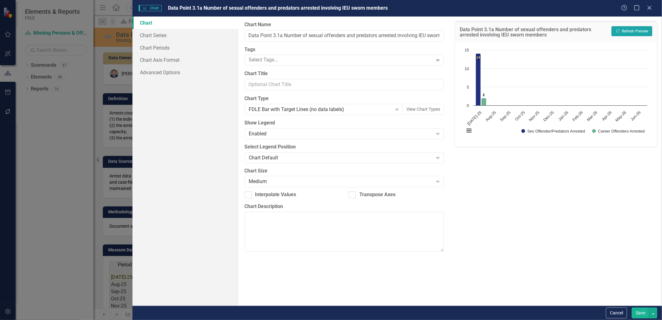
click at [630, 29] on button "Recalculate Refresh Preview" at bounding box center [632, 31] width 41 height 10
click at [148, 33] on link "Chart Series" at bounding box center [186, 35] width 106 height 12
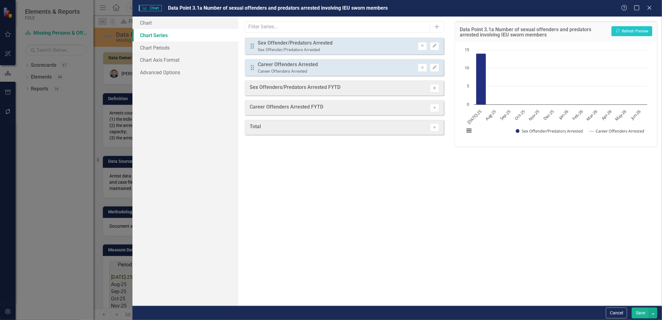
click at [436, 89] on icon "Activate" at bounding box center [434, 88] width 5 height 4
click at [437, 109] on button "Activate" at bounding box center [434, 110] width 9 height 8
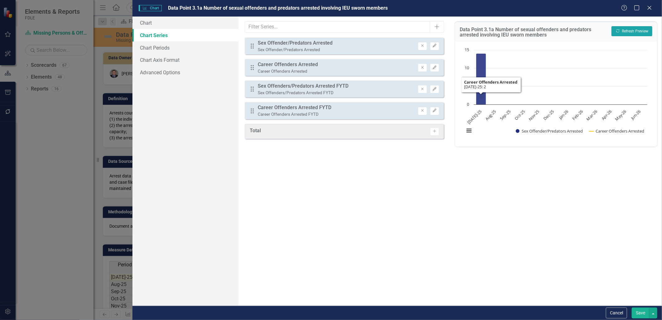
click at [628, 28] on button "Recalculate Refresh Preview" at bounding box center [632, 31] width 41 height 10
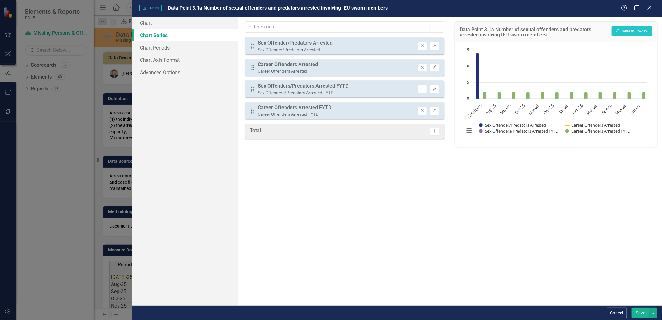
click at [423, 93] on div "Drag Sex Offenders/Predators Arrested FYTD Sex Offenders/Predators Arrested FYT…" at bounding box center [345, 88] width 200 height 17
click at [421, 90] on button "Remove" at bounding box center [422, 89] width 9 height 8
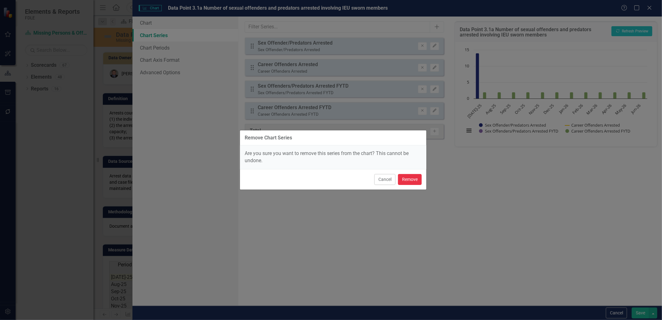
drag, startPoint x: 400, startPoint y: 180, endPoint x: 413, endPoint y: 157, distance: 26.7
click at [400, 180] on button "Remove" at bounding box center [410, 179] width 24 height 11
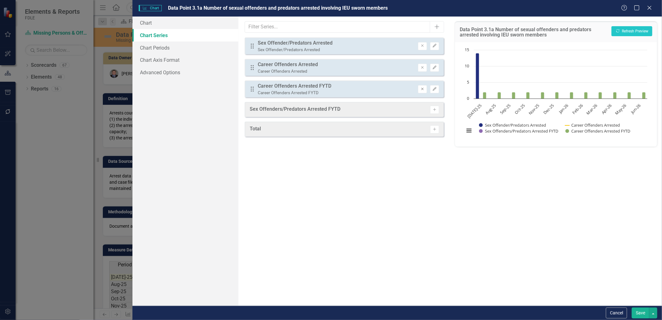
click at [424, 89] on icon "Remove" at bounding box center [422, 89] width 5 height 4
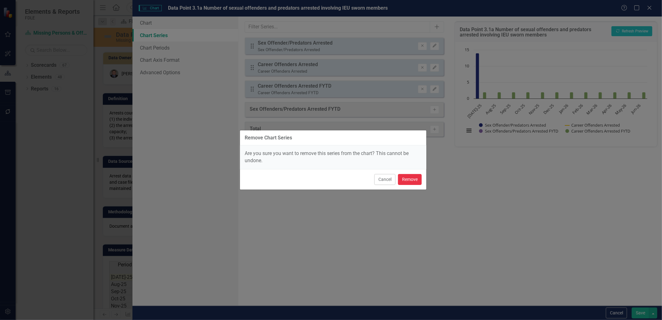
click at [404, 177] on button "Remove" at bounding box center [410, 179] width 24 height 11
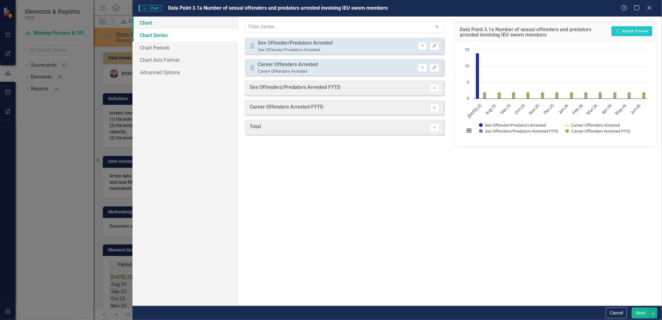
click at [175, 23] on link "Chart" at bounding box center [186, 23] width 106 height 12
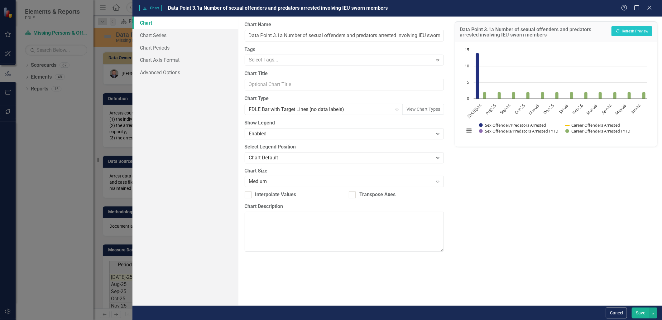
click at [291, 112] on div "FDLE Bar with Target Lines (no data labels)" at bounding box center [320, 109] width 143 height 7
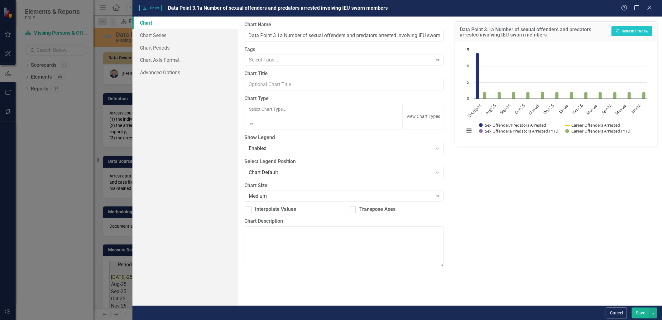
scroll to position [603, 0]
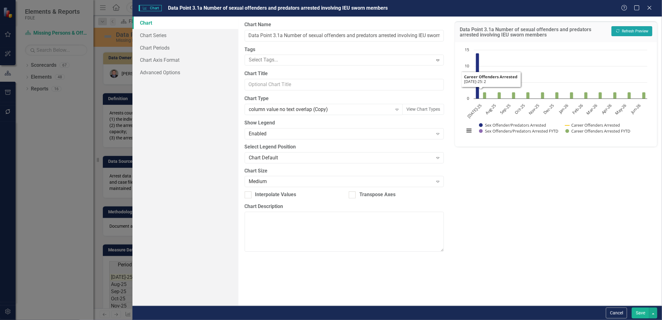
click at [629, 32] on button "Recalculate Refresh Preview" at bounding box center [632, 31] width 41 height 10
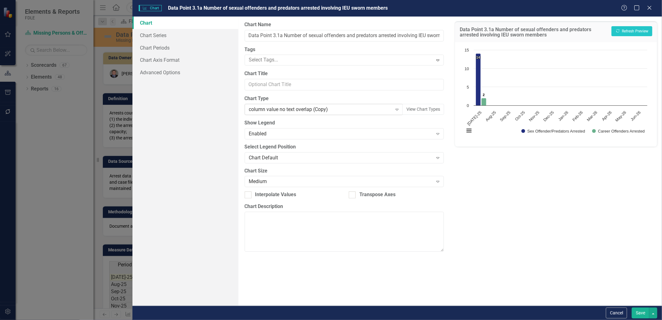
click at [337, 110] on div "column value no text overlap (Copy)" at bounding box center [320, 109] width 143 height 7
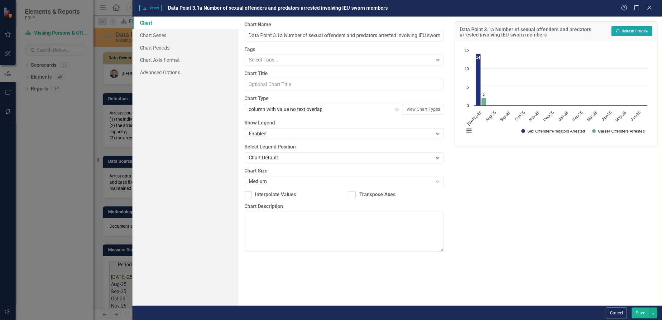
click at [644, 32] on button "Recalculate Refresh Preview" at bounding box center [632, 31] width 41 height 10
click at [640, 311] on button "Save" at bounding box center [640, 312] width 17 height 11
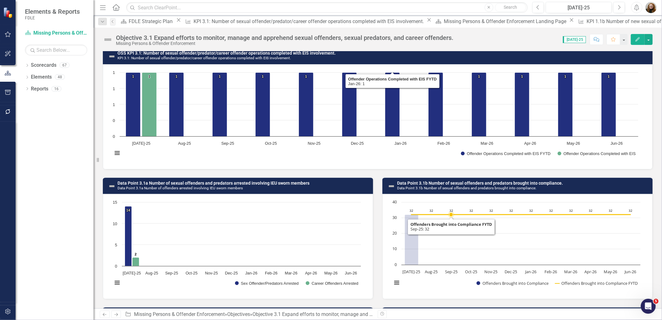
scroll to position [277, 0]
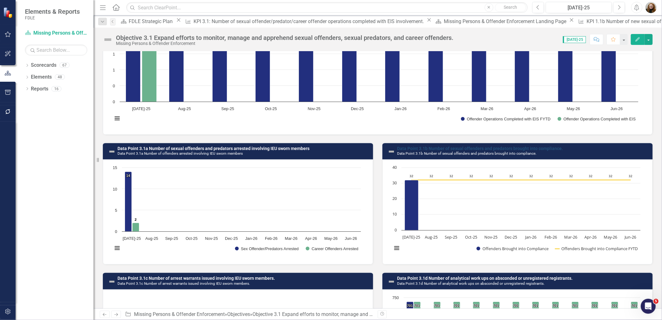
click at [447, 147] on link "Data Point 3.1b Number of sexual offenders and predators brought into complianc…" at bounding box center [480, 148] width 166 height 5
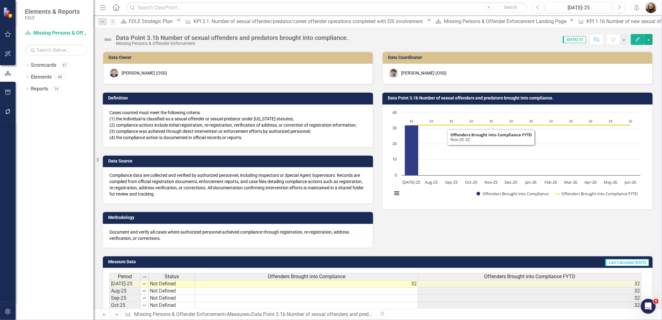
click at [497, 93] on div "Data Point 3.1b Number of sexual offenders and predators brought into complianc…" at bounding box center [518, 98] width 270 height 12
click at [496, 97] on h3 "Data Point 3.1b Number of sexual offenders and predators brought into complianc…" at bounding box center [519, 98] width 262 height 5
click at [454, 98] on h3 "Data Point 3.1b Number of sexual offenders and predators brought into complianc…" at bounding box center [519, 98] width 262 height 5
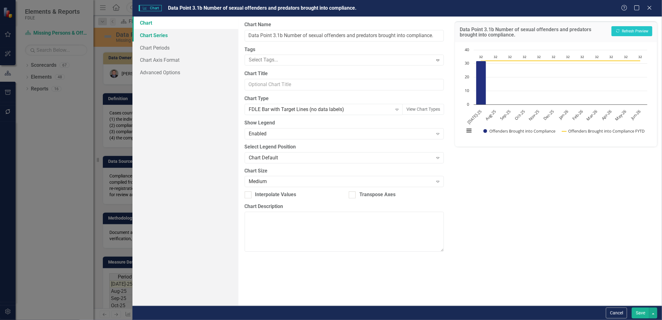
click at [154, 35] on link "Chart Series" at bounding box center [186, 35] width 106 height 12
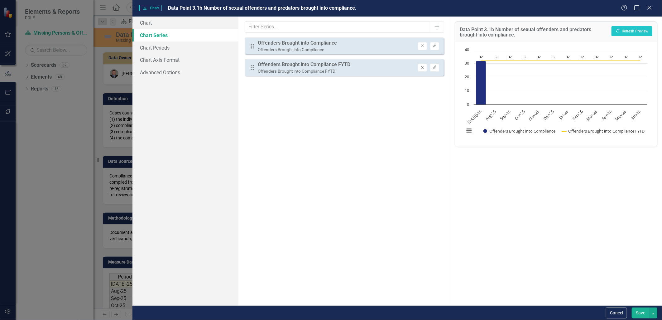
click at [422, 68] on icon "Remove" at bounding box center [422, 68] width 5 height 4
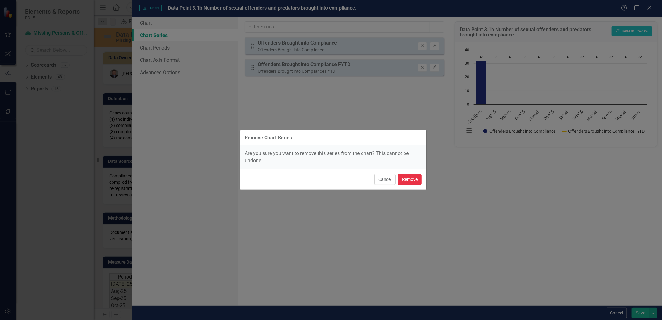
click at [421, 179] on button "Remove" at bounding box center [410, 179] width 24 height 11
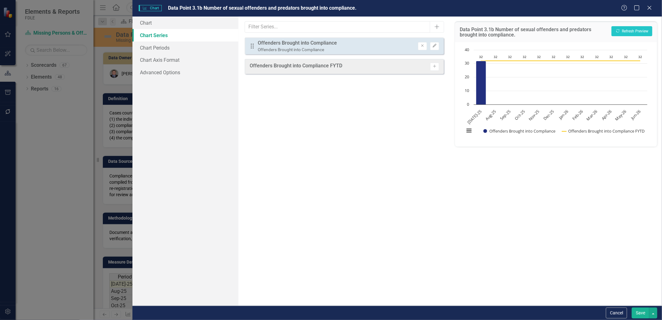
click at [640, 314] on button "Save" at bounding box center [640, 312] width 17 height 11
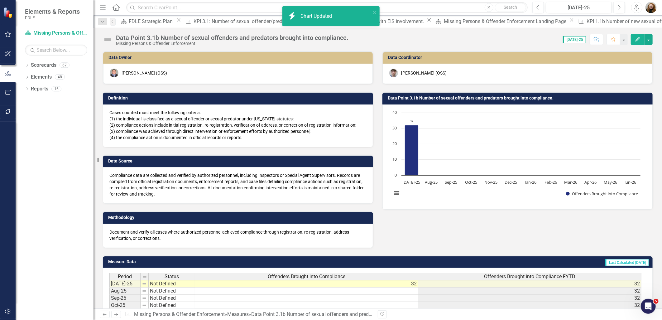
click at [424, 98] on h3 "Data Point 3.1b Number of sexual offenders and predators brought into complianc…" at bounding box center [519, 98] width 262 height 5
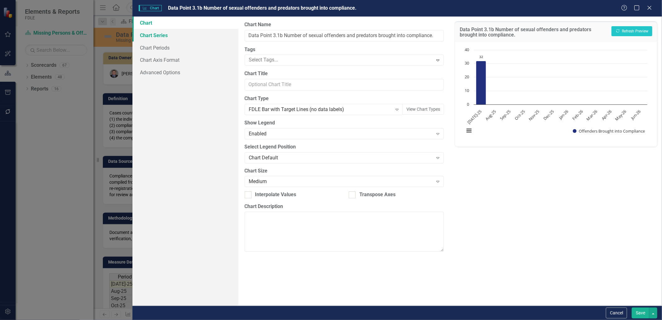
click at [161, 34] on link "Chart Series" at bounding box center [186, 35] width 106 height 12
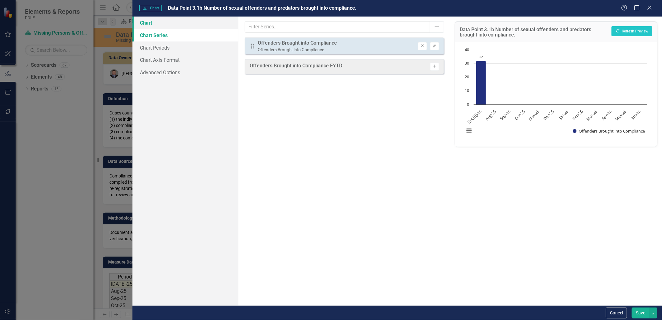
click at [159, 26] on link "Chart" at bounding box center [186, 23] width 106 height 12
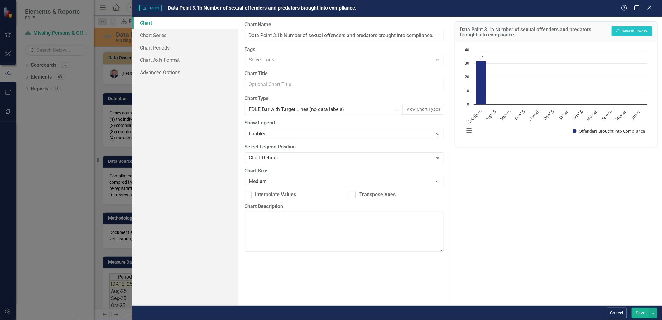
click at [294, 113] on div "FDLE Bar with Target Lines (no data labels)" at bounding box center [320, 109] width 143 height 7
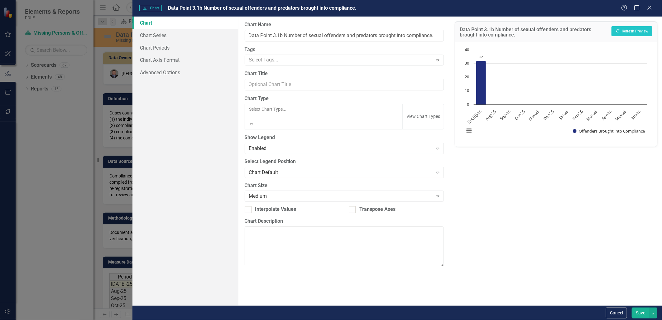
scroll to position [603, 0]
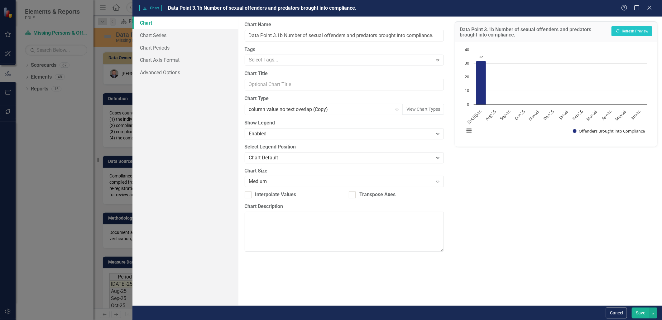
click at [642, 314] on button "Save" at bounding box center [640, 312] width 17 height 11
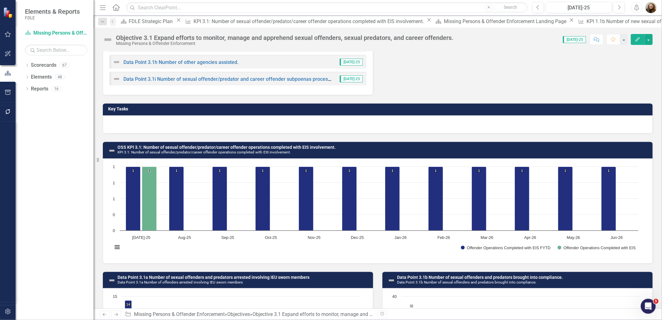
scroll to position [138, 0]
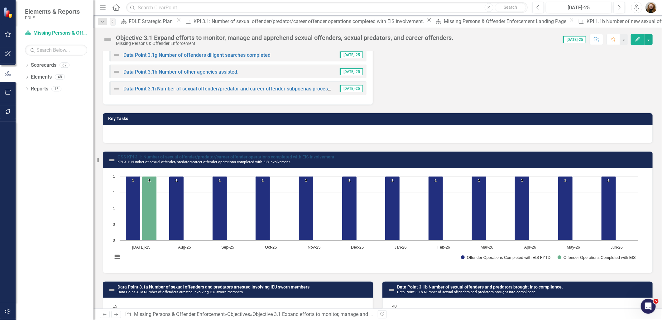
click at [164, 157] on link "OSS KPI 3.1: Number of sexual offender/predator/career offender operations comp…" at bounding box center [227, 156] width 218 height 5
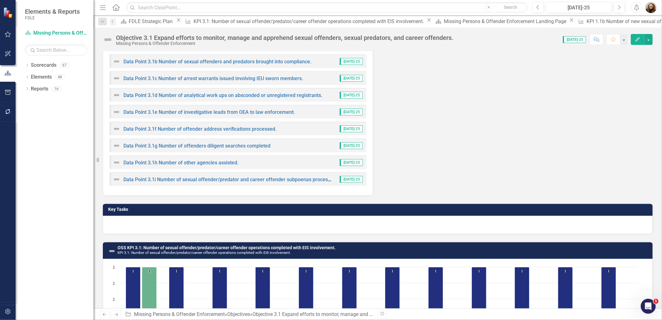
scroll to position [173, 0]
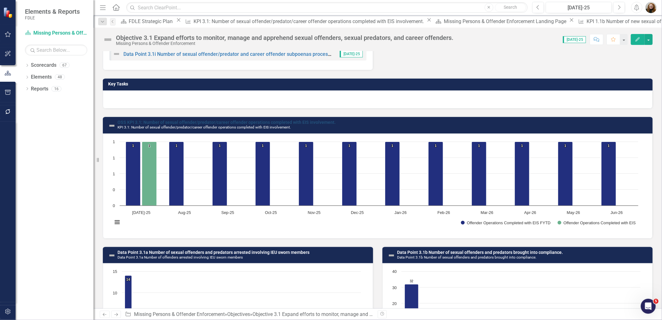
click at [223, 123] on link "OSS KPI 3.1: Number of sexual offender/predator/career offender operations comp…" at bounding box center [227, 122] width 218 height 5
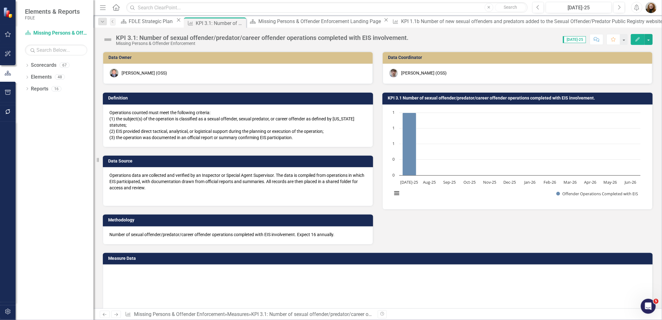
click at [223, 123] on p "Operations counted must meet the following criteria: (1) the subject(s) of the …" at bounding box center [237, 124] width 257 height 31
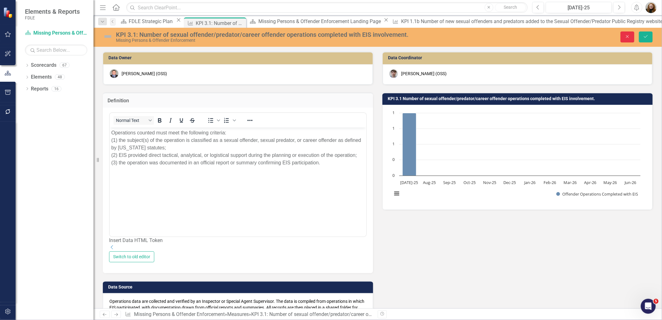
click at [622, 39] on button "Close" at bounding box center [628, 36] width 14 height 11
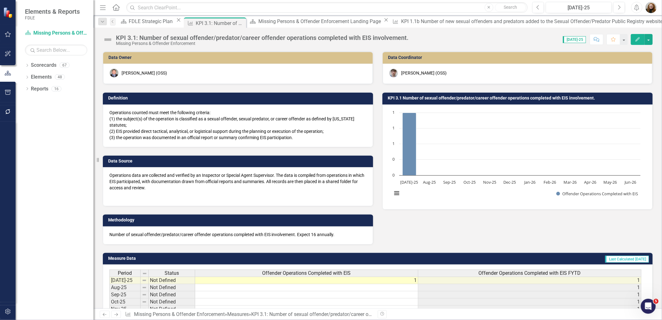
click at [425, 96] on h3 "KPI 3.1 Number of sexual offender/predator/career offender operations completed…" at bounding box center [519, 98] width 262 height 5
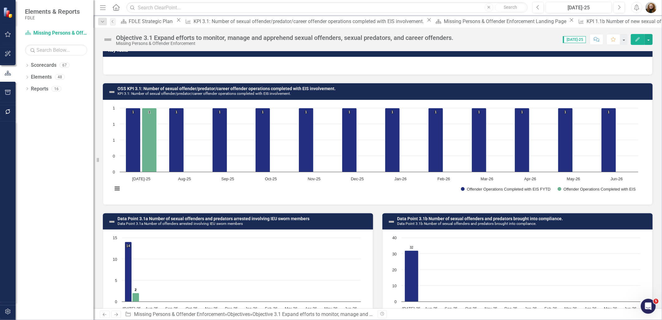
scroll to position [208, 0]
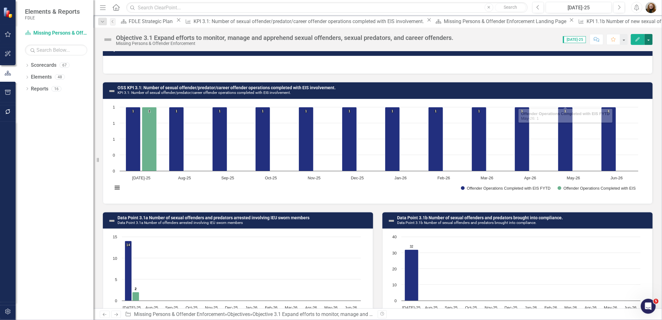
click at [649, 42] on button "button" at bounding box center [649, 39] width 8 height 11
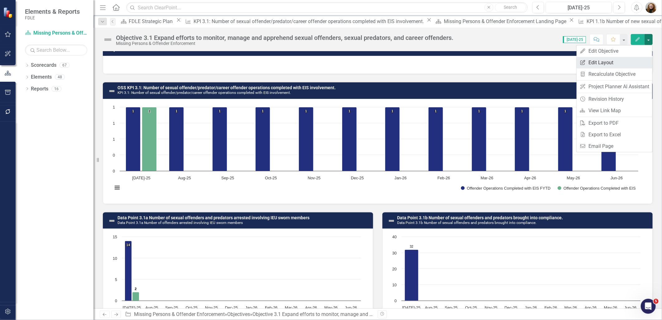
click at [620, 63] on link "Edit Report Edit Layout" at bounding box center [615, 63] width 76 height 12
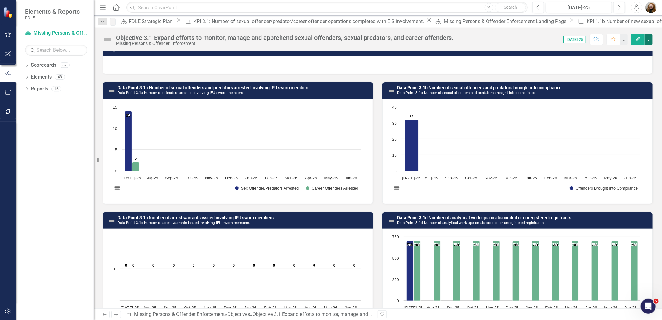
click at [650, 42] on button "button" at bounding box center [649, 39] width 8 height 11
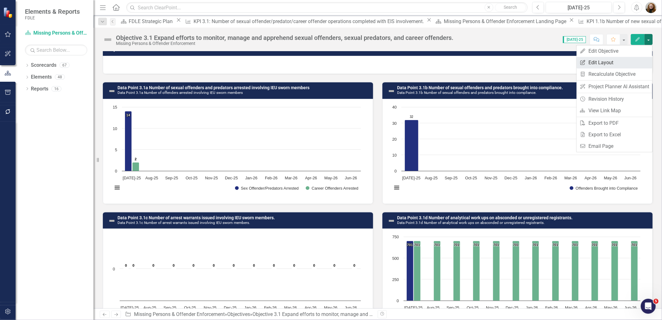
click at [619, 63] on link "Edit Report Edit Layout" at bounding box center [615, 63] width 76 height 12
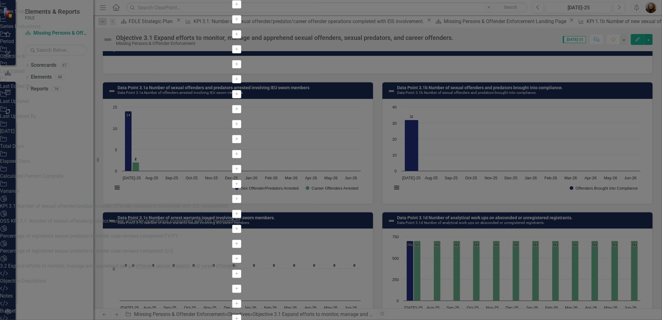
scroll to position [589, 0]
click at [234, 212] on icon "Add" at bounding box center [236, 214] width 5 height 4
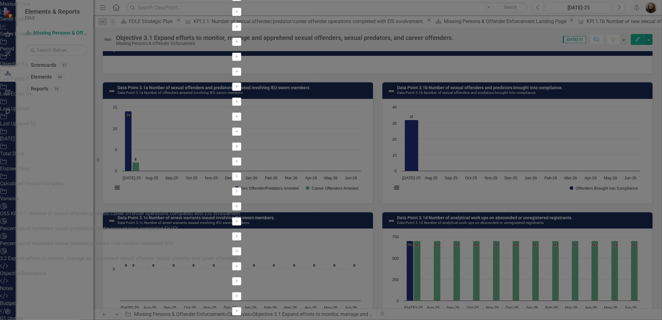
drag, startPoint x: 232, startPoint y: 42, endPoint x: 234, endPoint y: 57, distance: 15.1
drag, startPoint x: 235, startPoint y: 42, endPoint x: 246, endPoint y: 161, distance: 119.9
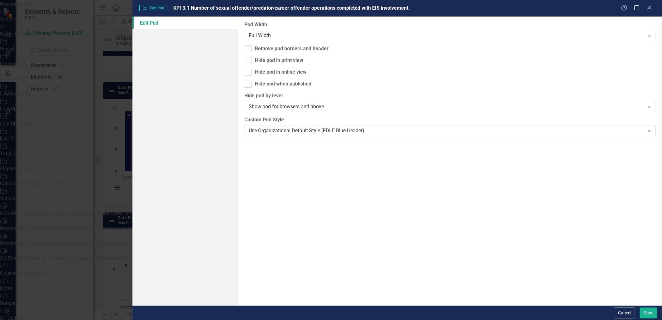
click at [311, 127] on div "Use Organizational Default Style (FDLE Blue Header)" at bounding box center [447, 130] width 396 height 7
click at [651, 314] on button "Save" at bounding box center [648, 312] width 17 height 11
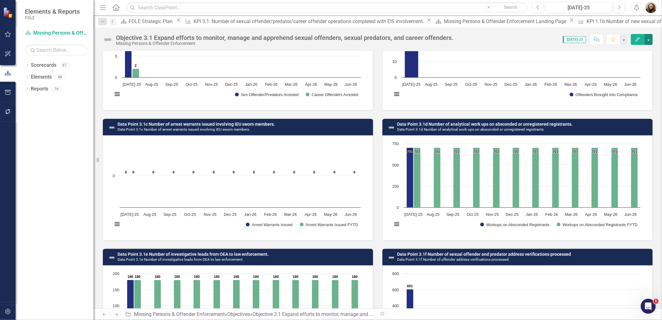
scroll to position [485, 0]
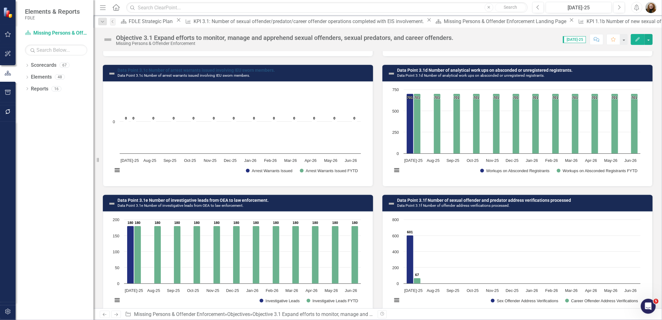
click at [205, 70] on link "Data Point 3.1c Number of arrest warrants issued involving IEU sworn members." at bounding box center [196, 70] width 157 height 5
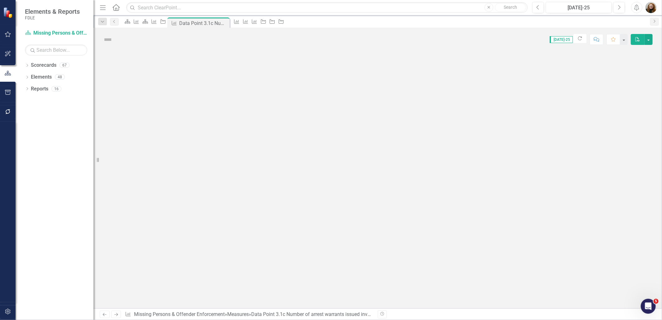
click at [205, 70] on div at bounding box center [378, 179] width 569 height 257
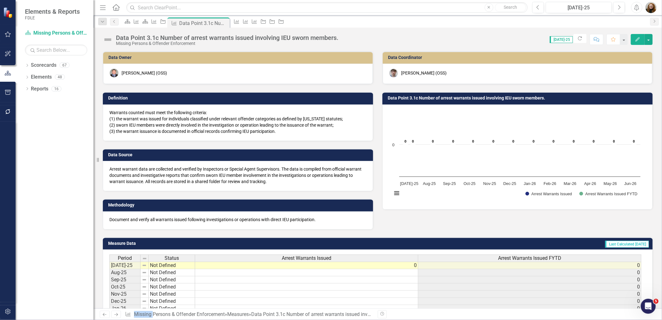
click at [480, 99] on h3 "Data Point 3.1c Number of arrest warrants issued involving IEU sworn members." at bounding box center [519, 98] width 262 height 5
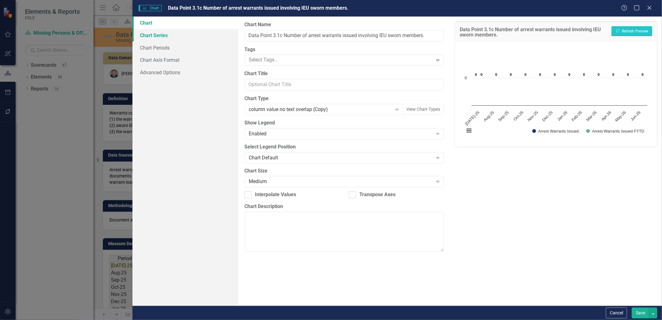
click at [161, 36] on link "Chart Series" at bounding box center [186, 35] width 106 height 12
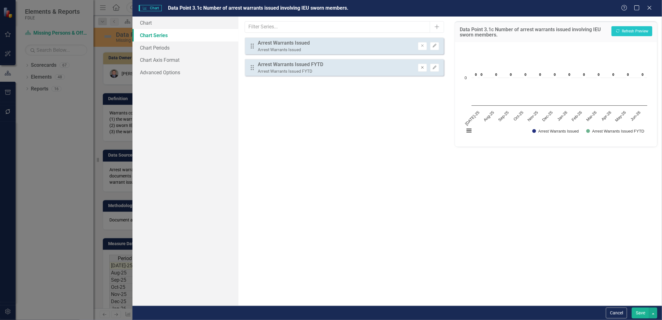
click at [421, 67] on icon "Remove" at bounding box center [422, 68] width 5 height 4
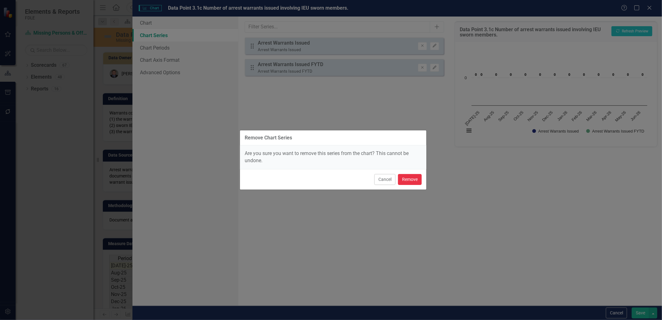
click at [413, 179] on button "Remove" at bounding box center [410, 179] width 24 height 11
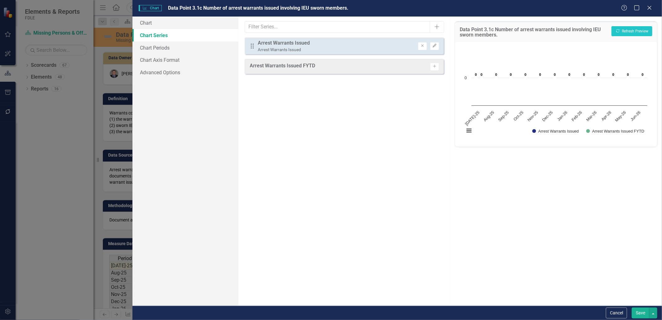
click at [637, 310] on button "Save" at bounding box center [640, 312] width 17 height 11
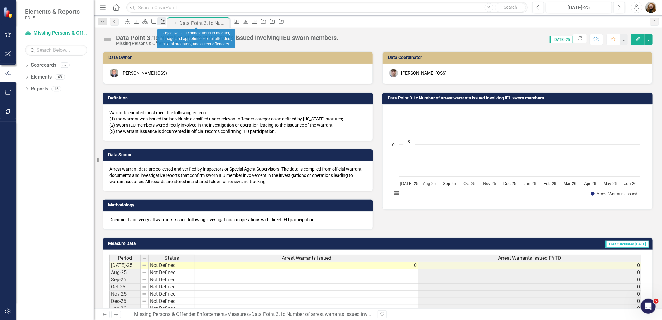
click at [166, 23] on icon "Objective" at bounding box center [163, 21] width 6 height 5
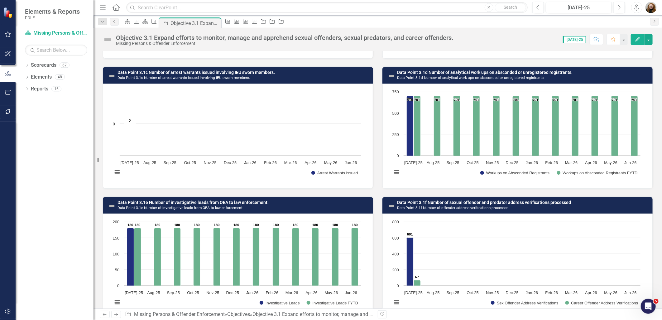
scroll to position [480, 0]
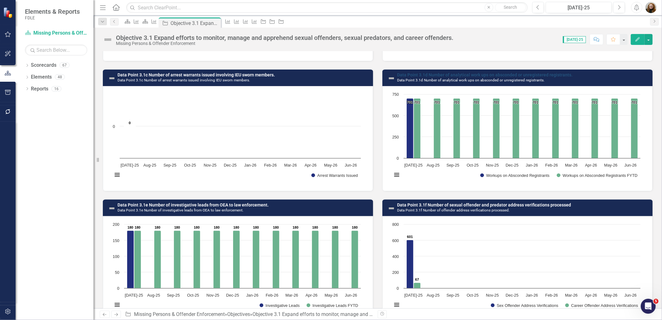
click at [450, 75] on link "Data Point 3.1d Number of analytical work ups on absconded or unregistered regi…" at bounding box center [485, 74] width 176 height 5
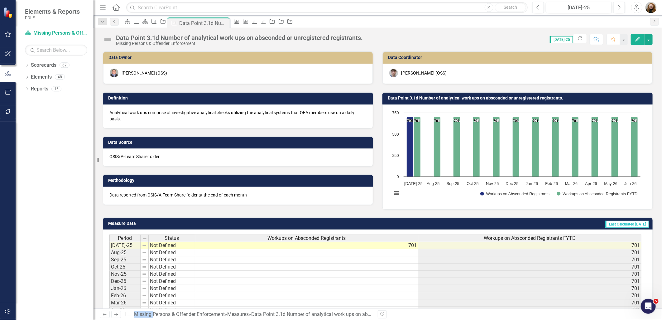
click at [437, 97] on h3 "Data Point 3.1d Number of analytical work ups on absconded or unregistered regi…" at bounding box center [519, 98] width 262 height 5
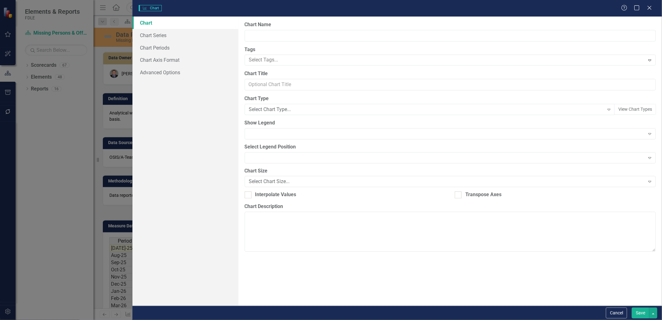
type input "Data Point 3.1d Number of analytical work ups on absconded or unregistered regi…"
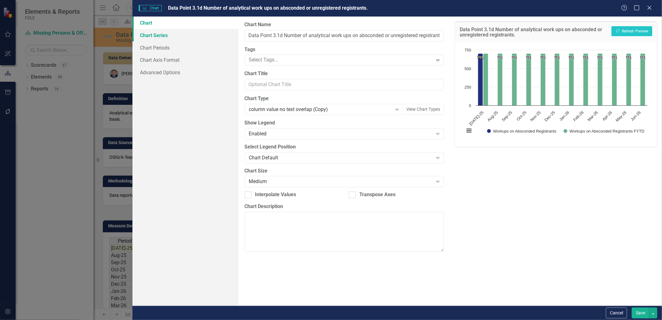
click at [158, 35] on link "Chart Series" at bounding box center [186, 35] width 106 height 12
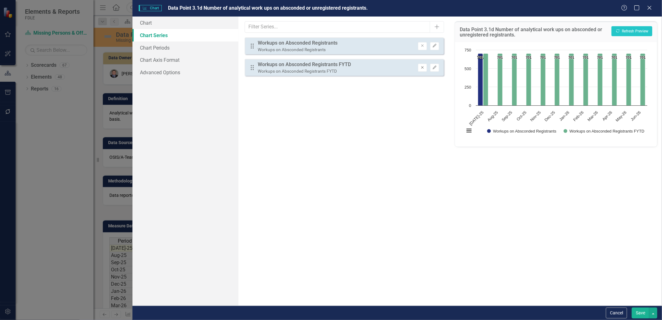
click at [423, 69] on icon "Remove" at bounding box center [422, 68] width 5 height 4
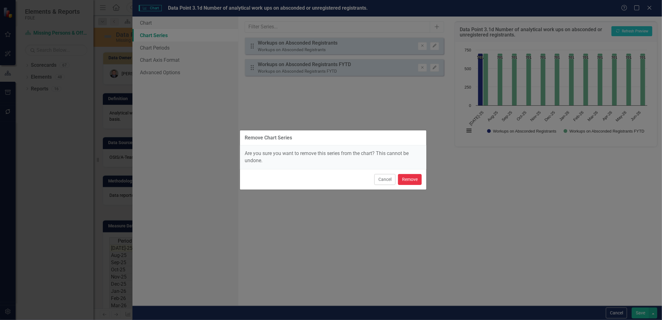
click at [415, 176] on button "Remove" at bounding box center [410, 179] width 24 height 11
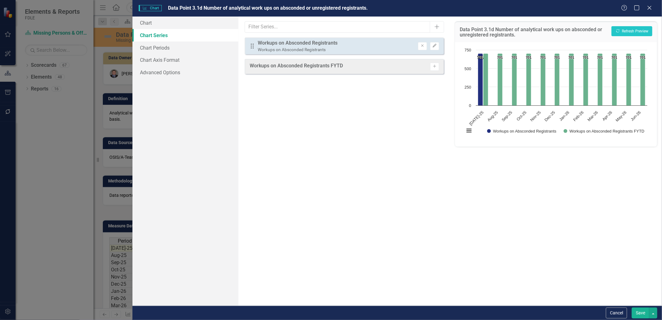
click at [637, 311] on button "Save" at bounding box center [640, 312] width 17 height 11
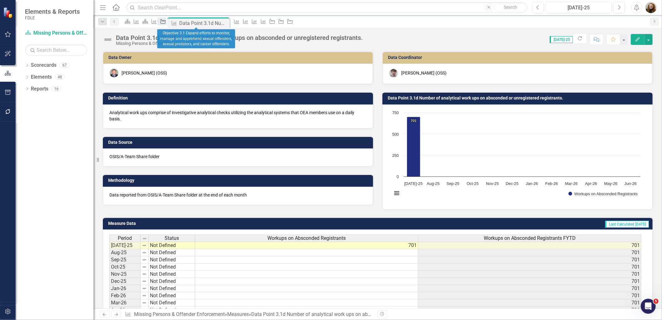
click at [166, 23] on icon "Objective" at bounding box center [163, 21] width 6 height 5
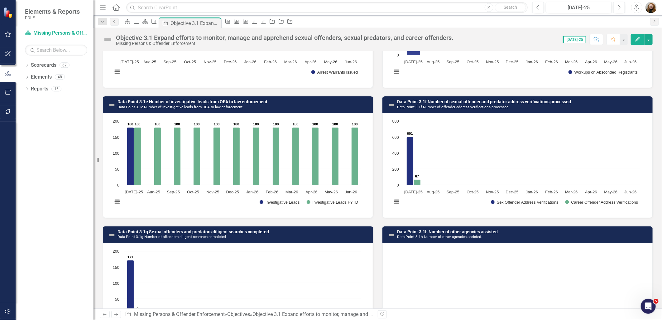
scroll to position [589, 0]
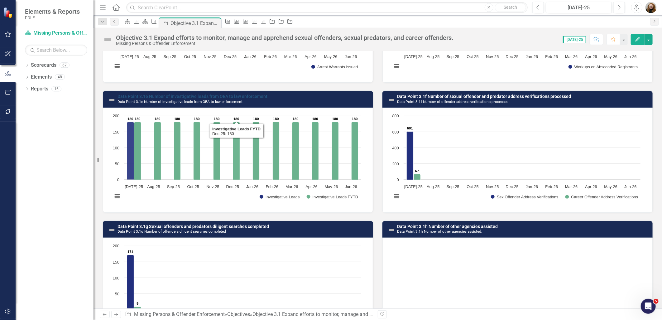
click at [233, 96] on link "Data Point 3.1e Number of investigative leads from OEA to law enforcement." at bounding box center [193, 96] width 151 height 5
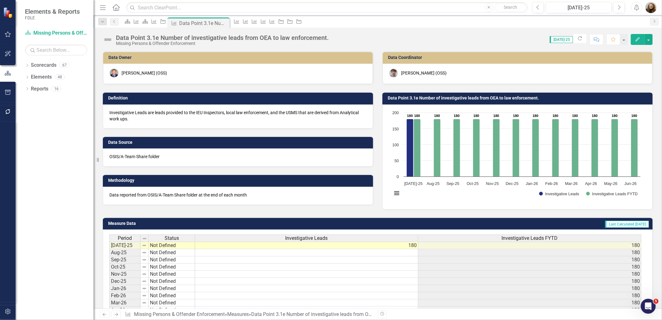
click at [492, 102] on td "Data Point 3.1e Number of investigative leads from OEA to law enforcement." at bounding box center [519, 98] width 262 height 9
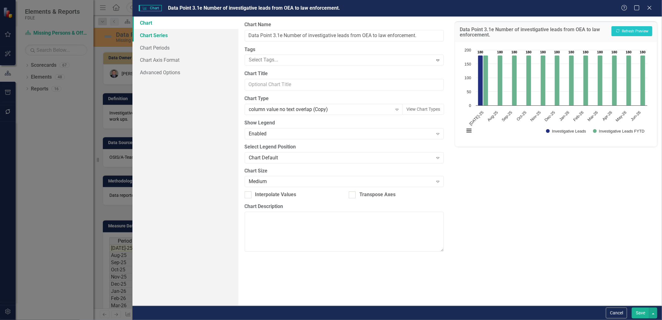
click at [157, 36] on link "Chart Series" at bounding box center [186, 35] width 106 height 12
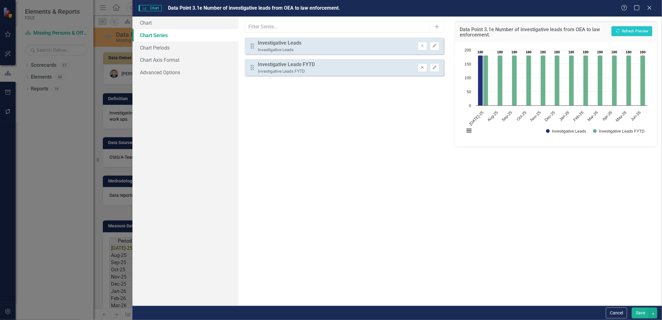
click at [421, 68] on icon "Remove" at bounding box center [422, 68] width 5 height 4
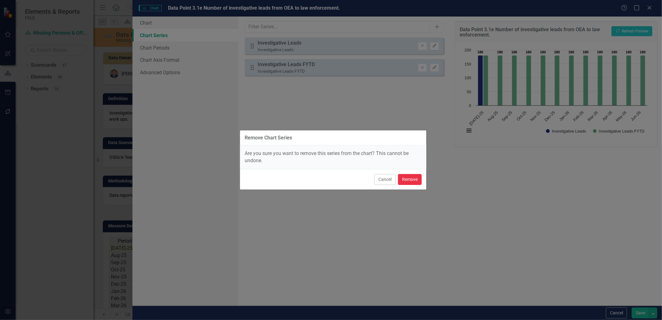
click at [412, 180] on button "Remove" at bounding box center [410, 179] width 24 height 11
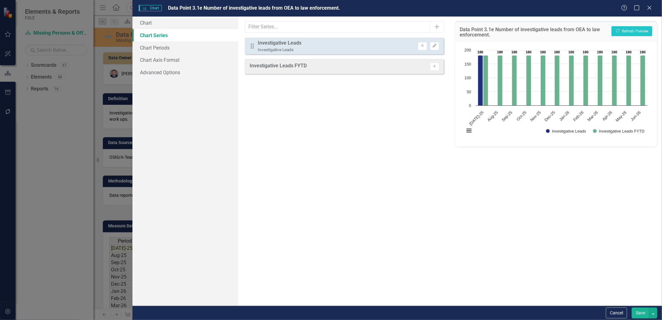
click at [634, 312] on button "Save" at bounding box center [640, 312] width 17 height 11
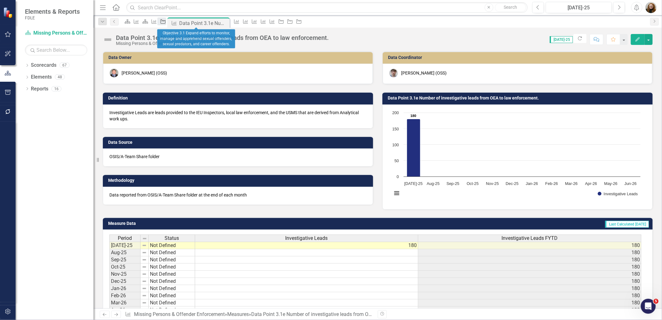
click at [166, 21] on icon "Objective" at bounding box center [163, 21] width 6 height 5
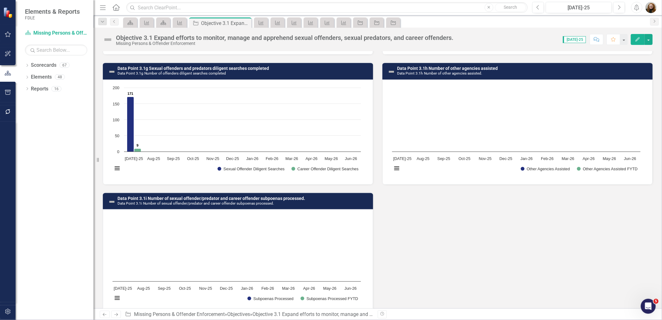
scroll to position [757, 0]
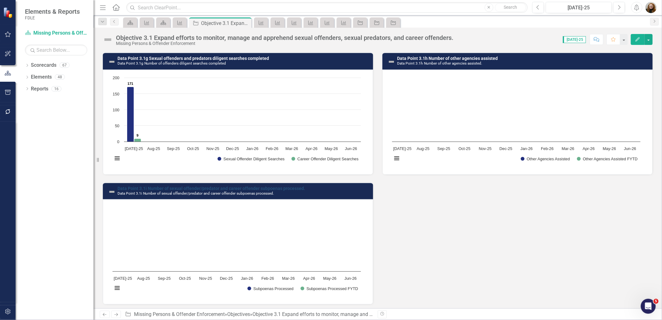
click at [237, 186] on link "Data Point 3.1i Number of sexual offender/predator and career offender subpoena…" at bounding box center [212, 188] width 188 height 5
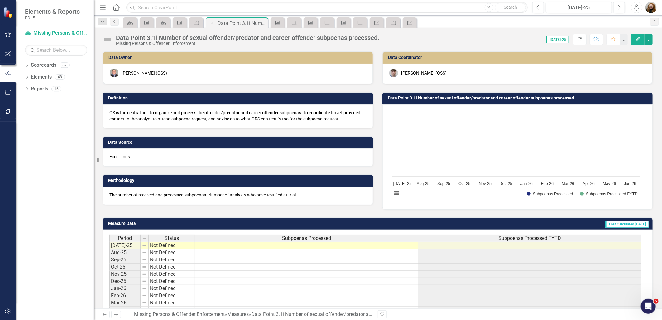
click at [460, 97] on h3 "Data Point 3.1i Number of sexual offender/predator and career offender subpoena…" at bounding box center [519, 98] width 262 height 5
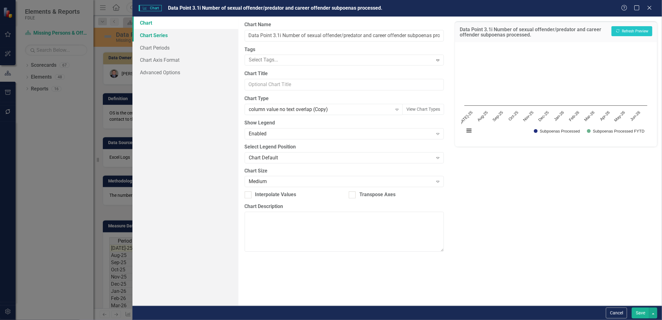
click at [171, 38] on link "Chart Series" at bounding box center [186, 35] width 106 height 12
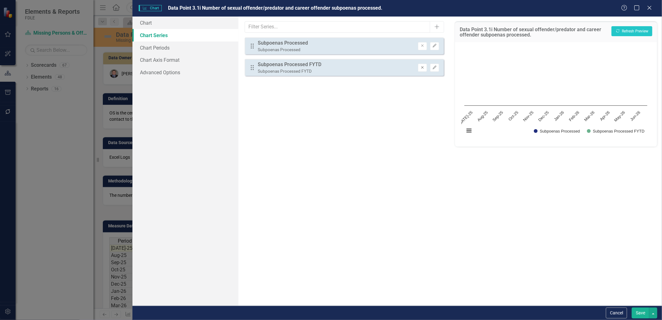
click at [425, 70] on button "Remove" at bounding box center [422, 68] width 9 height 8
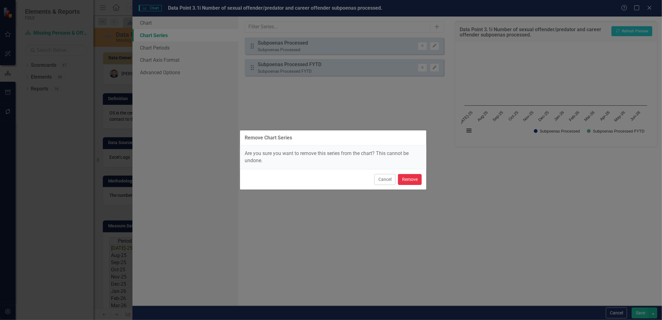
click at [413, 181] on button "Remove" at bounding box center [410, 179] width 24 height 11
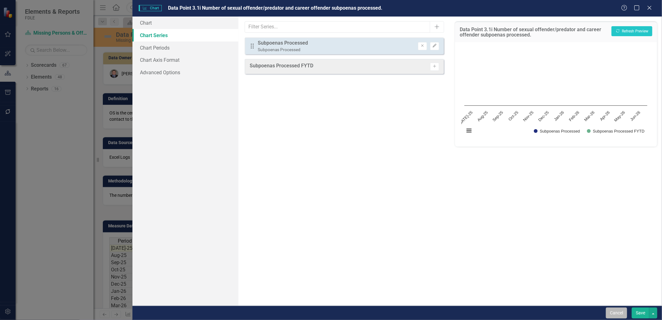
click at [613, 313] on button "Cancel" at bounding box center [616, 312] width 21 height 11
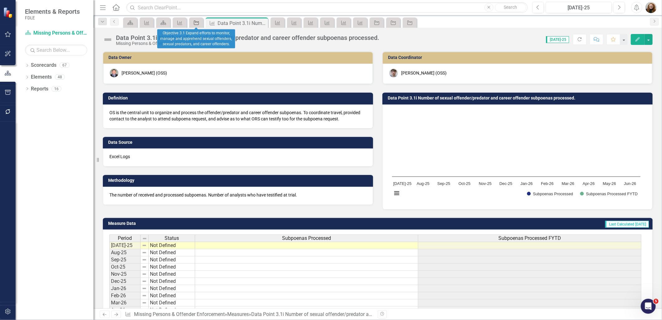
click at [191, 24] on div "Objective" at bounding box center [195, 23] width 9 height 8
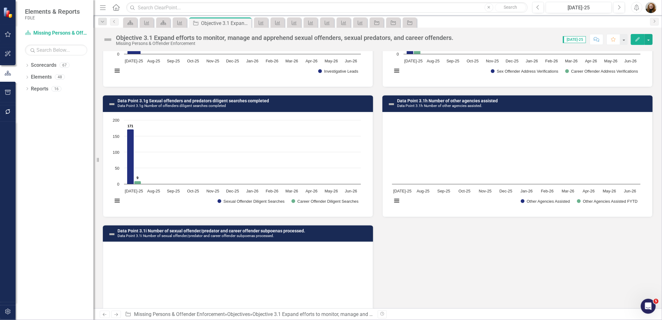
scroll to position [757, 0]
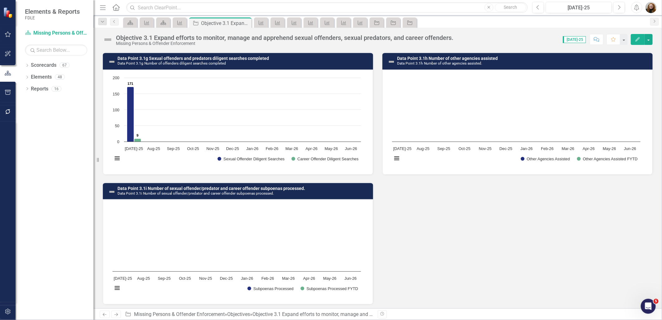
click at [298, 58] on h3 "Data Point 3.1g Sexual offenders and predators diligent searches completed Data…" at bounding box center [244, 61] width 253 height 10
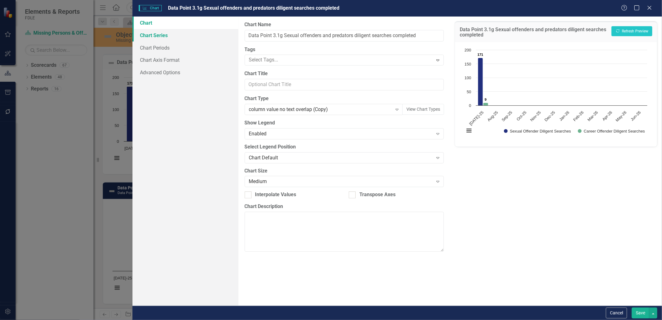
click at [158, 37] on link "Chart Series" at bounding box center [186, 35] width 106 height 12
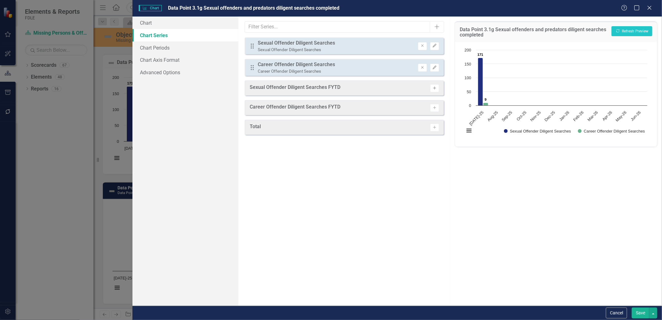
click at [437, 86] on button "Activate" at bounding box center [434, 88] width 9 height 8
click at [436, 110] on icon "Activate" at bounding box center [434, 110] width 5 height 4
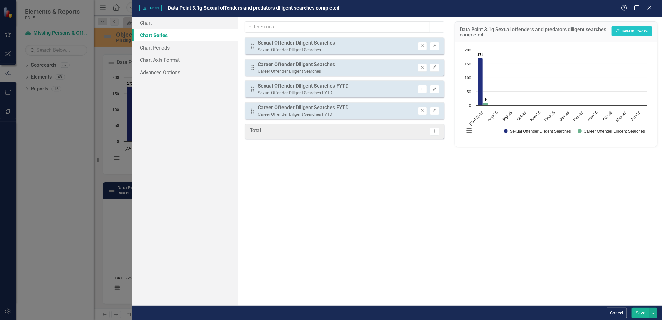
click at [252, 110] on icon "Drag" at bounding box center [253, 111] width 8 height 6
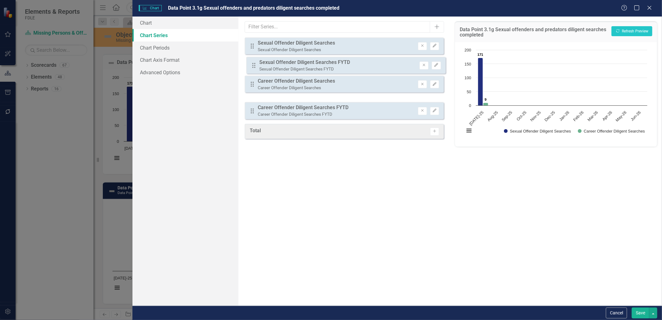
drag, startPoint x: 251, startPoint y: 89, endPoint x: 253, endPoint y: 66, distance: 23.4
click at [253, 66] on div "Drag Sexual Offender Diligent Searches Sexual Offender Diligent Searches Remove…" at bounding box center [345, 78] width 200 height 82
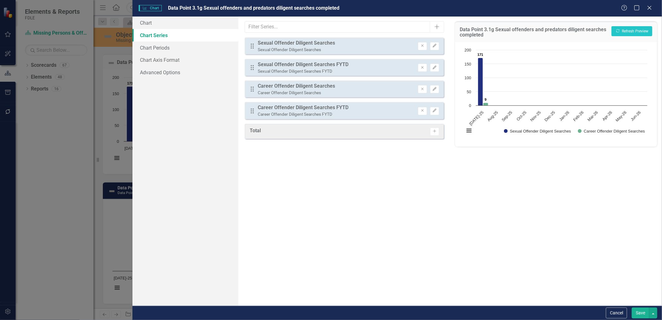
click at [640, 313] on button "Save" at bounding box center [640, 312] width 17 height 11
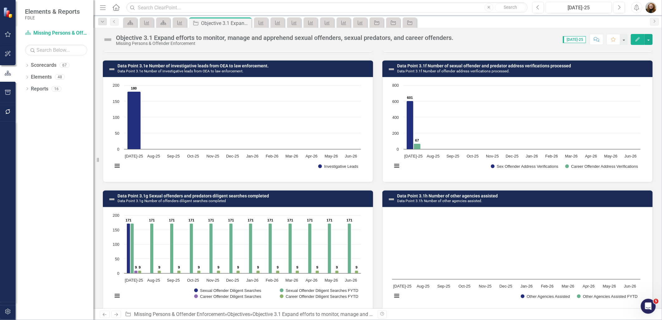
scroll to position [616, 0]
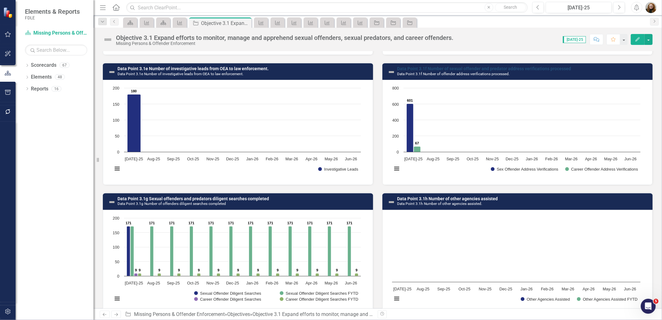
click at [453, 67] on link "Data Point 3.1f Number of sexual offender and predator address verifications pr…" at bounding box center [484, 68] width 174 height 5
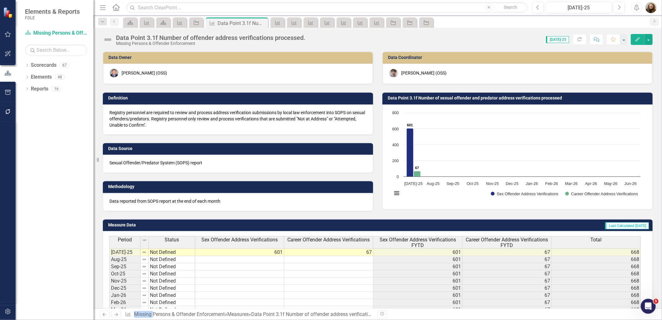
click at [405, 100] on h3 "Data Point 3.1f Number of sexual offender and predator address verifications pr…" at bounding box center [519, 98] width 262 height 5
click at [405, 99] on h3 "Data Point 3.1f Number of sexual offender and predator address verifications pr…" at bounding box center [519, 98] width 262 height 5
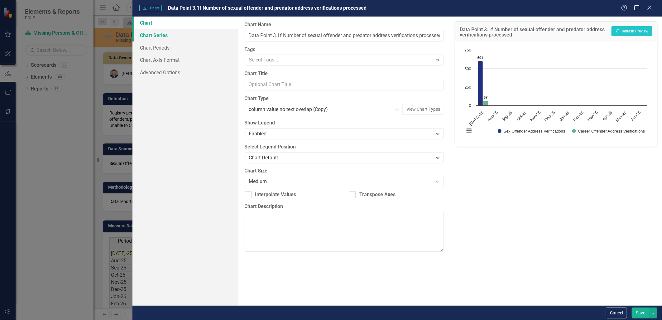
click at [157, 37] on link "Chart Series" at bounding box center [186, 35] width 106 height 12
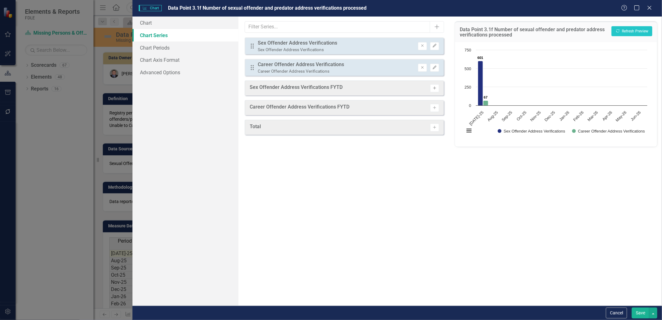
click at [435, 89] on button "Activate" at bounding box center [434, 88] width 9 height 8
click at [435, 108] on icon "Activate" at bounding box center [434, 110] width 5 height 4
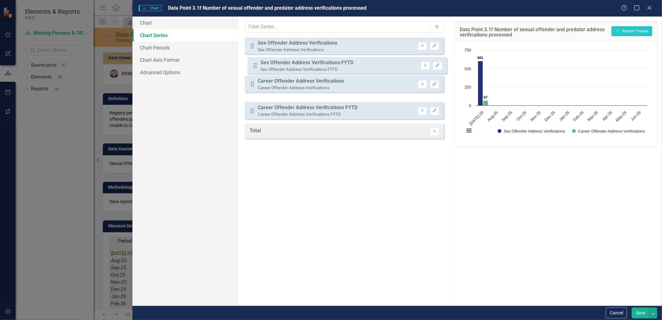
drag, startPoint x: 253, startPoint y: 89, endPoint x: 256, endPoint y: 65, distance: 23.2
click at [256, 65] on div "Drag Sex Offender Address Verifications Sex Offender Address Verifications Remo…" at bounding box center [345, 78] width 200 height 82
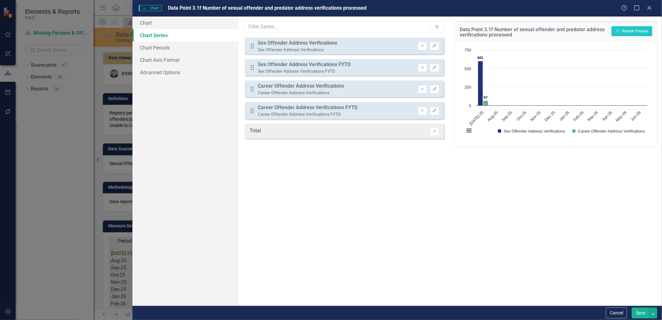
click at [644, 315] on button "Save" at bounding box center [640, 312] width 17 height 11
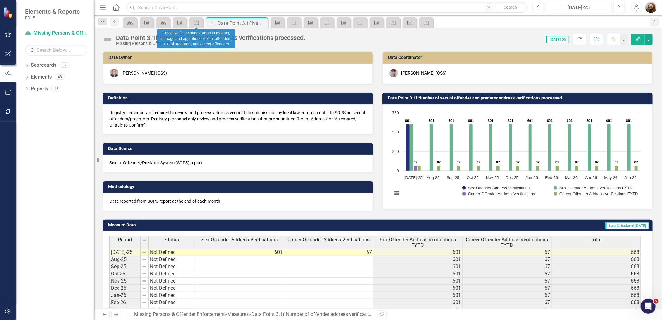
click at [197, 21] on icon "Objective" at bounding box center [196, 22] width 6 height 5
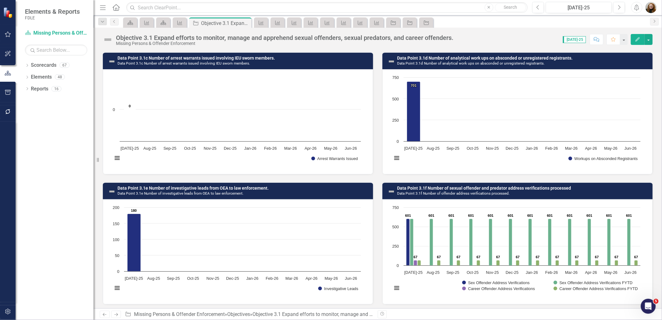
scroll to position [589, 0]
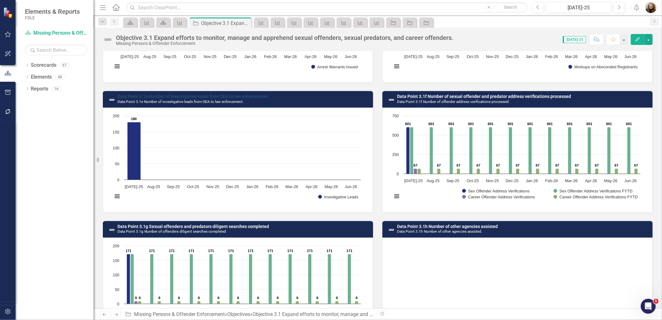
click at [247, 94] on link "Data Point 3.1e Number of investigative leads from OEA to law enforcement." at bounding box center [193, 96] width 151 height 5
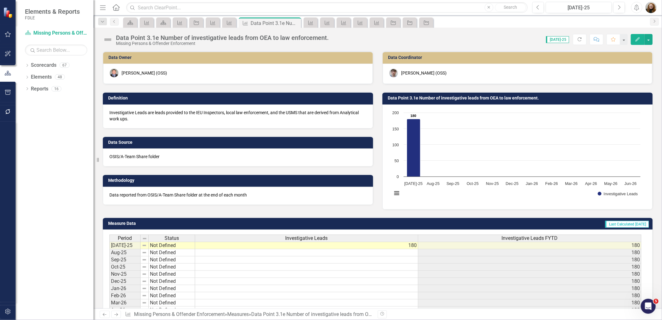
click at [517, 96] on h3 "Data Point 3.1e Number of investigative leads from OEA to law enforcement." at bounding box center [519, 98] width 262 height 5
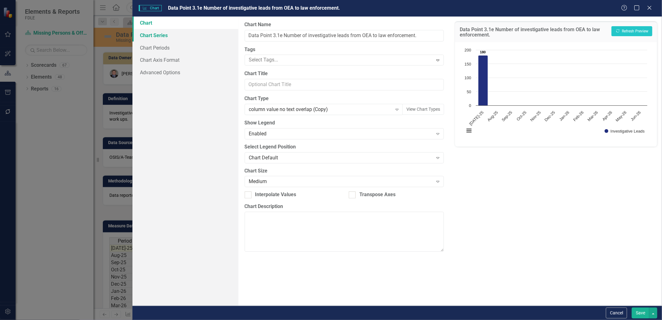
click at [176, 35] on link "Chart Series" at bounding box center [186, 35] width 106 height 12
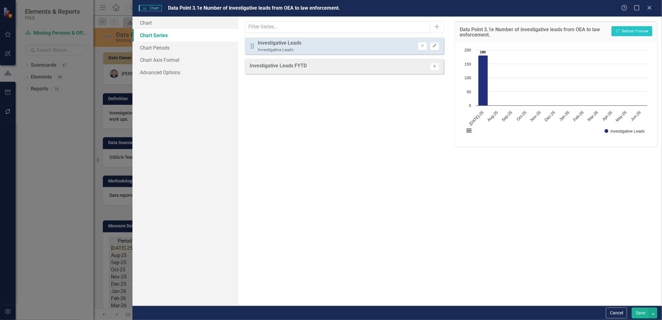
click at [438, 66] on button "Activate" at bounding box center [434, 67] width 9 height 8
click at [639, 313] on button "Save" at bounding box center [640, 312] width 17 height 11
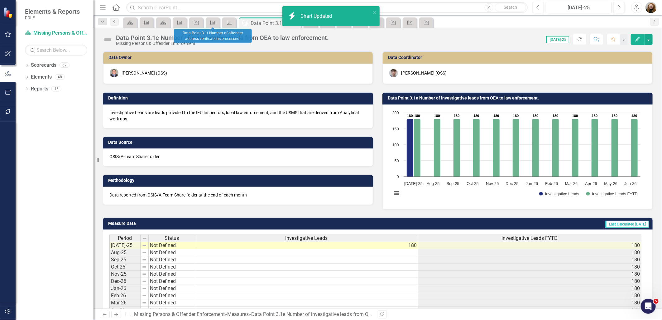
click at [228, 22] on icon "Measure" at bounding box center [229, 22] width 6 height 5
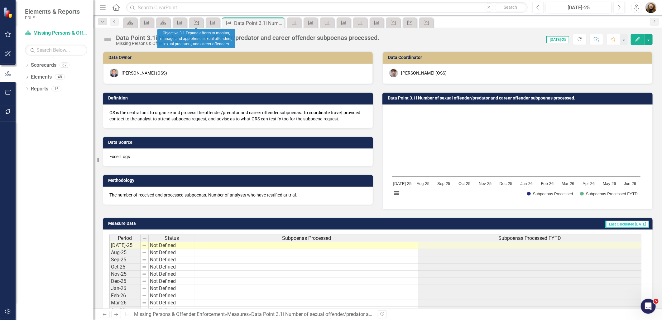
click at [194, 24] on icon at bounding box center [196, 23] width 5 height 4
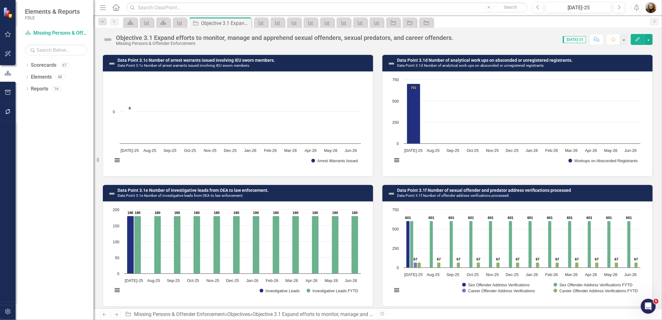
scroll to position [485, 0]
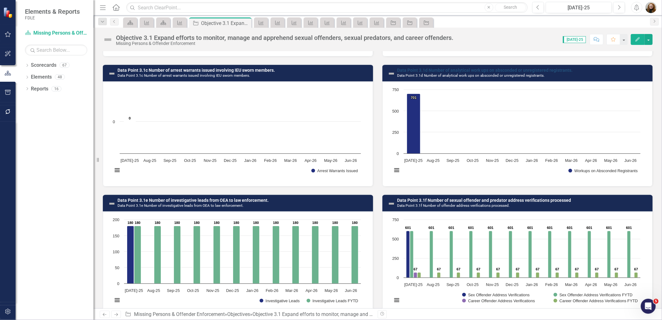
click at [465, 68] on link "Data Point 3.1d Number of analytical work ups on absconded or unregistered regi…" at bounding box center [485, 70] width 176 height 5
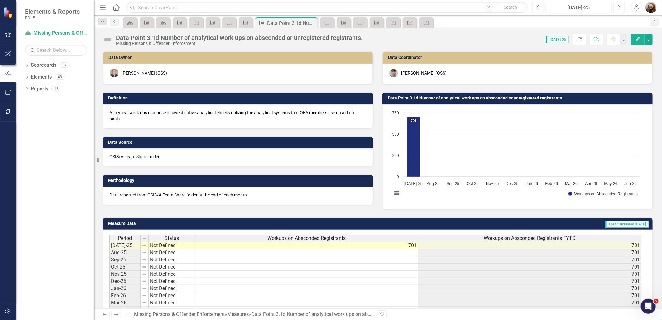
click at [465, 68] on div "[PERSON_NAME] (OSS)" at bounding box center [518, 74] width 270 height 20
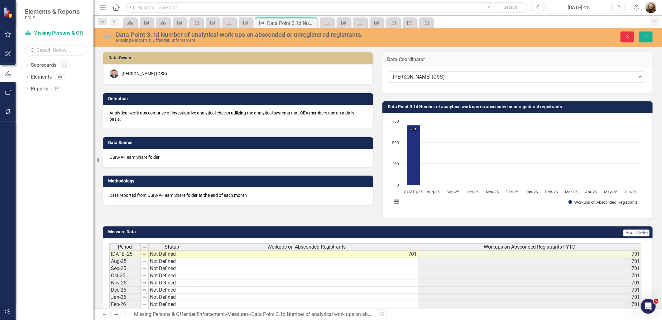
drag, startPoint x: 634, startPoint y: 32, endPoint x: 630, endPoint y: 34, distance: 3.9
click at [630, 34] on button "Close" at bounding box center [628, 36] width 14 height 11
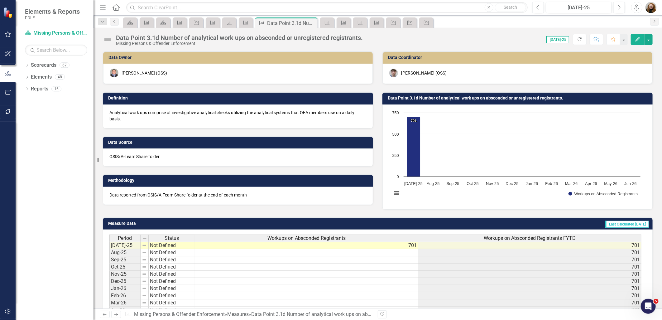
click at [473, 97] on h3 "Data Point 3.1d Number of analytical work ups on absconded or unregistered regi…" at bounding box center [519, 98] width 262 height 5
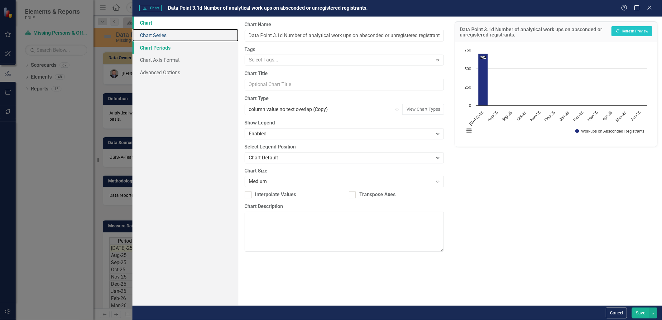
drag, startPoint x: 165, startPoint y: 37, endPoint x: 182, endPoint y: 41, distance: 17.6
click at [165, 37] on link "Chart Series" at bounding box center [186, 35] width 106 height 12
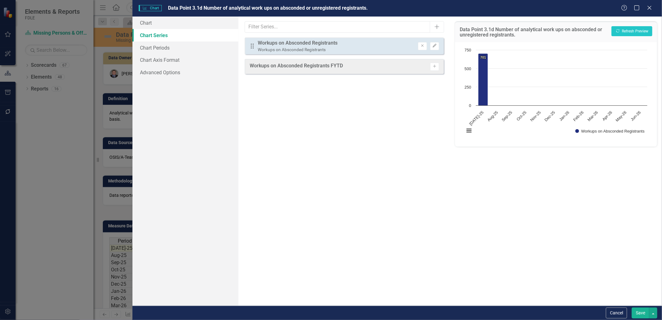
drag, startPoint x: 314, startPoint y: 66, endPoint x: 339, endPoint y: 69, distance: 24.8
click at [315, 66] on div "Workups on Absconded Registrants FYTD" at bounding box center [296, 66] width 93 height 9
click at [434, 65] on icon "Activate" at bounding box center [434, 67] width 5 height 4
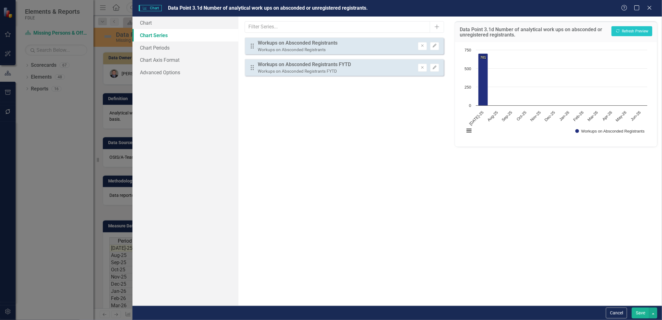
click at [639, 314] on button "Save" at bounding box center [640, 312] width 17 height 11
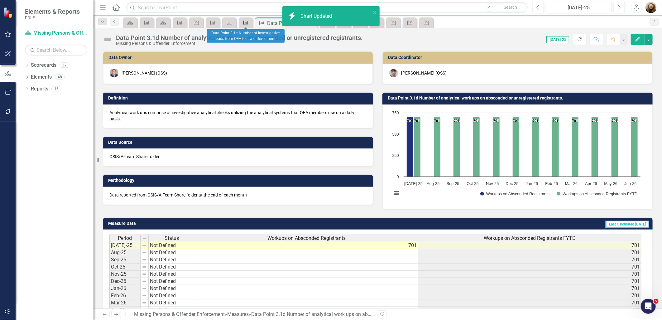
click at [246, 26] on div "Measure" at bounding box center [244, 23] width 9 height 8
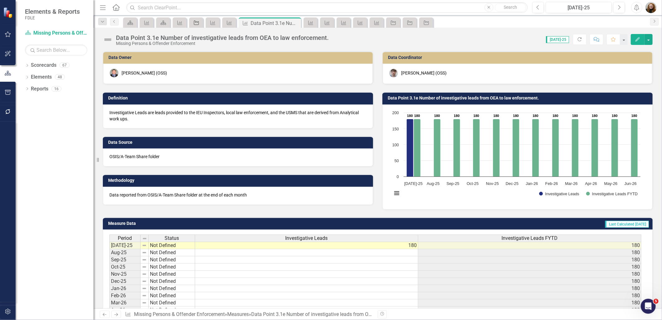
click at [192, 22] on div "Objective" at bounding box center [195, 23] width 9 height 8
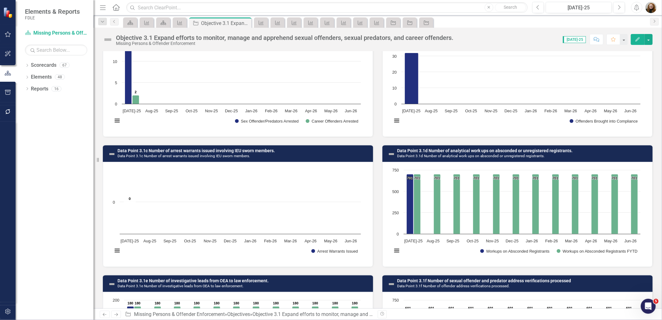
scroll to position [416, 0]
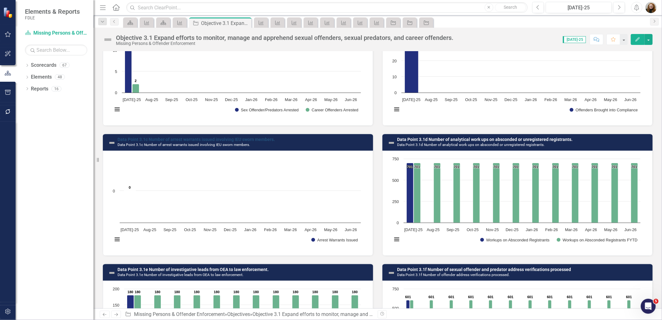
click at [207, 138] on link "Data Point 3.1c Number of arrest warrants issued involving IEU sworn members." at bounding box center [196, 139] width 157 height 5
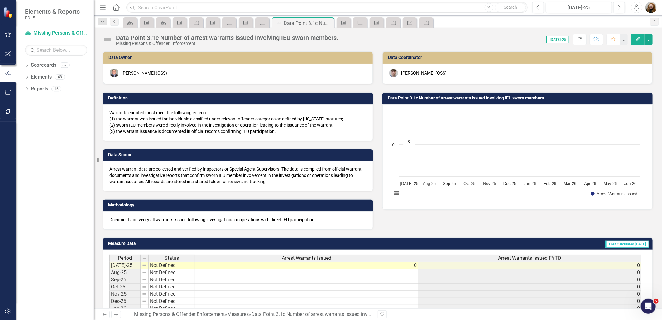
click at [447, 98] on h3 "Data Point 3.1c Number of arrest warrants issued involving IEU sworn members." at bounding box center [519, 98] width 262 height 5
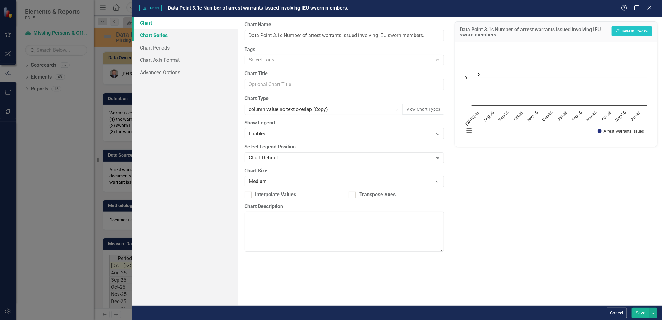
click at [164, 36] on link "Chart Series" at bounding box center [186, 35] width 106 height 12
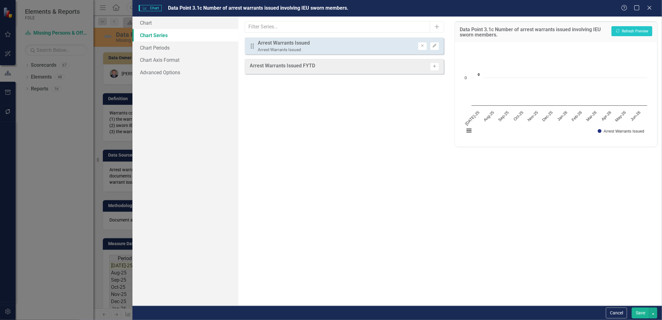
click at [435, 65] on icon "Activate" at bounding box center [434, 67] width 5 height 4
click at [637, 312] on button "Save" at bounding box center [640, 312] width 17 height 11
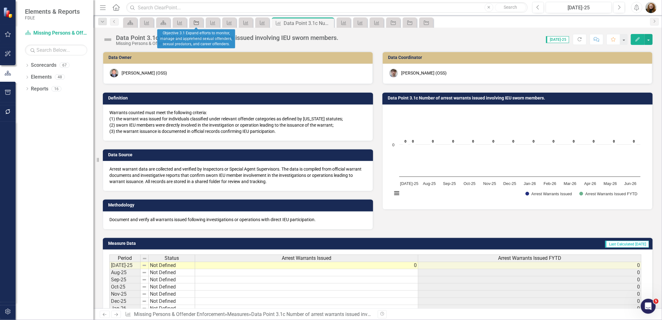
click at [195, 22] on icon at bounding box center [196, 23] width 5 height 4
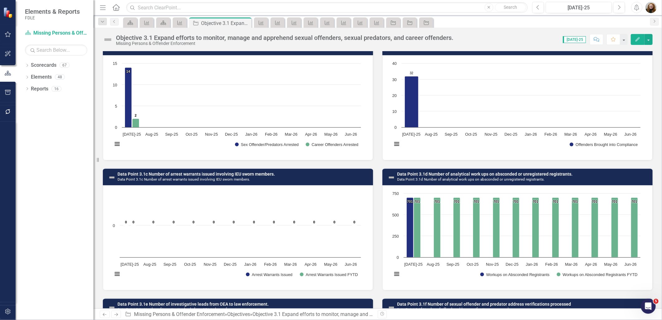
scroll to position [312, 0]
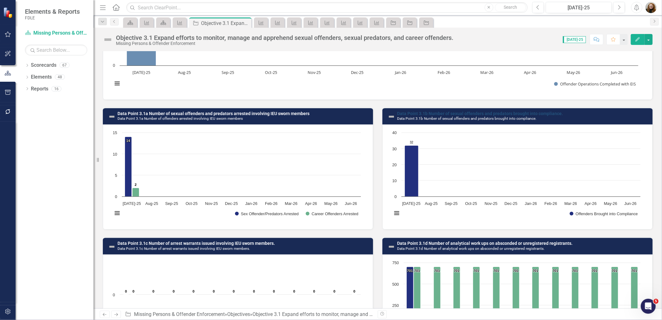
click at [448, 111] on link "Data Point 3.1b Number of sexual offenders and predators brought into complianc…" at bounding box center [480, 113] width 166 height 5
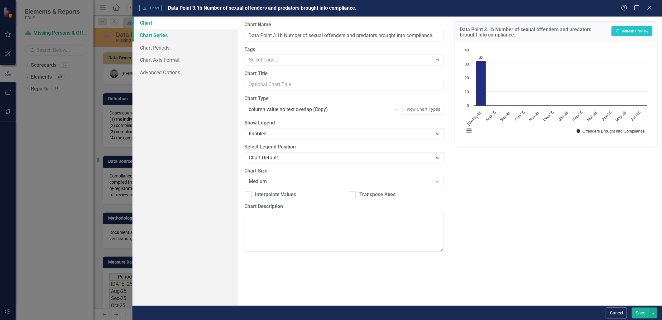
click at [164, 31] on link "Chart Series" at bounding box center [186, 35] width 106 height 12
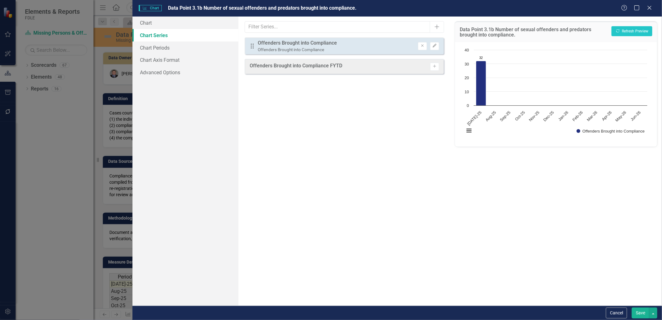
click at [164, 31] on link "Chart Series" at bounding box center [186, 35] width 106 height 12
click at [437, 66] on button "Activate" at bounding box center [434, 67] width 9 height 8
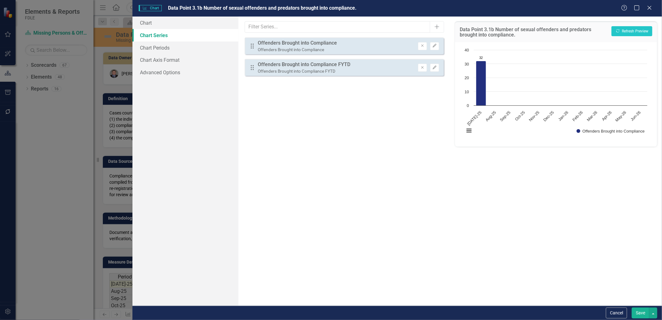
click at [640, 308] on button "Save" at bounding box center [640, 312] width 17 height 11
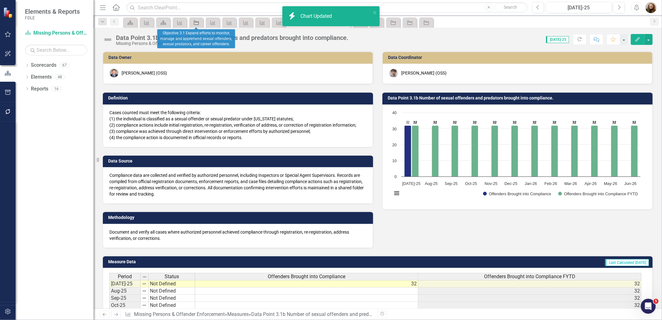
click at [196, 22] on icon at bounding box center [196, 23] width 5 height 4
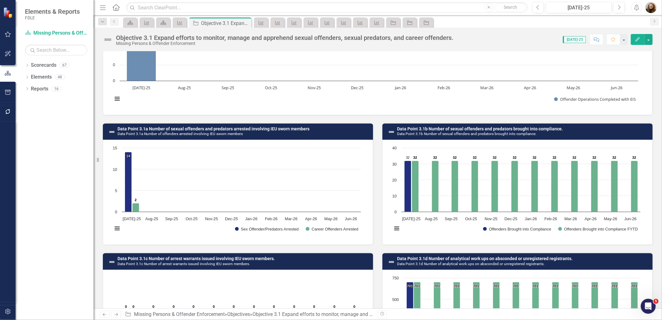
scroll to position [312, 0]
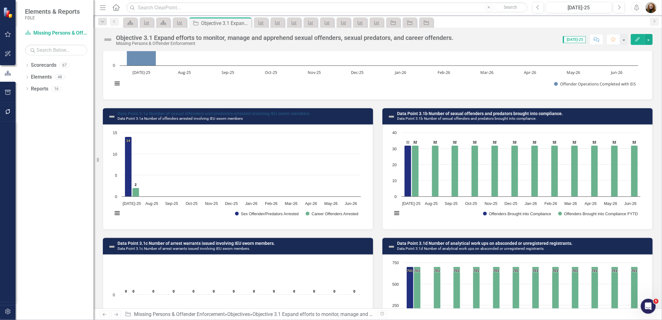
click at [193, 111] on link "Data Point 3.1a Number of sexual offenders and predators arrested involving IEU…" at bounding box center [214, 113] width 192 height 5
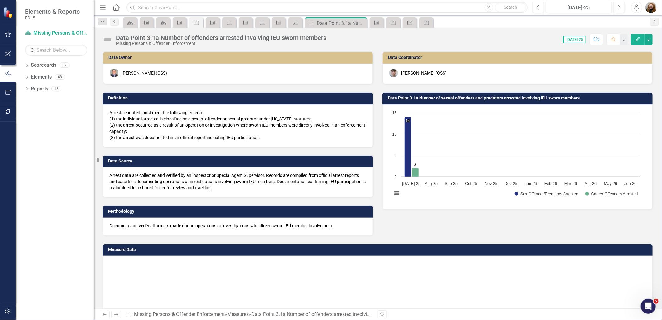
click at [193, 111] on p "Arrests counted must meet the following criteria: (1) the individual arrested i…" at bounding box center [237, 124] width 257 height 31
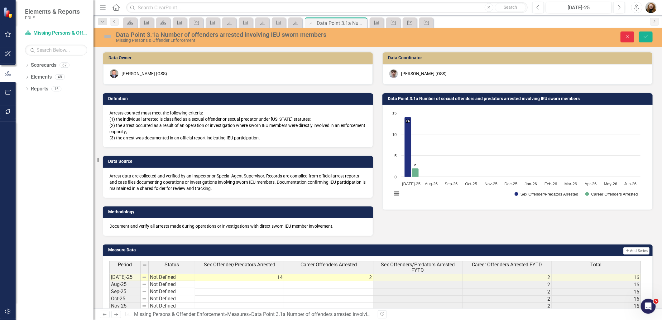
click at [631, 36] on button "Close" at bounding box center [628, 36] width 14 height 11
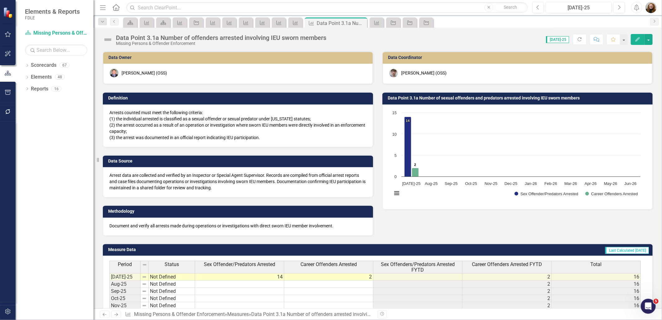
click at [469, 98] on h3 "Data Point 3.1a Number of sexual offenders and predators arrested involving IEU…" at bounding box center [519, 98] width 262 height 5
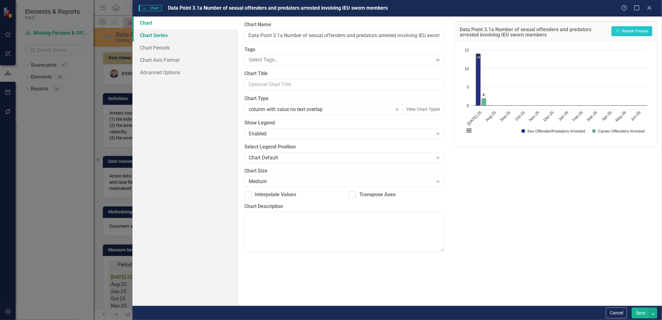
click at [144, 31] on link "Chart Series" at bounding box center [186, 35] width 106 height 12
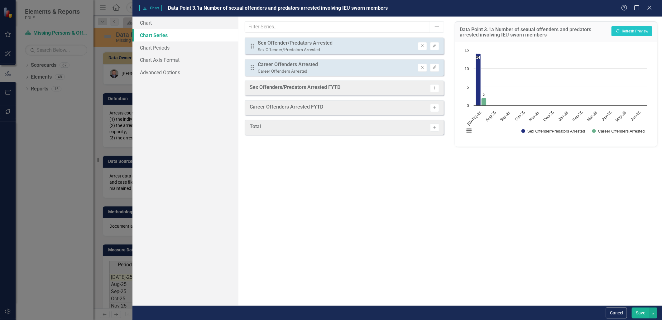
click at [440, 86] on div "Sex Offenders/Predators Arrested FYTD Activate" at bounding box center [345, 87] width 200 height 15
click at [437, 88] on button "Activate" at bounding box center [434, 88] width 9 height 8
click at [437, 108] on icon "Activate" at bounding box center [434, 110] width 5 height 4
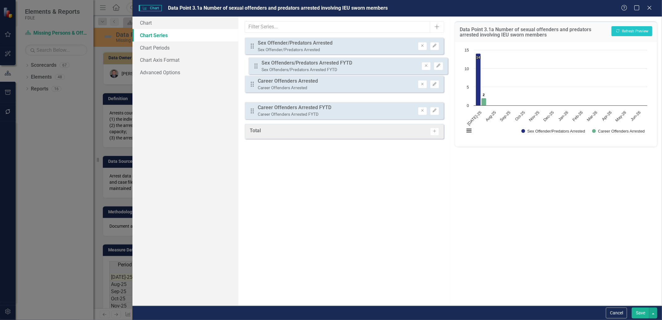
drag, startPoint x: 250, startPoint y: 87, endPoint x: 254, endPoint y: 65, distance: 23.1
click at [254, 65] on div "Drag Sex Offender/Predators Arrested Sex Offender/Predators Arrested Remove Edi…" at bounding box center [345, 78] width 200 height 82
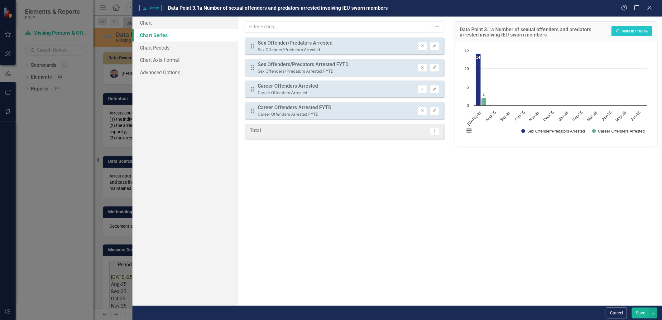
click at [640, 313] on button "Save" at bounding box center [640, 312] width 17 height 11
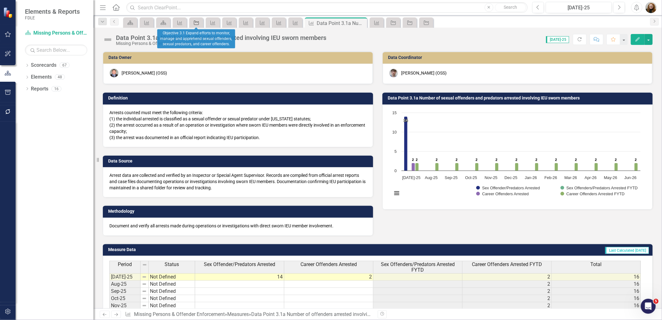
click at [194, 23] on icon "Objective" at bounding box center [196, 22] width 6 height 5
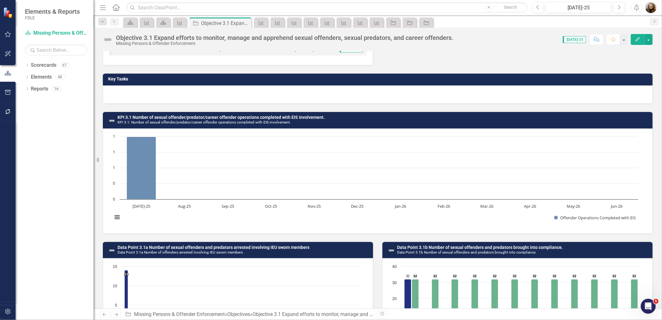
scroll to position [173, 0]
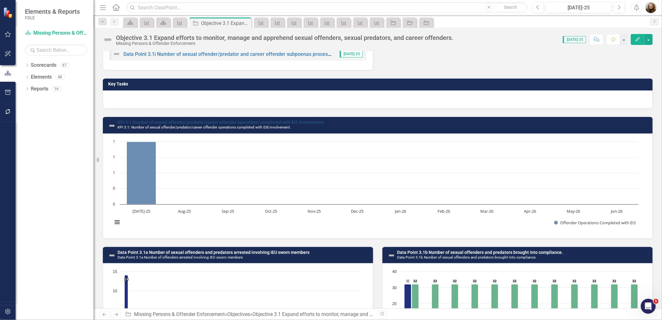
click at [305, 120] on link "KPI 3.1 Number of sexual offender/predator/career offender operations completed…" at bounding box center [221, 122] width 207 height 5
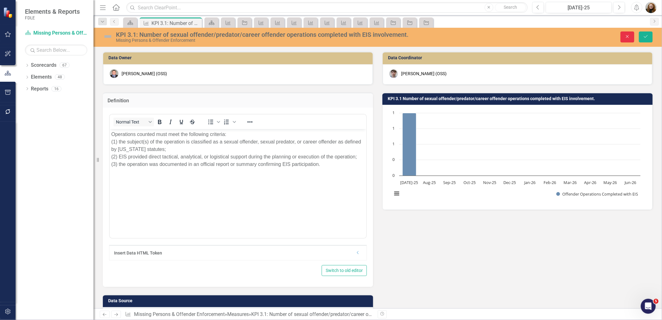
click at [631, 36] on button "Close" at bounding box center [628, 36] width 14 height 11
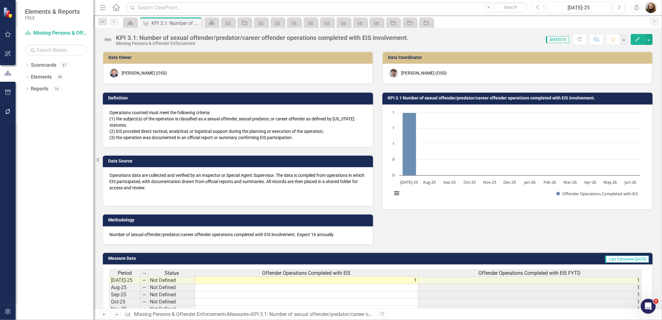
click at [463, 100] on td "KPI 3.1 Number of sexual offender/predator/career offender operations completed…" at bounding box center [519, 98] width 262 height 9
click at [462, 100] on td "KPI 3.1 Number of sexual offender/predator/career offender operations completed…" at bounding box center [519, 98] width 262 height 9
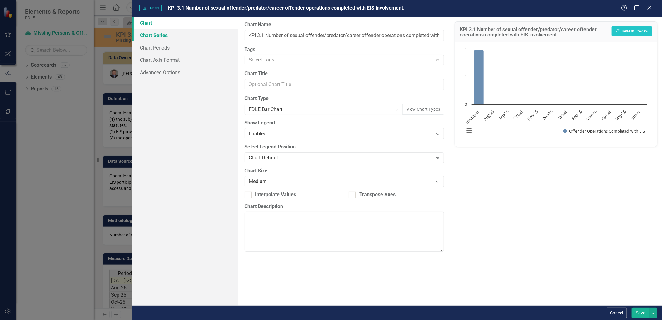
click at [138, 35] on link "Chart Series" at bounding box center [186, 35] width 106 height 12
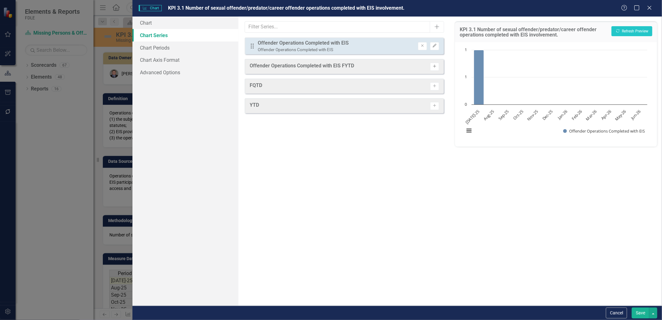
click at [435, 67] on icon "Activate" at bounding box center [434, 67] width 5 height 4
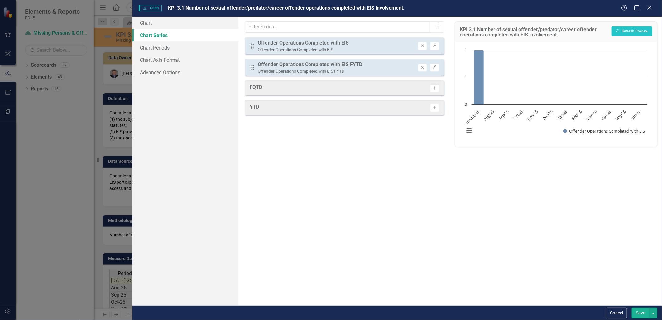
click at [645, 312] on button "Save" at bounding box center [640, 312] width 17 height 11
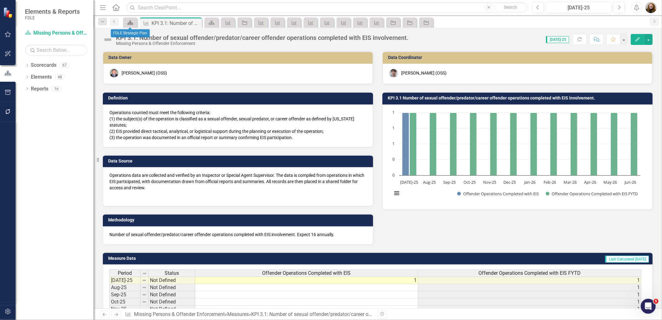
click at [130, 25] on div "Scorecard" at bounding box center [129, 23] width 9 height 8
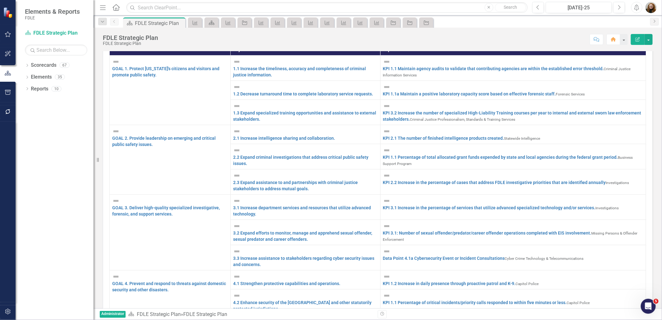
scroll to position [173, 0]
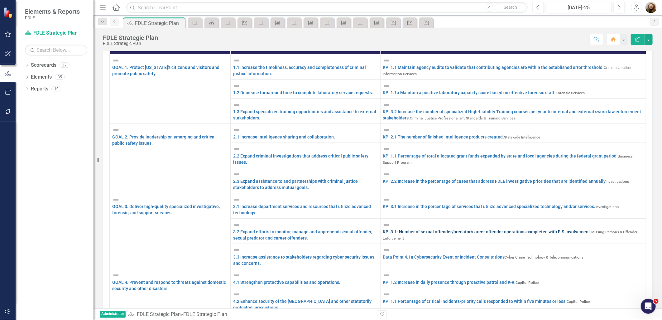
click at [500, 229] on link "KPI 3.1: Number of sexual offender/predator/career offender operations complete…" at bounding box center [487, 231] width 209 height 5
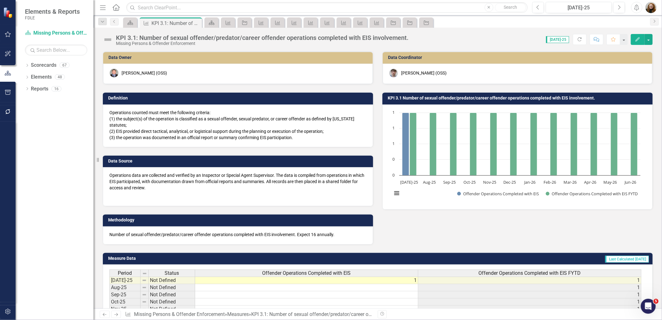
click at [137, 36] on div "KPI 3.1: Number of sexual offender/predator/career offender operations complete…" at bounding box center [262, 37] width 293 height 7
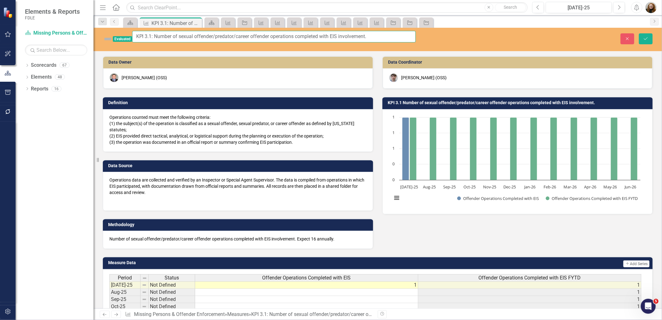
click at [163, 37] on input "KPI 3.1: Number of sexual offender/predator/career offender operations complete…" at bounding box center [274, 37] width 284 height 12
type input "KPI 3.1 Number of sexual offender/predator/career offender operations completed…"
click at [651, 35] on button "Save" at bounding box center [646, 38] width 14 height 11
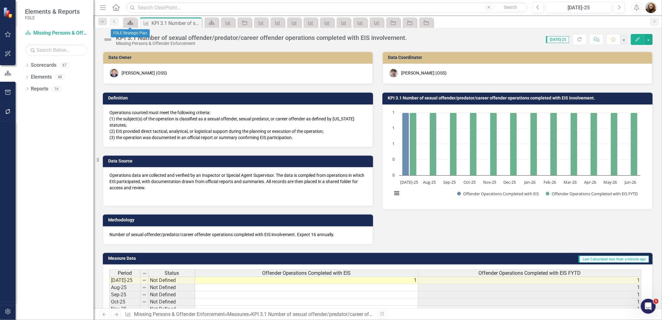
click at [132, 21] on icon "Scorecard" at bounding box center [130, 22] width 6 height 5
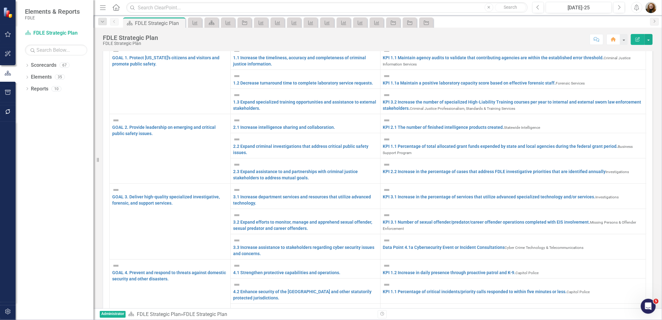
scroll to position [29, 0]
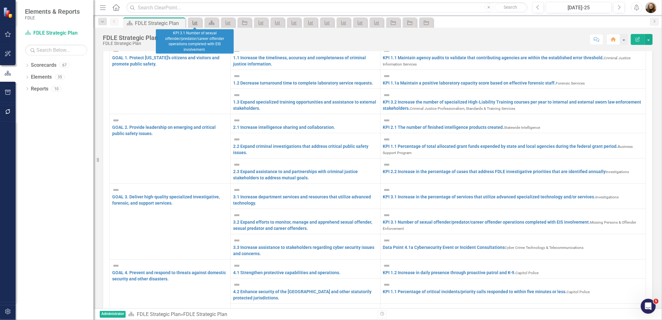
click at [197, 19] on div "Measure" at bounding box center [194, 23] width 9 height 8
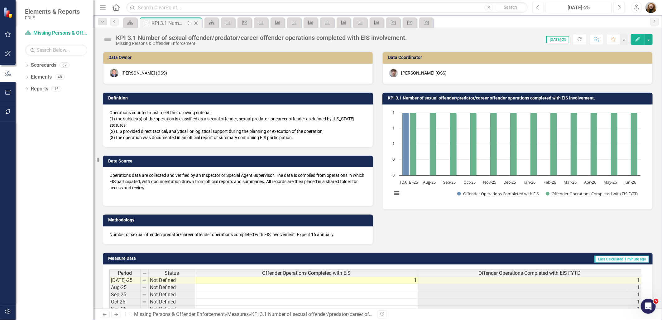
click at [198, 22] on icon "Close" at bounding box center [196, 23] width 6 height 5
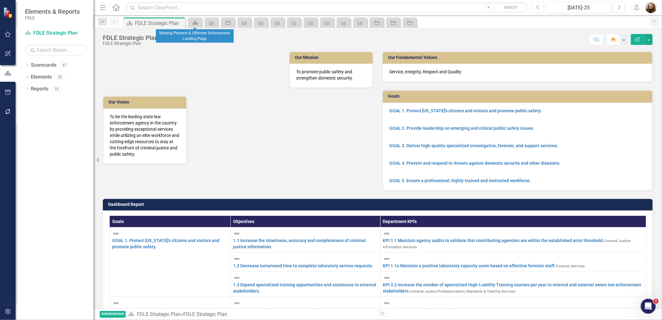
click at [201, 21] on div "Scorecard" at bounding box center [195, 22] width 14 height 10
click at [198, 22] on link "Scorecard" at bounding box center [195, 23] width 11 height 8
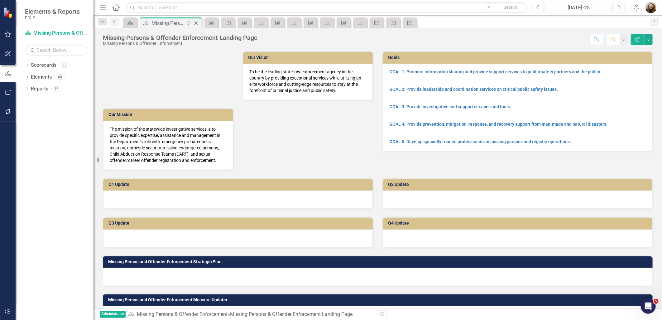
click at [199, 22] on icon "Close" at bounding box center [196, 23] width 6 height 5
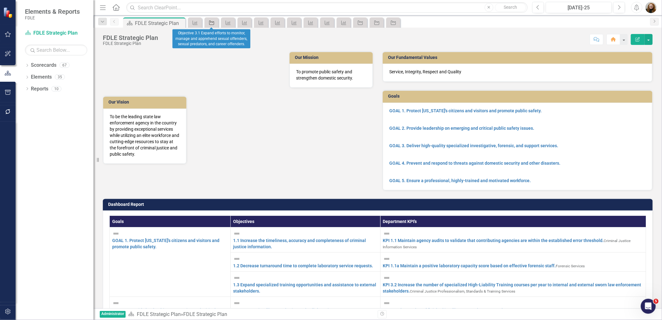
click at [215, 22] on icon "Objective" at bounding box center [212, 22] width 6 height 5
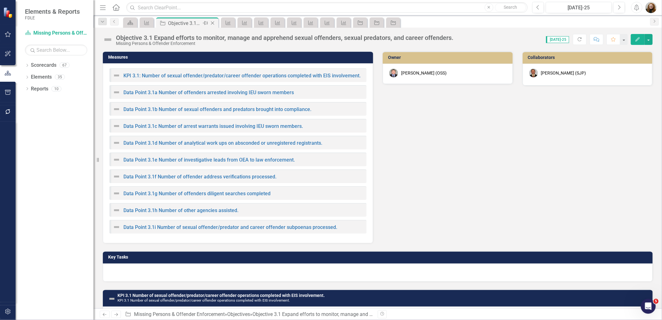
click at [211, 22] on icon "Close" at bounding box center [213, 23] width 6 height 5
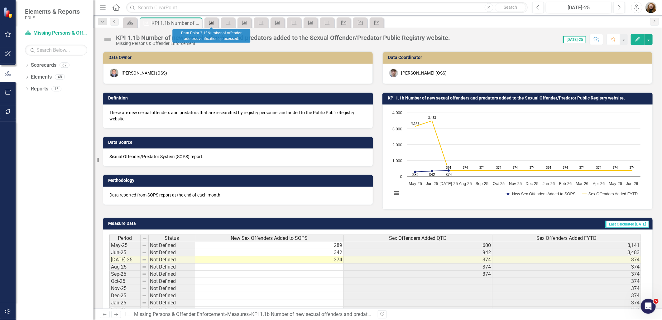
click at [216, 21] on link "Measure" at bounding box center [211, 23] width 11 height 8
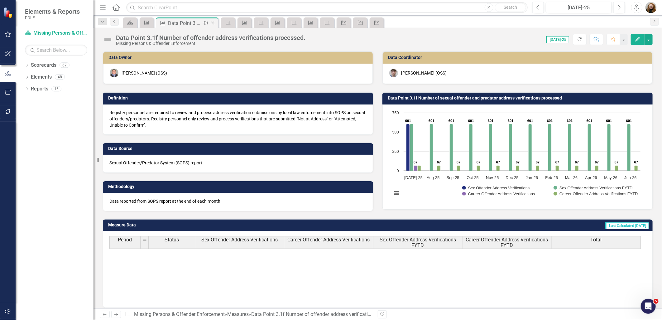
click at [215, 22] on icon "Close" at bounding box center [213, 23] width 6 height 5
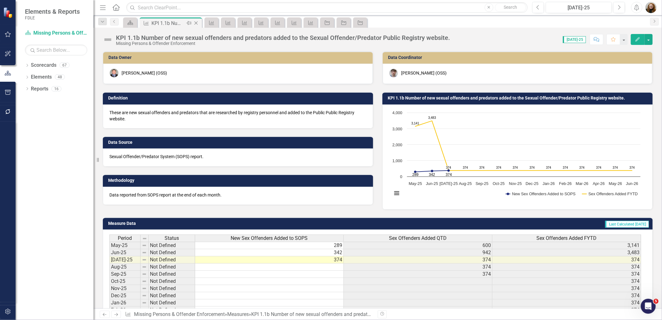
click at [197, 23] on icon "Close" at bounding box center [196, 23] width 6 height 5
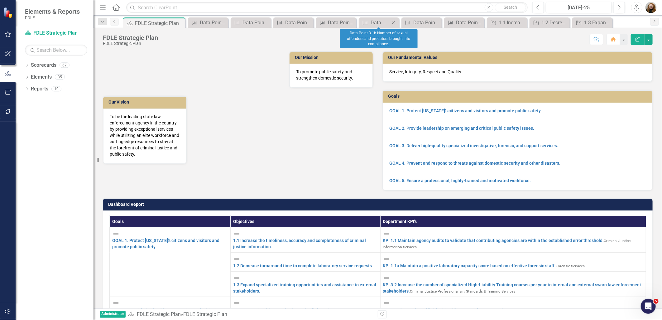
click at [395, 22] on icon "Close" at bounding box center [393, 22] width 6 height 5
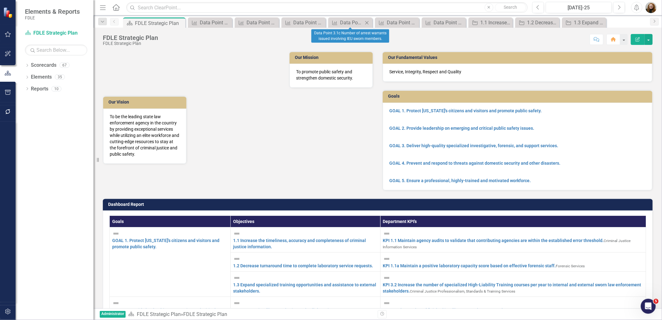
click at [365, 22] on icon "Close" at bounding box center [367, 22] width 6 height 5
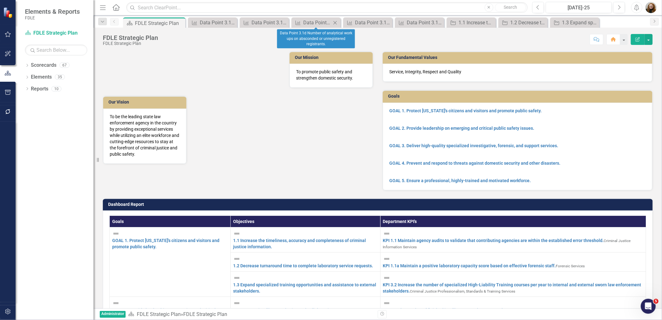
click at [338, 22] on icon "Close" at bounding box center [335, 22] width 6 height 5
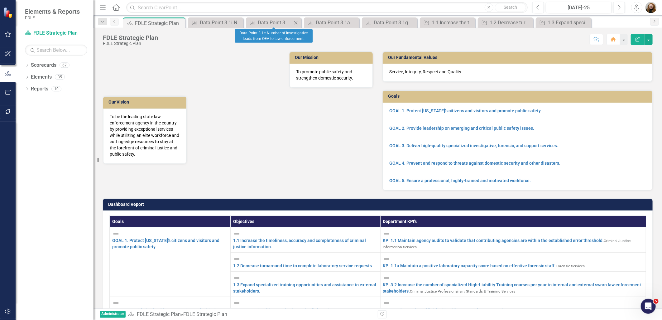
click at [296, 22] on icon "Close" at bounding box center [296, 22] width 6 height 5
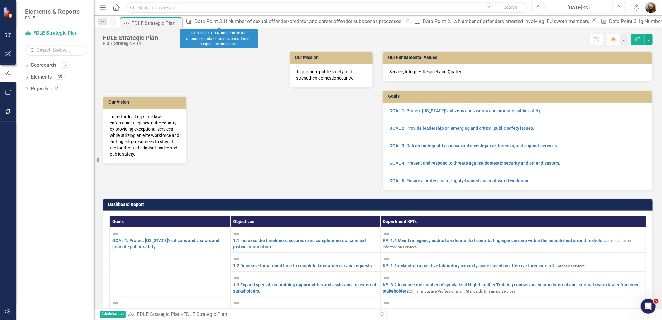
click at [405, 22] on icon "Close" at bounding box center [408, 19] width 6 height 5
click at [365, 21] on icon at bounding box center [366, 19] width 3 height 3
click at [341, 21] on icon "Close" at bounding box center [344, 19] width 6 height 5
click at [387, 21] on icon "Close" at bounding box center [390, 19] width 6 height 5
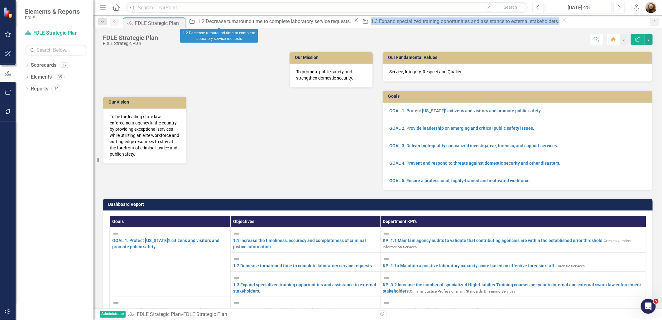
click at [353, 21] on icon "Close" at bounding box center [356, 19] width 6 height 5
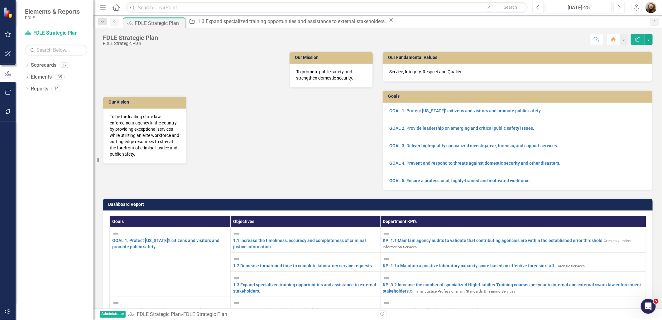
click at [388, 21] on icon "Close" at bounding box center [391, 19] width 6 height 5
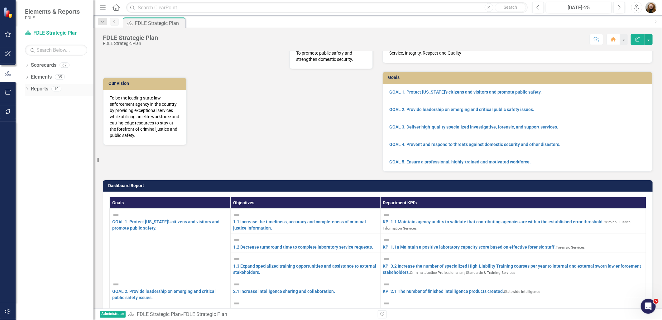
scroll to position [35, 0]
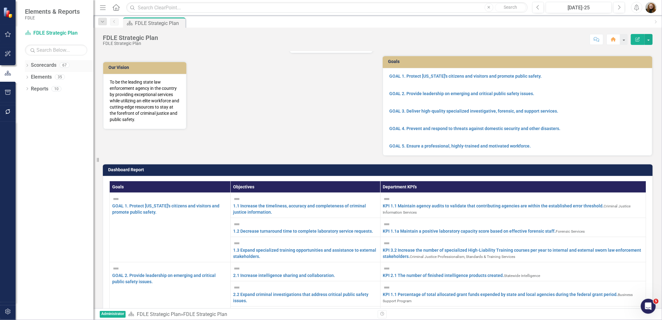
click at [26, 64] on icon "Dropdown" at bounding box center [27, 65] width 4 height 3
click at [22, 100] on icon at bounding box center [22, 100] width 2 height 3
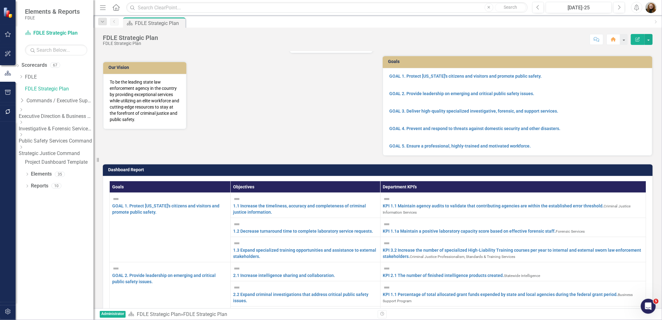
click at [39, 147] on div "Dropdown" at bounding box center [56, 147] width 75 height 5
click at [56, 172] on link "Criminal Justice Professionalism, Standards & Training Services" at bounding box center [56, 174] width 75 height 7
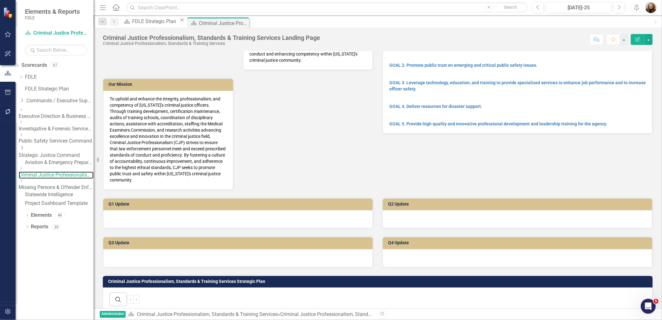
scroll to position [138, 0]
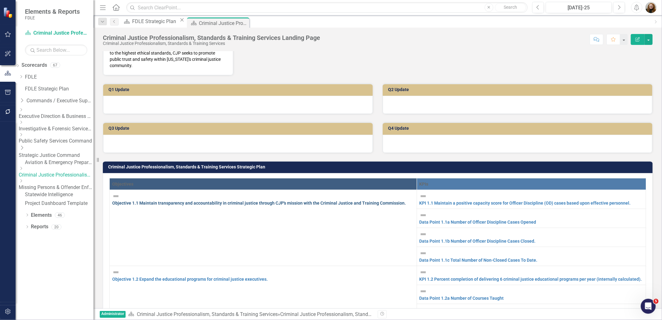
click at [261, 200] on link "Objective 1.1 Maintain transparency and accountability in criminal justice thro…" at bounding box center [259, 202] width 294 height 5
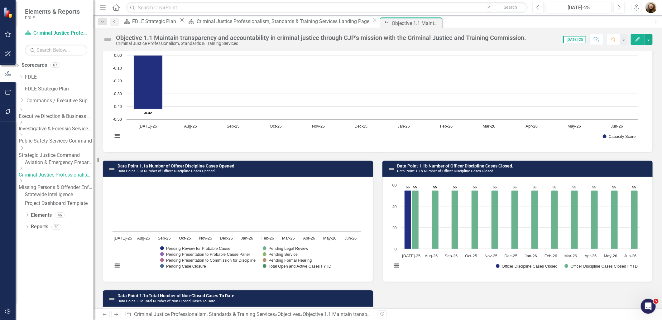
scroll to position [94, 0]
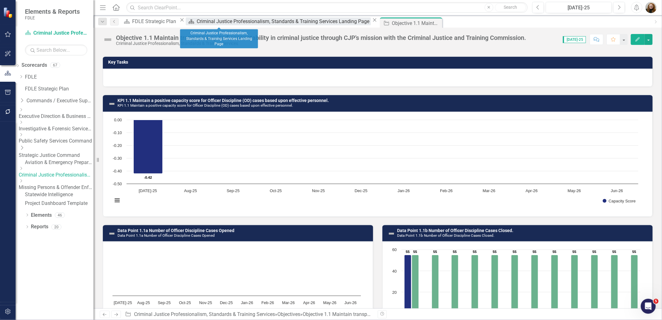
click at [205, 24] on div "Criminal Justice Professionalism, Standards & Training Services Landing Page" at bounding box center [284, 21] width 174 height 8
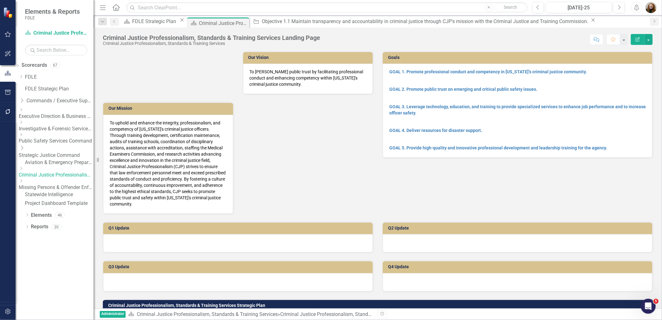
scroll to position [173, 0]
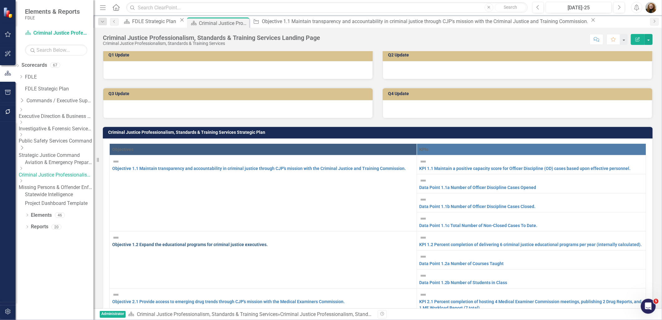
click at [178, 242] on link "Objective 1.2 Expand the educational programs for criminal justice executives." at bounding box center [190, 244] width 156 height 5
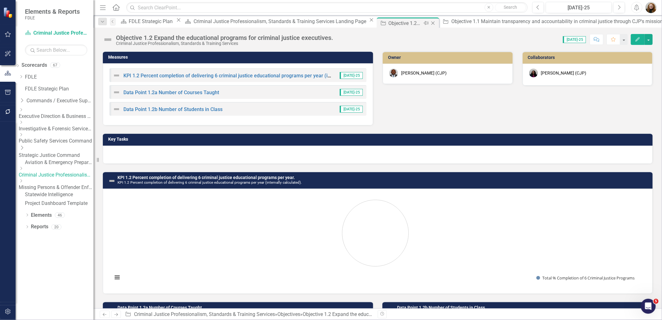
click at [432, 23] on icon at bounding box center [433, 23] width 3 height 3
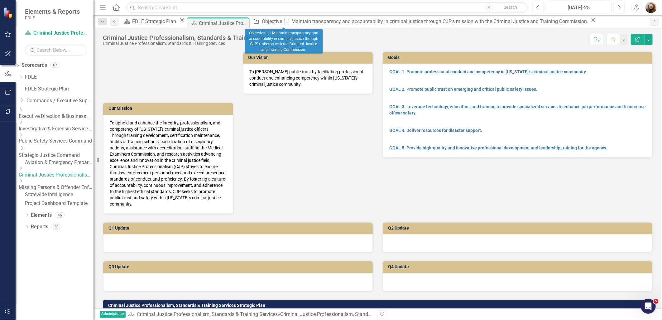
click at [590, 22] on icon "Close" at bounding box center [593, 19] width 6 height 5
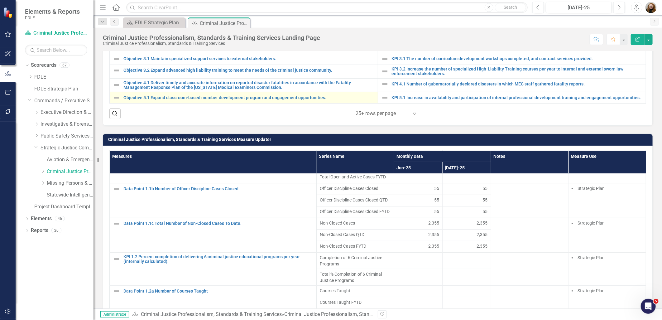
scroll to position [153, 0]
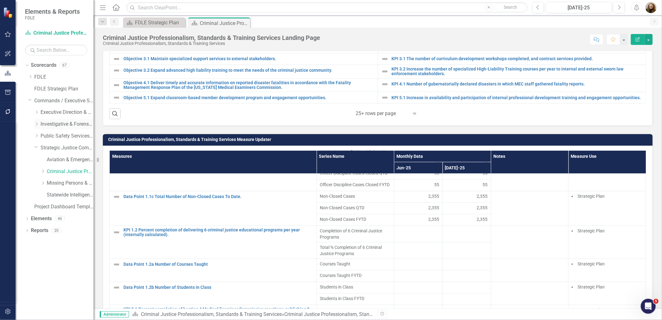
click at [36, 124] on icon "Dropdown" at bounding box center [36, 124] width 5 height 4
click at [60, 135] on link "Forensic Services" at bounding box center [70, 136] width 47 height 7
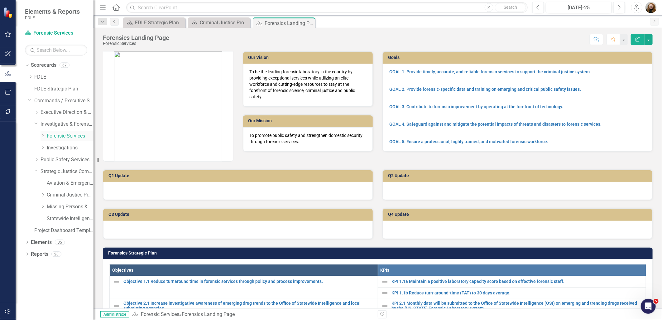
click at [41, 136] on icon "Dropdown" at bounding box center [43, 136] width 5 height 4
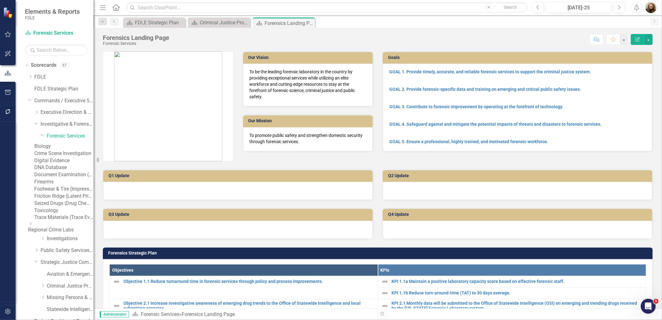
click at [61, 214] on link "Toxicology" at bounding box center [63, 210] width 59 height 7
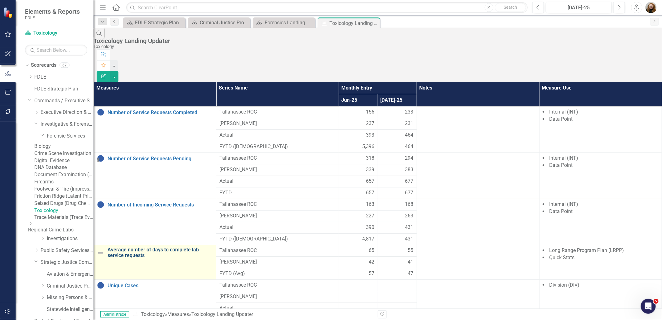
click at [156, 247] on link "Average number of days to complete lab service requests" at bounding box center [160, 252] width 105 height 11
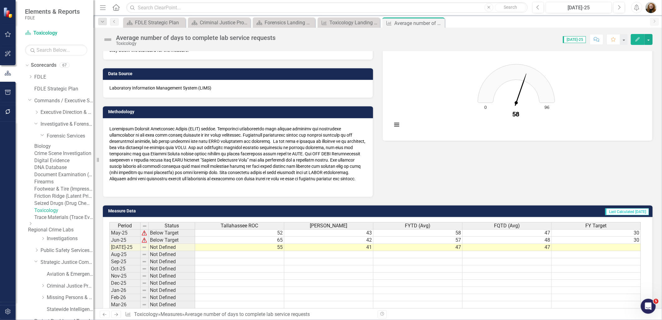
scroll to position [69, 0]
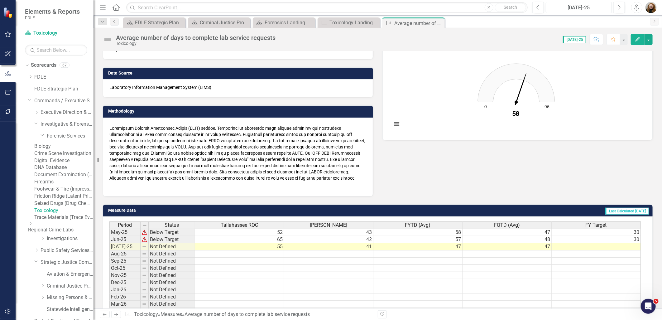
click at [603, 9] on div "[DATE]-25" at bounding box center [579, 7] width 62 height 7
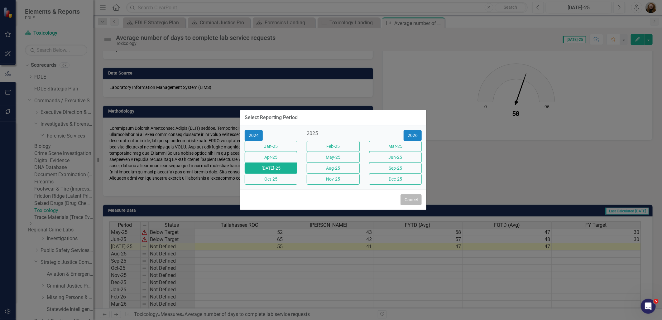
click at [401, 205] on button "Cancel" at bounding box center [411, 199] width 21 height 11
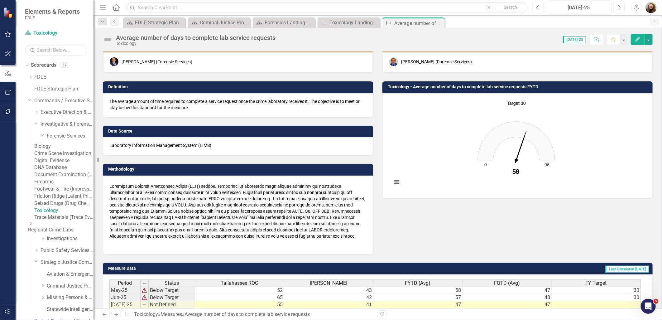
scroll to position [0, 0]
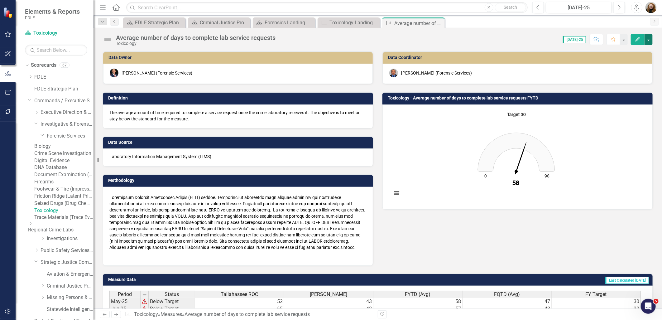
click at [648, 41] on button "button" at bounding box center [649, 39] width 8 height 11
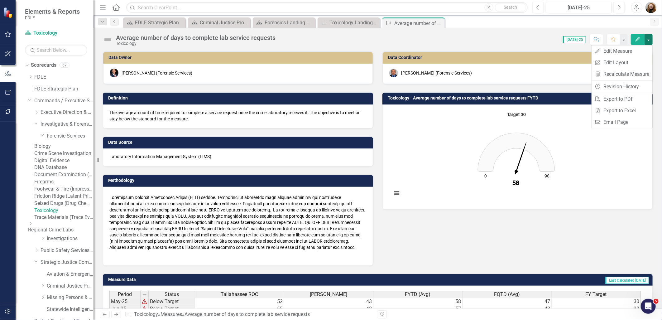
click at [455, 234] on div "Data Owner [PERSON_NAME] (Forensic Services) Definition The average amount of t…" at bounding box center [377, 154] width 559 height 222
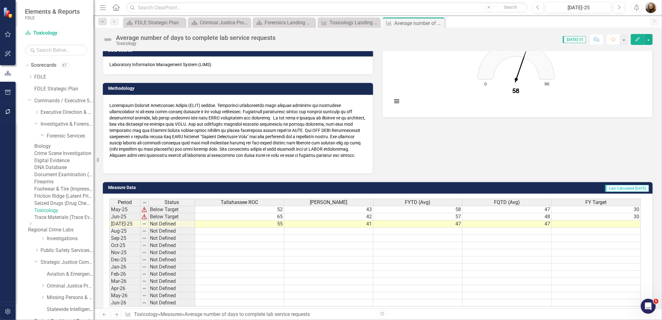
scroll to position [138, 0]
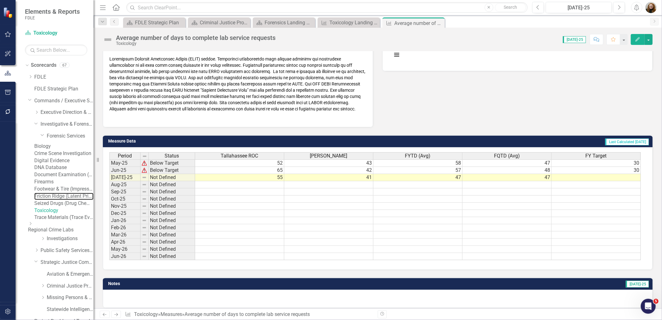
drag, startPoint x: 64, startPoint y: 231, endPoint x: 91, endPoint y: 222, distance: 28.5
click at [64, 200] on link "Friction Ridge (Latent Prints)" at bounding box center [63, 196] width 59 height 7
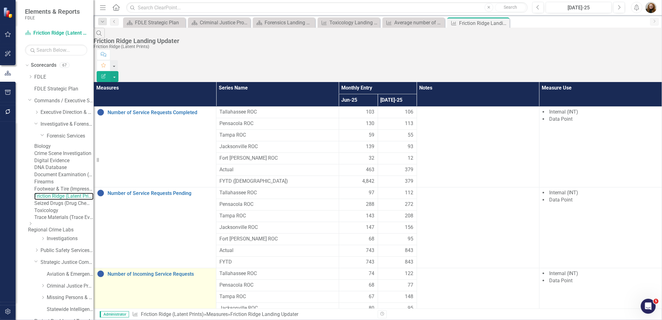
scroll to position [104, 0]
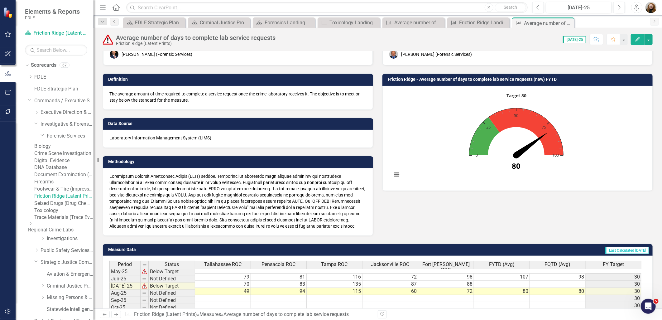
scroll to position [35, 0]
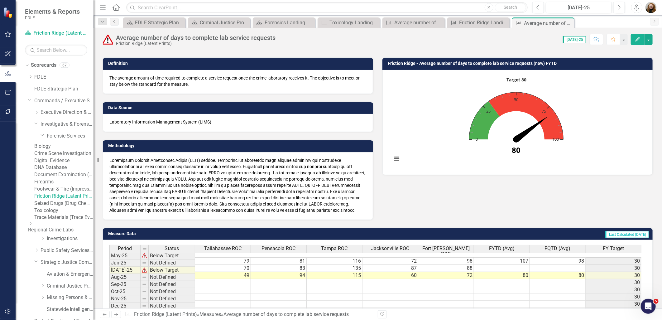
click at [381, 315] on icon "Revision History" at bounding box center [382, 314] width 5 height 4
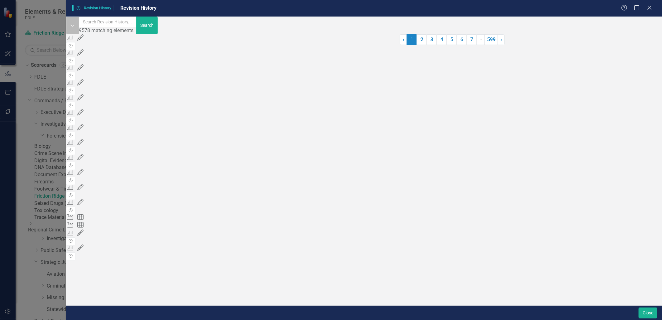
click at [75, 28] on icon "Dropdown" at bounding box center [72, 26] width 5 height 6
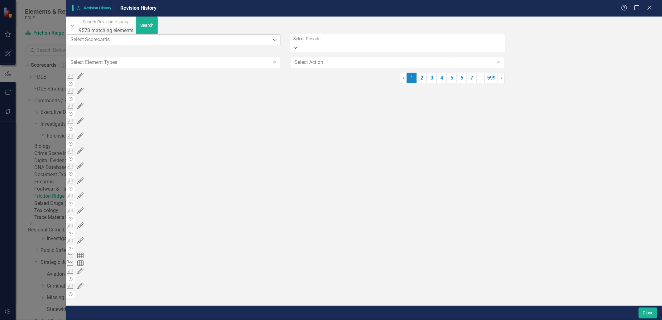
click at [107, 43] on div at bounding box center [169, 40] width 202 height 8
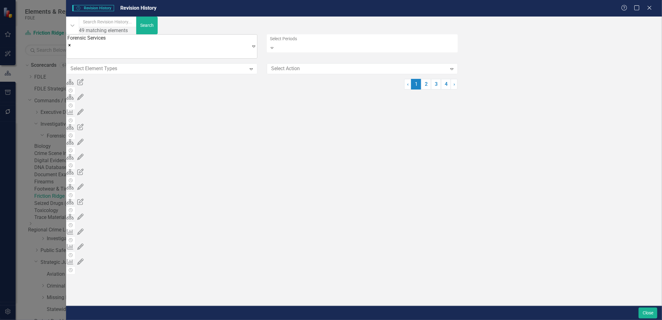
click at [72, 46] on icon "Remove Forensic Services" at bounding box center [69, 45] width 4 height 4
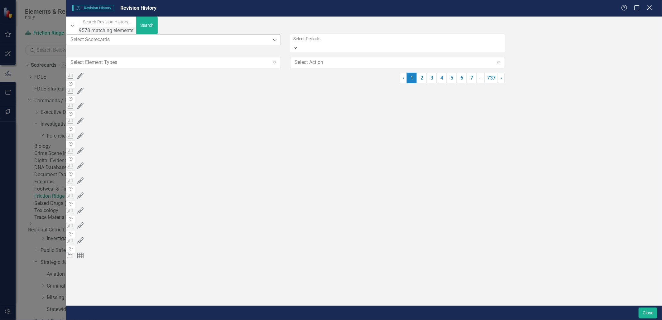
click at [651, 9] on icon at bounding box center [649, 7] width 5 height 5
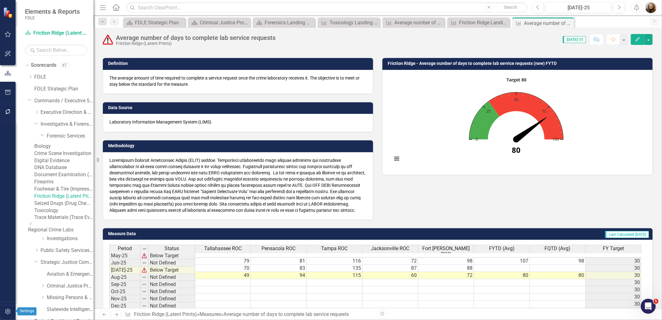
click at [7, 314] on icon "button" at bounding box center [8, 311] width 7 height 5
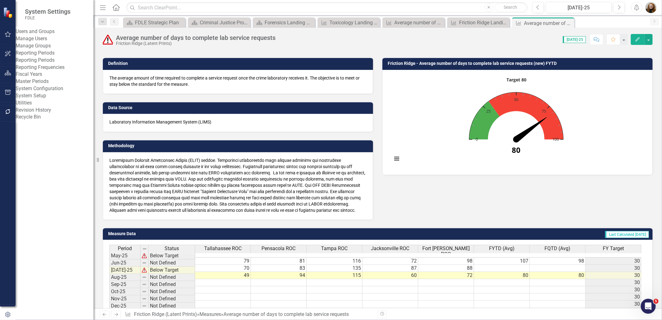
click at [41, 114] on link "Revision History" at bounding box center [55, 110] width 78 height 7
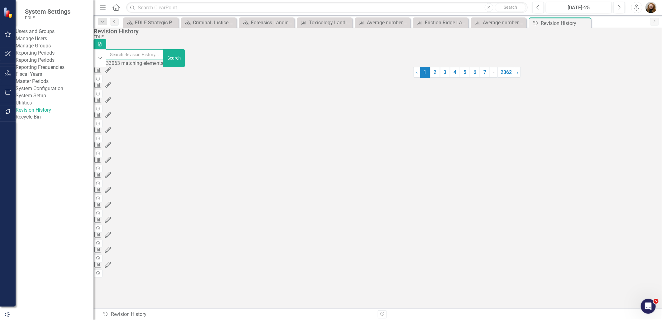
click at [164, 57] on input "text" at bounding box center [135, 54] width 58 height 11
type input "[PERSON_NAME]"
click at [140, 58] on input "[PERSON_NAME]" at bounding box center [135, 54] width 58 height 11
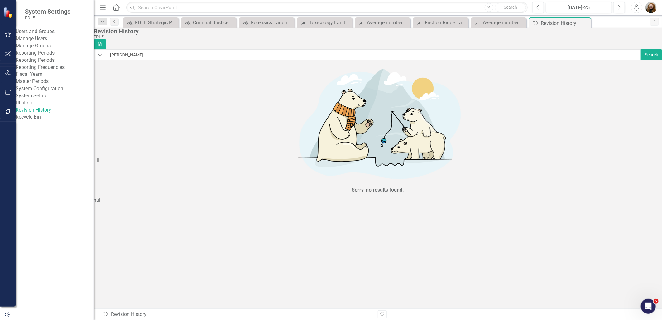
drag, startPoint x: 148, startPoint y: 57, endPoint x: 141, endPoint y: 58, distance: 6.6
drag, startPoint x: 141, startPoint y: 57, endPoint x: 146, endPoint y: 57, distance: 5.0
click at [146, 57] on input "[PERSON_NAME]" at bounding box center [374, 54] width 536 height 11
type input "[PERSON_NAME]"
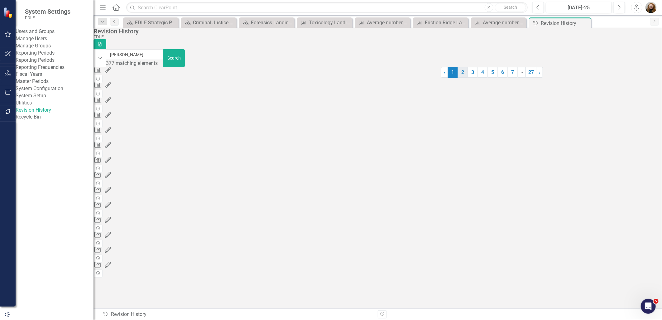
click at [458, 78] on link "2" at bounding box center [463, 72] width 10 height 11
click at [157, 77] on div "Initiative 699525 (Forensics 2.1 Increase investigative awareness of ) edited b…" at bounding box center [264, 77] width 341 height 7
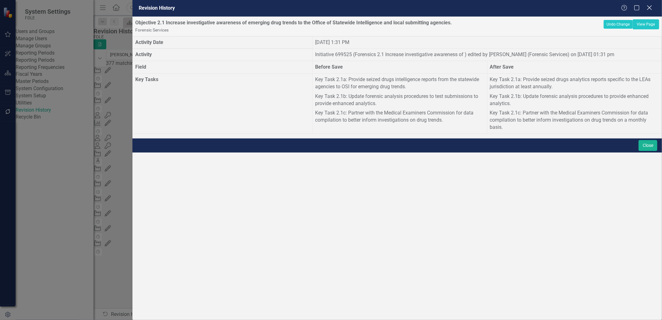
click at [647, 6] on icon "Close" at bounding box center [650, 8] width 8 height 6
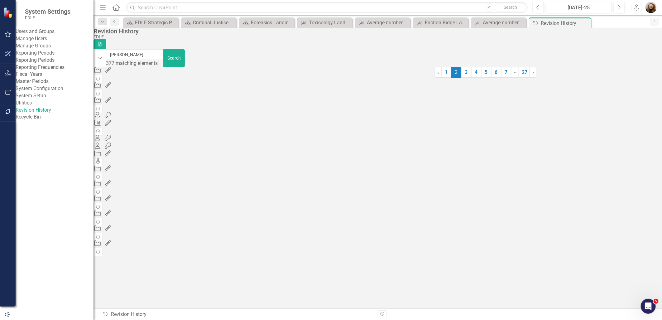
click at [144, 165] on div "Initiative 699524 (Forensics 1.1 Reduce turnaround time in forensic s) edited b…" at bounding box center [264, 160] width 341 height 7
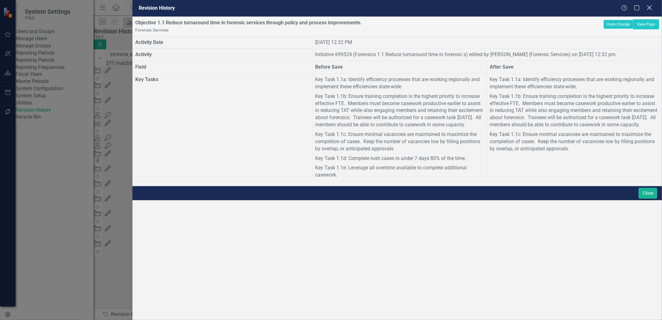
click at [648, 8] on icon "Close" at bounding box center [650, 8] width 8 height 6
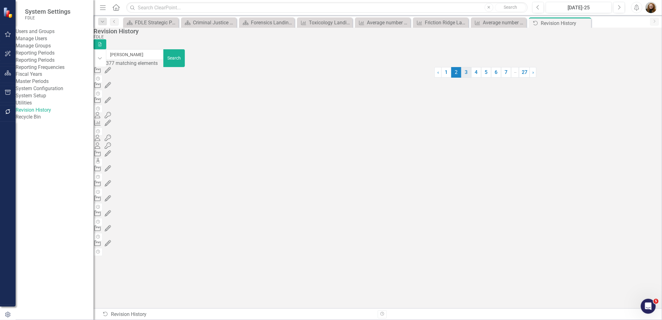
click at [461, 78] on link "3" at bounding box center [466, 72] width 10 height 11
click at [445, 22] on div "Friction Ridge Landing Updater" at bounding box center [442, 23] width 34 height 8
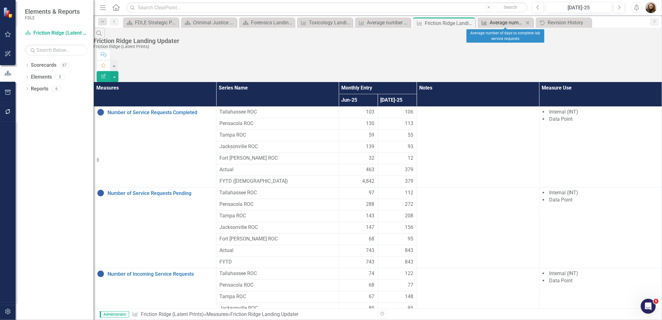
click at [496, 22] on div "Average number of days to complete lab service requests" at bounding box center [507, 23] width 34 height 8
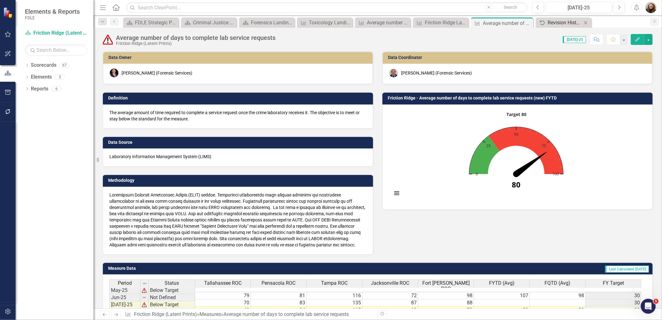
click at [551, 22] on div "Revision History" at bounding box center [565, 23] width 34 height 8
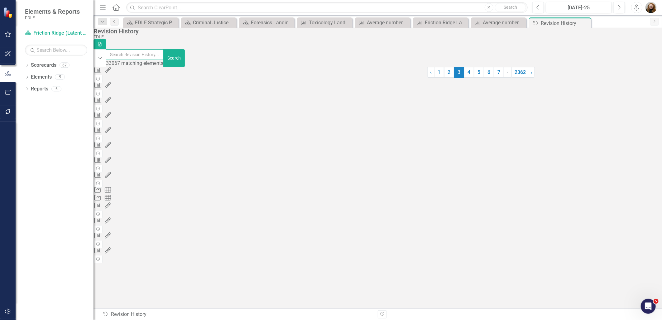
click at [153, 57] on input "text" at bounding box center [135, 54] width 58 height 11
type input "[PERSON_NAME]"
click at [473, 78] on link "4" at bounding box center [478, 72] width 10 height 11
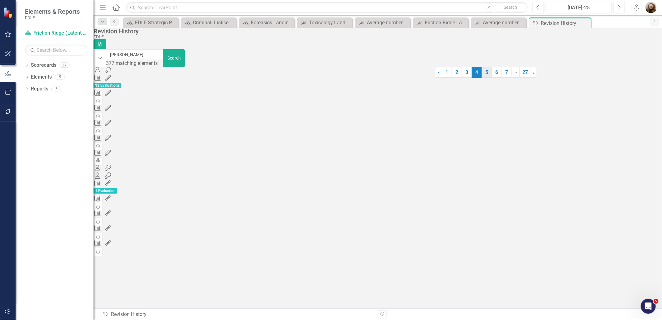
click at [482, 78] on link "5" at bounding box center [487, 72] width 10 height 11
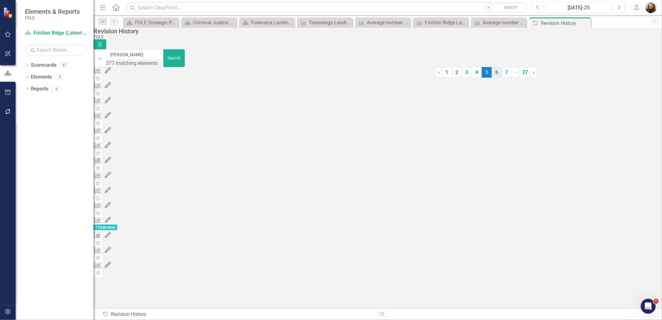
click at [492, 78] on link "6" at bounding box center [497, 72] width 10 height 11
drag, startPoint x: 157, startPoint y: 78, endPoint x: 139, endPoint y: 78, distance: 17.8
click at [139, 78] on div "Measure 1983744 (Average number of days to complete lab service req...) Period …" at bounding box center [265, 77] width 342 height 7
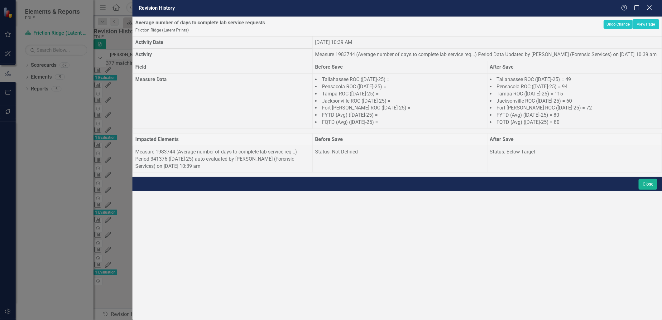
click at [649, 8] on icon at bounding box center [649, 7] width 5 height 5
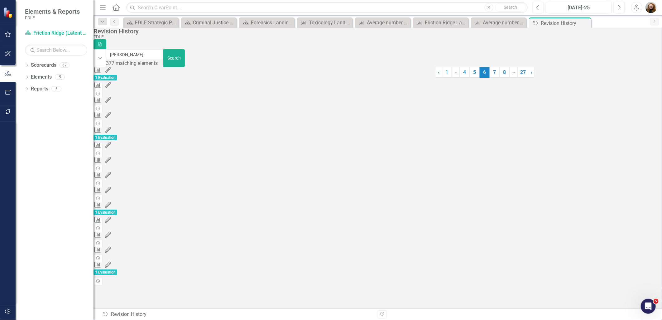
click at [188, 123] on div "Measure 1983741 (Number of Service Requests Completed) Period Data Updated by […" at bounding box center [265, 122] width 342 height 7
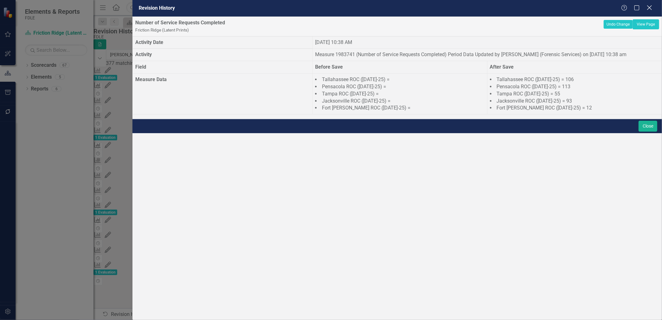
click at [650, 8] on icon "Close" at bounding box center [650, 8] width 8 height 6
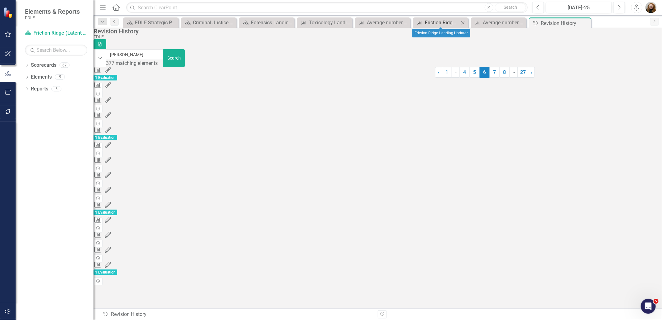
click at [450, 20] on div "Friction Ridge Landing Updater" at bounding box center [442, 23] width 34 height 8
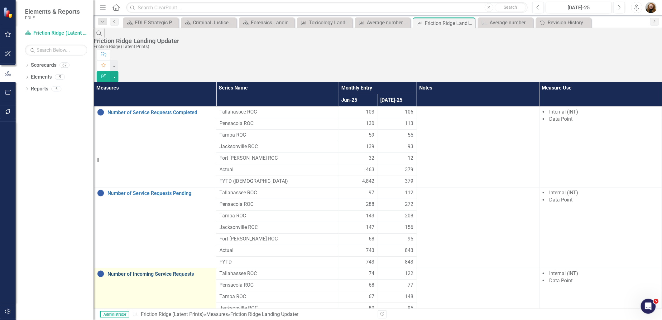
click at [178, 271] on link "Number of Incoming Service Requests" at bounding box center [160, 274] width 105 height 6
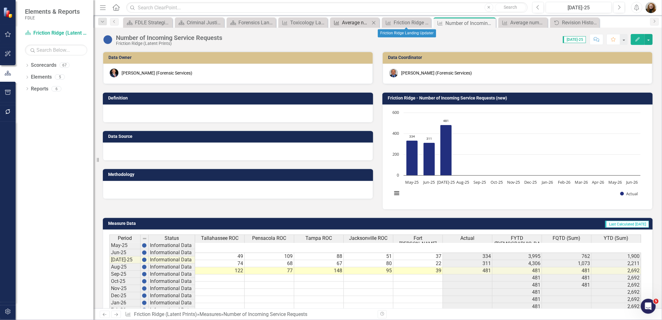
click at [354, 23] on div "Average number of days to complete lab service requests" at bounding box center [356, 23] width 28 height 8
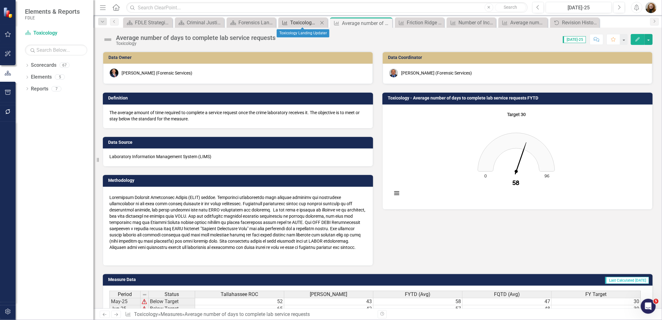
click at [300, 20] on div "Toxicology Landing Updater" at bounding box center [304, 23] width 28 height 8
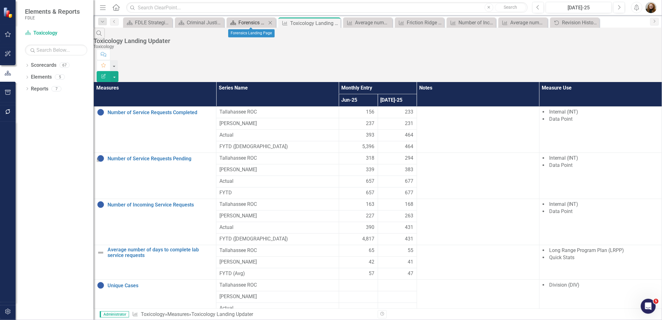
click at [245, 22] on div "Forensics Landing Page" at bounding box center [253, 23] width 28 height 8
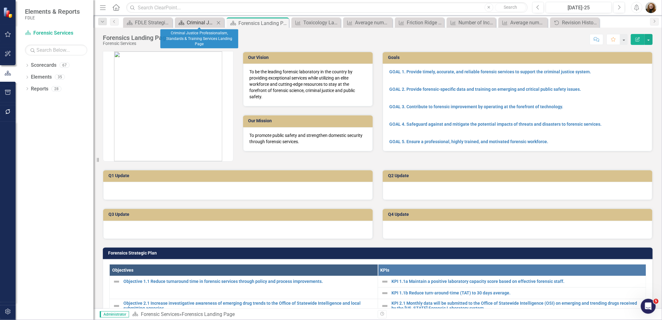
click at [193, 19] on div "Criminal Justice Professionalism, Standards & Training Services Landing Page" at bounding box center [201, 23] width 28 height 8
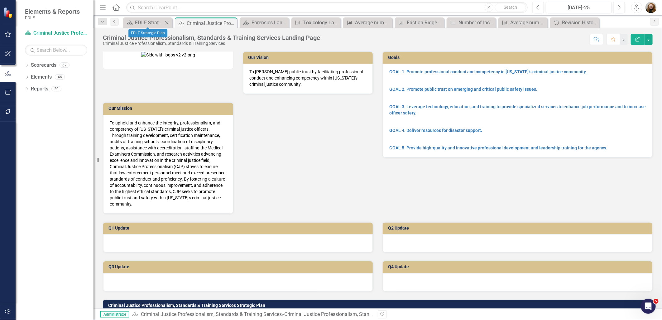
click at [164, 21] on icon "Close" at bounding box center [167, 22] width 6 height 5
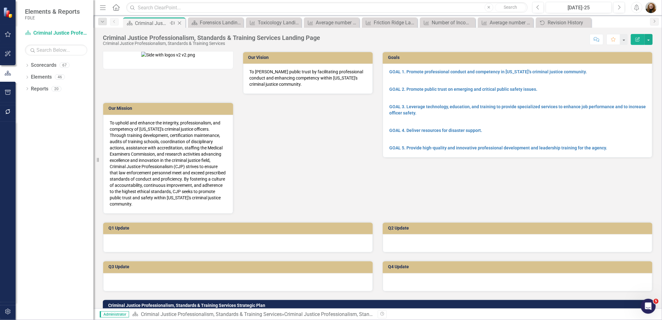
click at [178, 22] on icon "Close" at bounding box center [179, 23] width 6 height 5
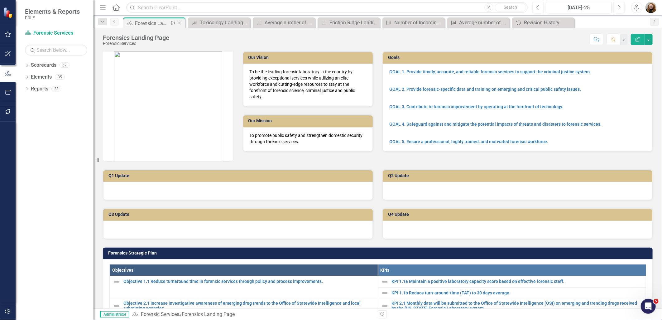
click at [181, 22] on icon at bounding box center [179, 23] width 3 height 3
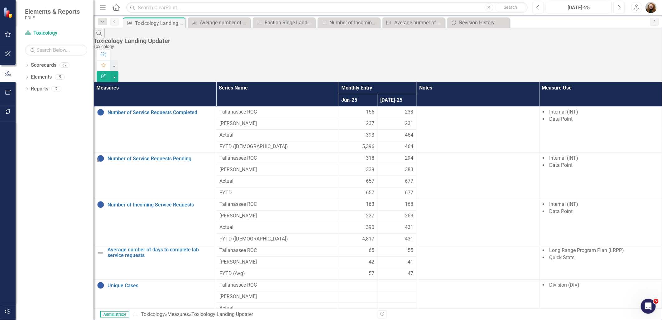
click at [0, 0] on icon at bounding box center [0, 0] width 0 height 0
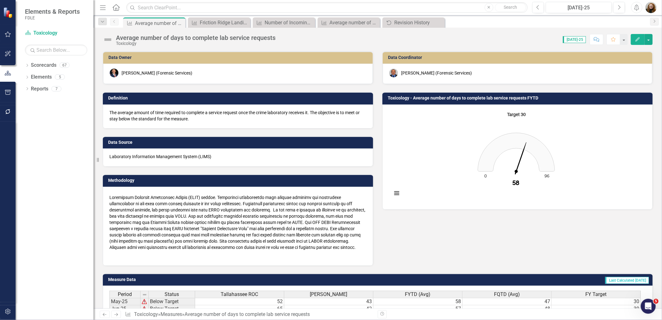
click at [0, 0] on icon at bounding box center [0, 0] width 0 height 0
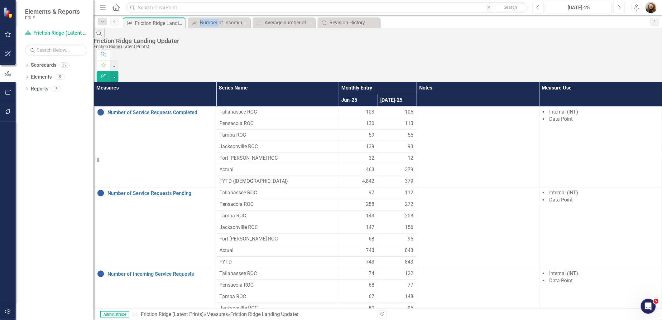
click at [0, 0] on icon at bounding box center [0, 0] width 0 height 0
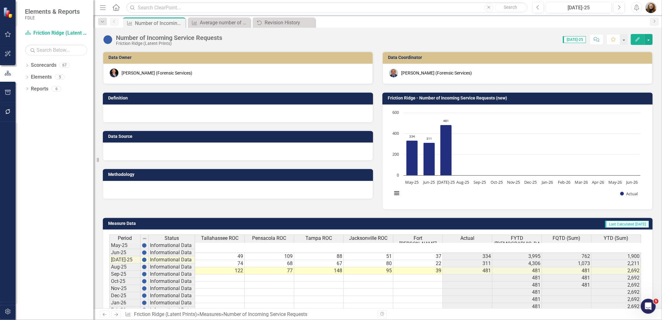
click at [0, 0] on icon at bounding box center [0, 0] width 0 height 0
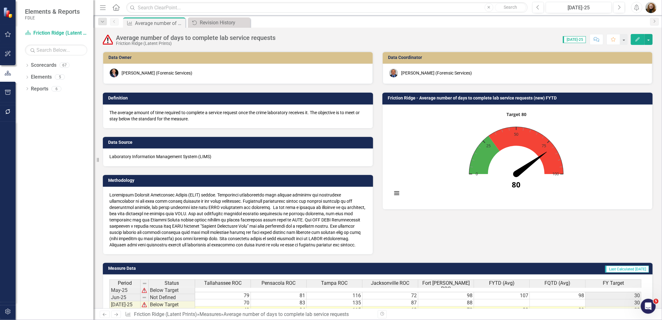
click at [0, 0] on icon at bounding box center [0, 0] width 0 height 0
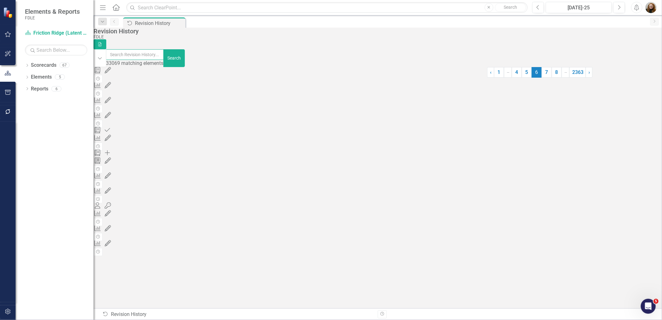
click at [136, 60] on input "text" at bounding box center [135, 54] width 58 height 11
type input "average number of days to complete"
click at [438, 78] on link "1" at bounding box center [443, 72] width 10 height 11
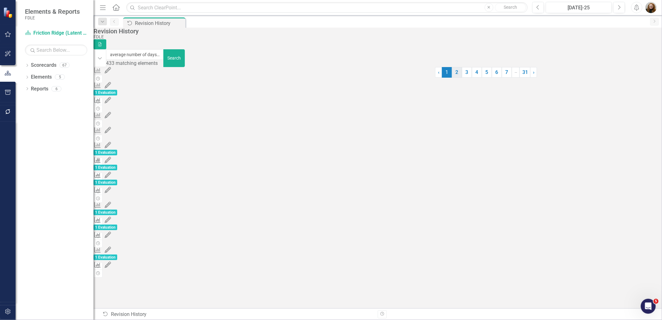
click at [452, 78] on link "2" at bounding box center [457, 72] width 10 height 11
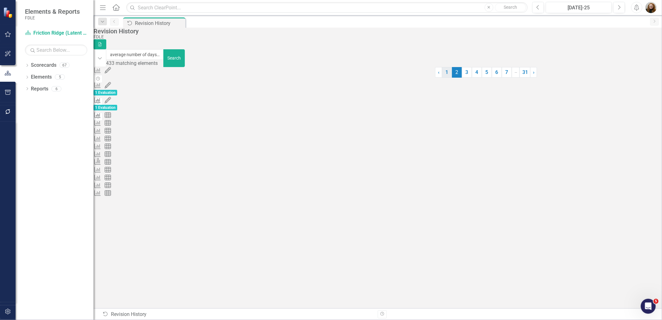
click at [442, 78] on link "1" at bounding box center [447, 72] width 10 height 11
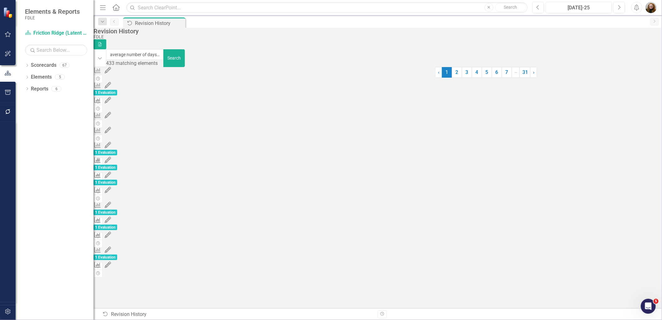
click at [185, 166] on div "Measure 1983744 (Average number of days to complete lab service req...) Period …" at bounding box center [265, 167] width 342 height 7
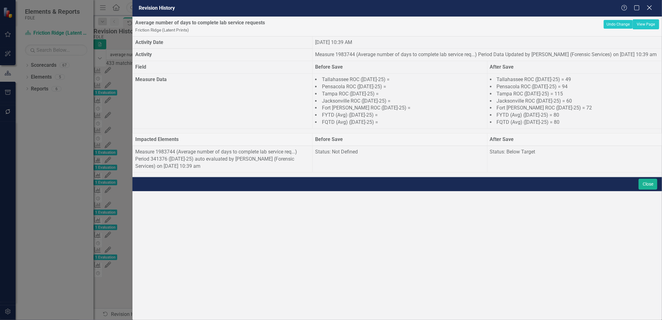
click at [649, 10] on icon "Close" at bounding box center [650, 8] width 8 height 6
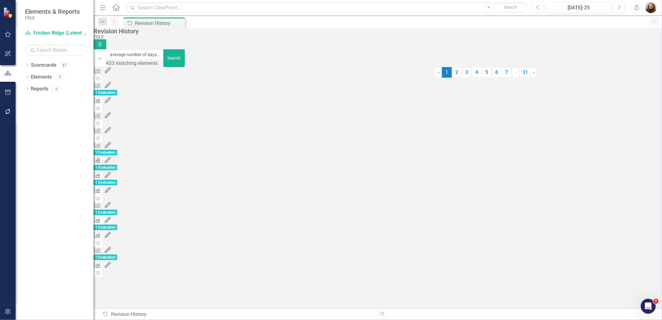
click at [198, 77] on div "Chart 2987025 (Biology - Average number of days to complete lab s) edited by [P…" at bounding box center [265, 77] width 342 height 7
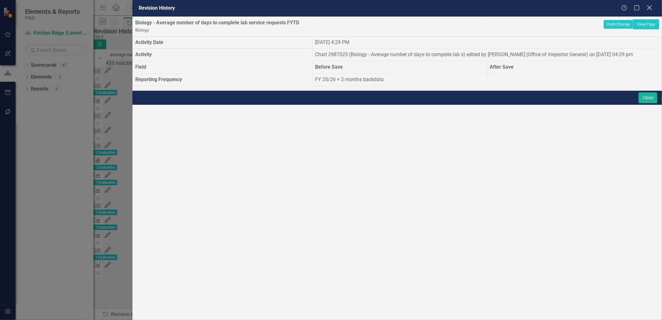
click at [651, 7] on icon "Close" at bounding box center [650, 8] width 8 height 6
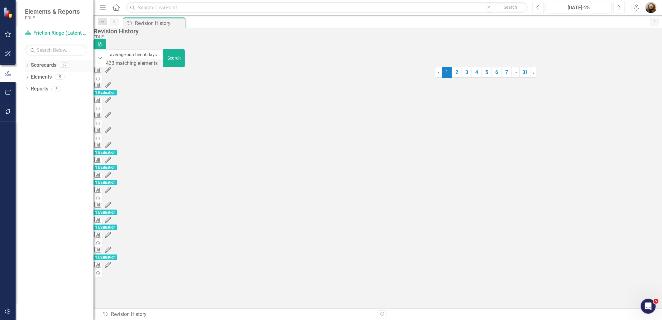
click at [50, 65] on link "Scorecards" at bounding box center [44, 65] width 26 height 7
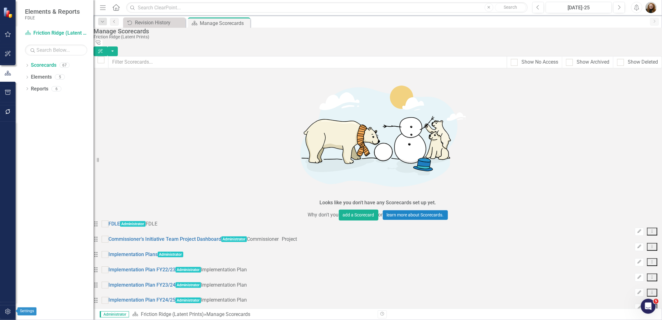
click at [8, 310] on icon "button" at bounding box center [8, 311] width 7 height 5
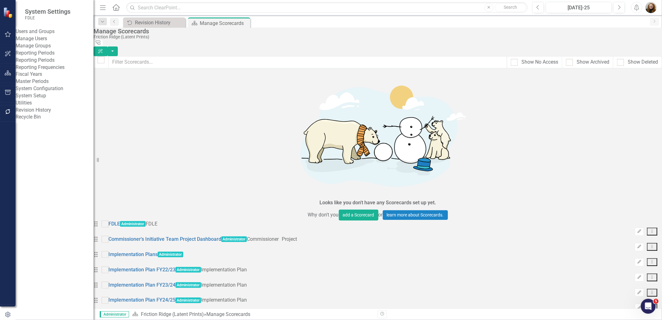
click at [45, 114] on link "Revision History" at bounding box center [55, 110] width 78 height 7
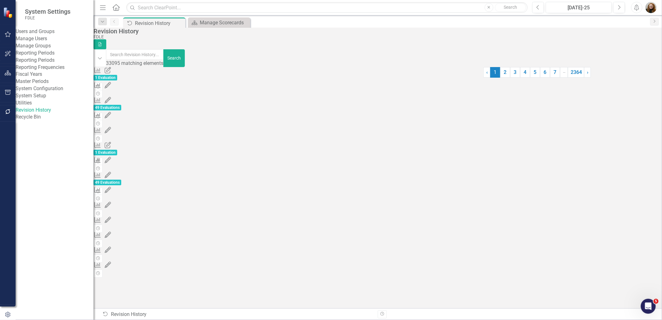
click at [266, 92] on div "Measure 1984252 (Data Point 1.1c Secure [US_STATE] Events) Period Data Updated …" at bounding box center [289, 92] width 390 height 7
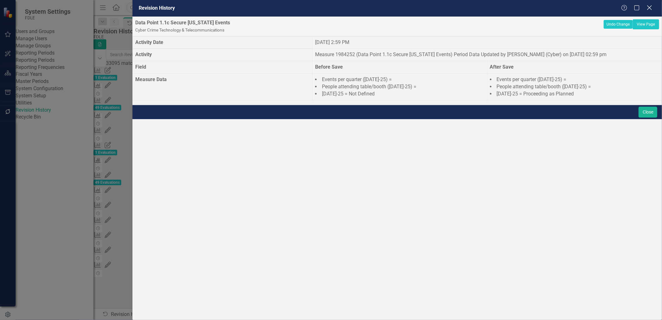
click at [649, 8] on icon at bounding box center [649, 7] width 5 height 5
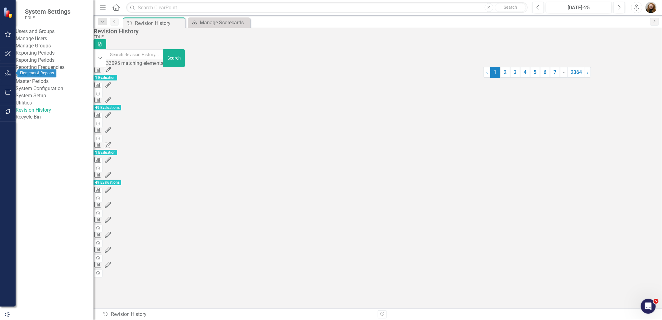
click at [5, 72] on icon "button" at bounding box center [8, 72] width 7 height 5
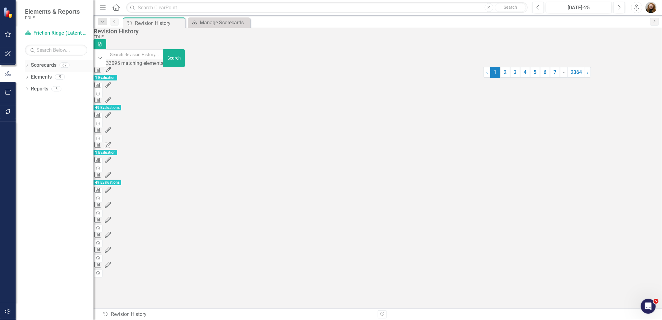
click at [41, 64] on link "Scorecards" at bounding box center [44, 65] width 26 height 7
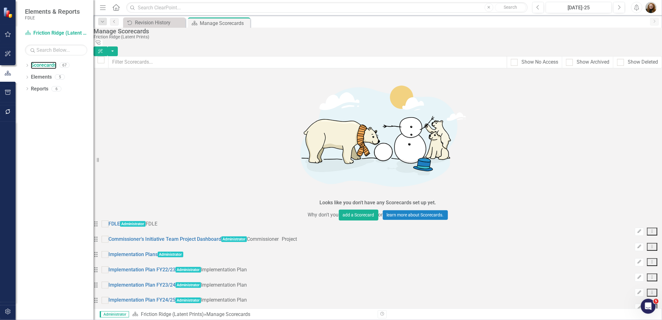
scroll to position [1075, 0]
click at [35, 63] on link "Scorecards" at bounding box center [44, 65] width 26 height 7
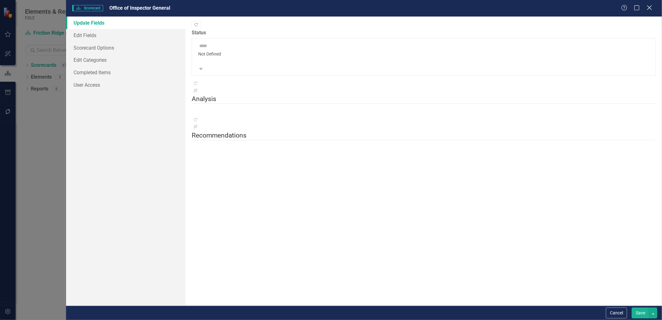
click at [652, 8] on icon "Close" at bounding box center [650, 8] width 8 height 6
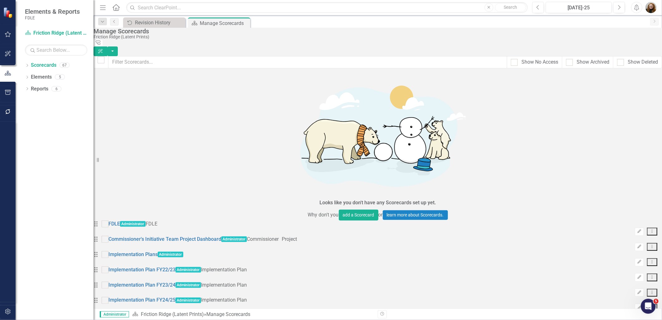
click at [604, 256] on link "Copy Duplicate Scorecard" at bounding box center [612, 257] width 69 height 12
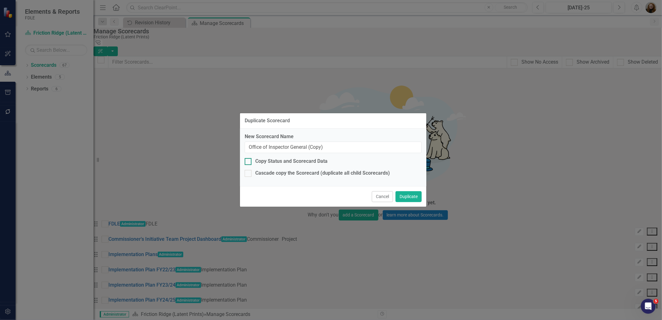
click at [249, 164] on div at bounding box center [248, 161] width 7 height 7
click at [249, 162] on input "Copy Status and Scorecard Data" at bounding box center [247, 160] width 4 height 4
checkbox input "true"
drag, startPoint x: 331, startPoint y: 148, endPoint x: 228, endPoint y: 152, distance: 102.4
click at [228, 152] on div "Duplicate Scorecard New Scorecard Name Office of Inspector General (Copy) Copy …" at bounding box center [331, 160] width 662 height 320
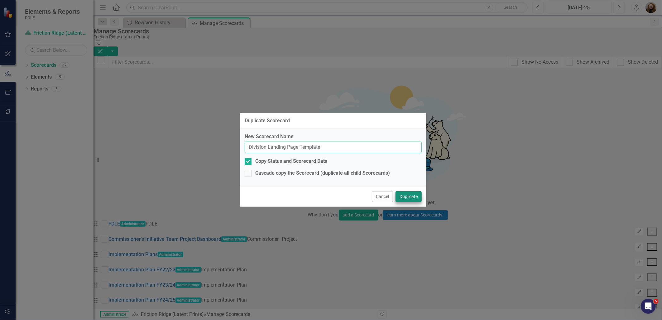
type input "Division Landing Page Template"
click at [408, 198] on button "Duplicate" at bounding box center [409, 196] width 26 height 11
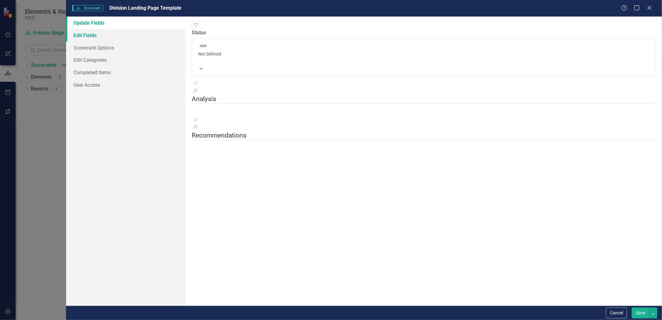
click at [85, 36] on link "Edit Fields" at bounding box center [125, 35] width 119 height 12
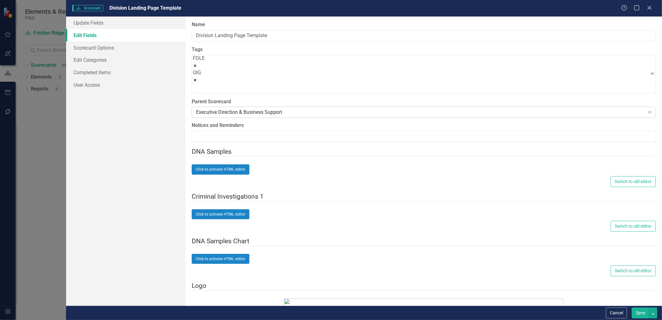
click at [227, 109] on div "Executive Direction & Business Support" at bounding box center [420, 112] width 449 height 7
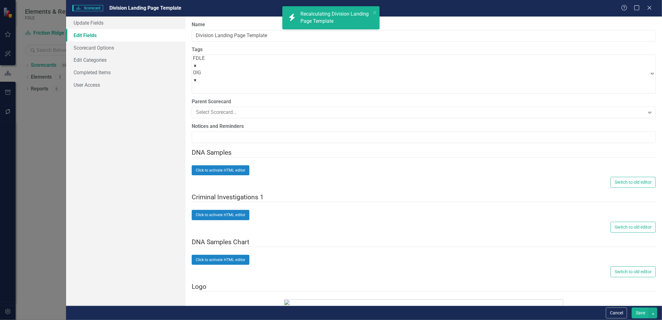
scroll to position [0, 0]
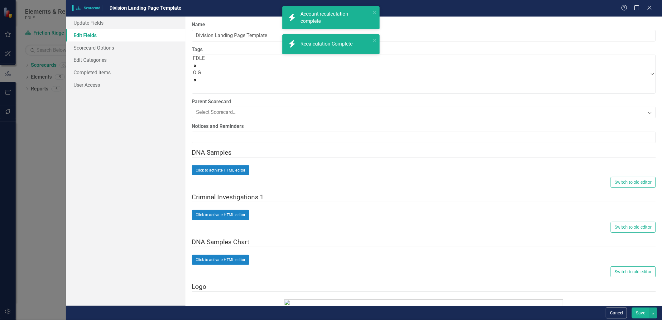
click at [210, 320] on div "Not Defined" at bounding box center [332, 324] width 652 height 7
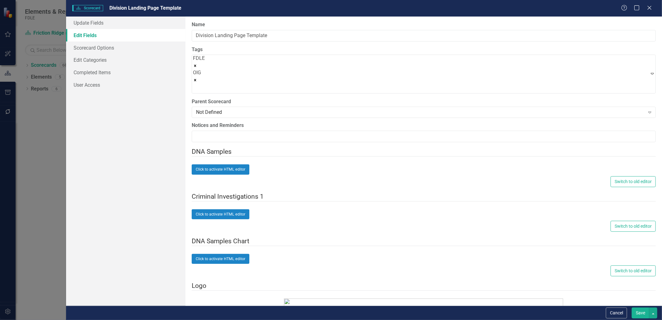
click at [634, 312] on button "Save" at bounding box center [640, 312] width 17 height 11
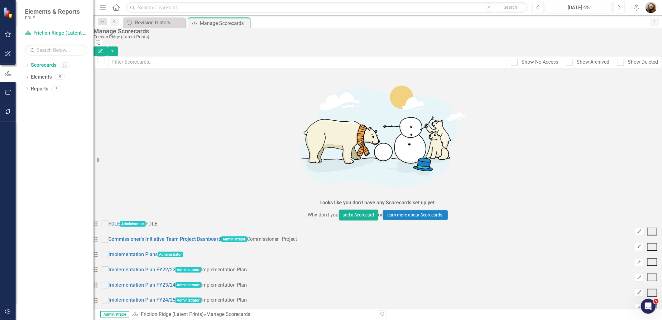
scroll to position [1095, 0]
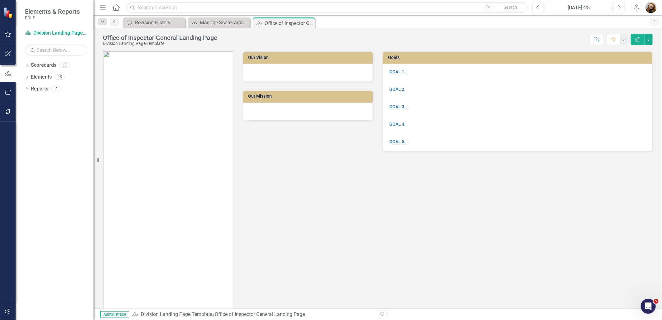
click at [637, 41] on icon "Edit Report" at bounding box center [638, 39] width 6 height 4
